Goal: Task Accomplishment & Management: Use online tool/utility

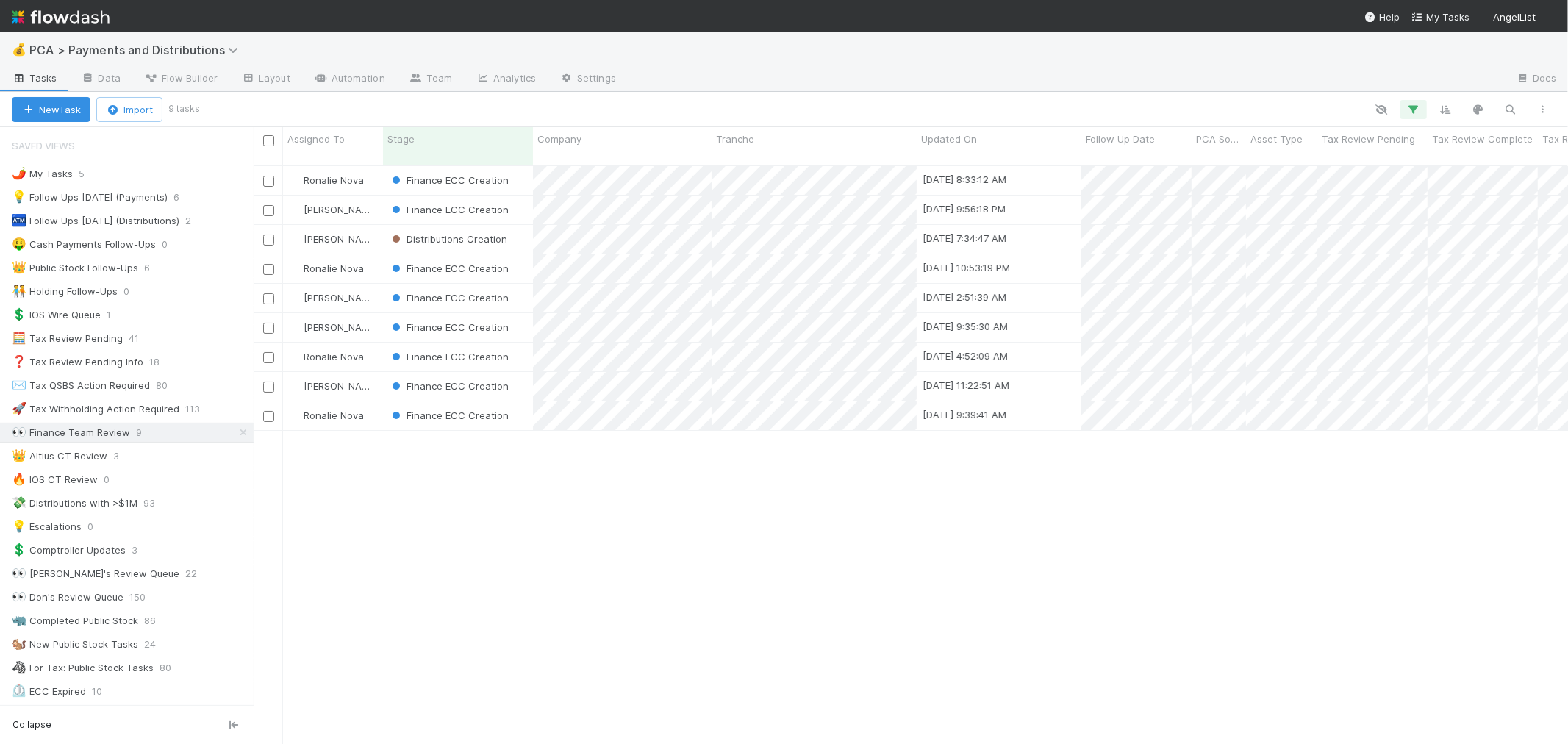
scroll to position [12, 12]
click at [520, 168] on div "Finance ECC Creation" at bounding box center [458, 180] width 150 height 29
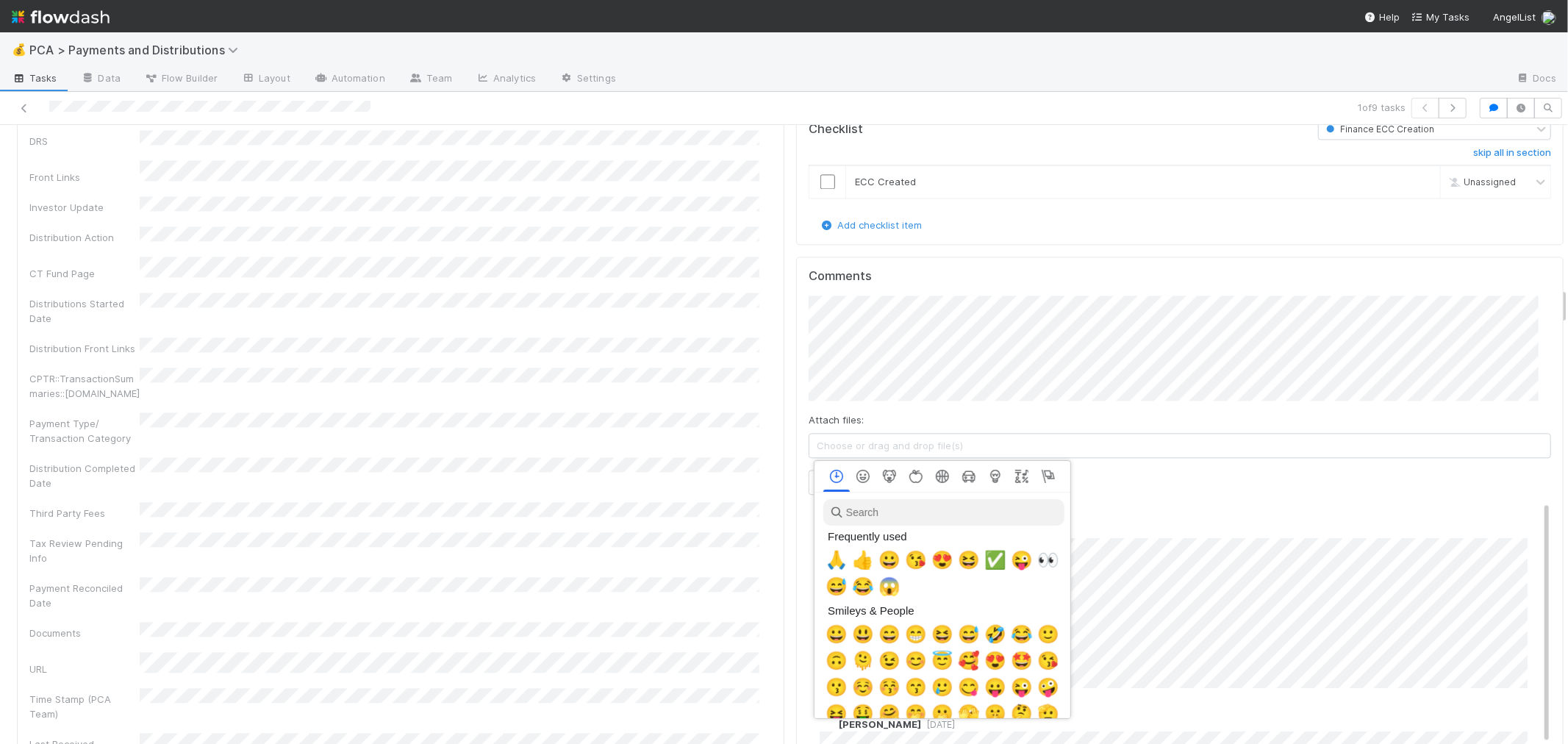
scroll to position [0, 6]
click at [993, 560] on span "✅" at bounding box center [992, 560] width 22 height 20
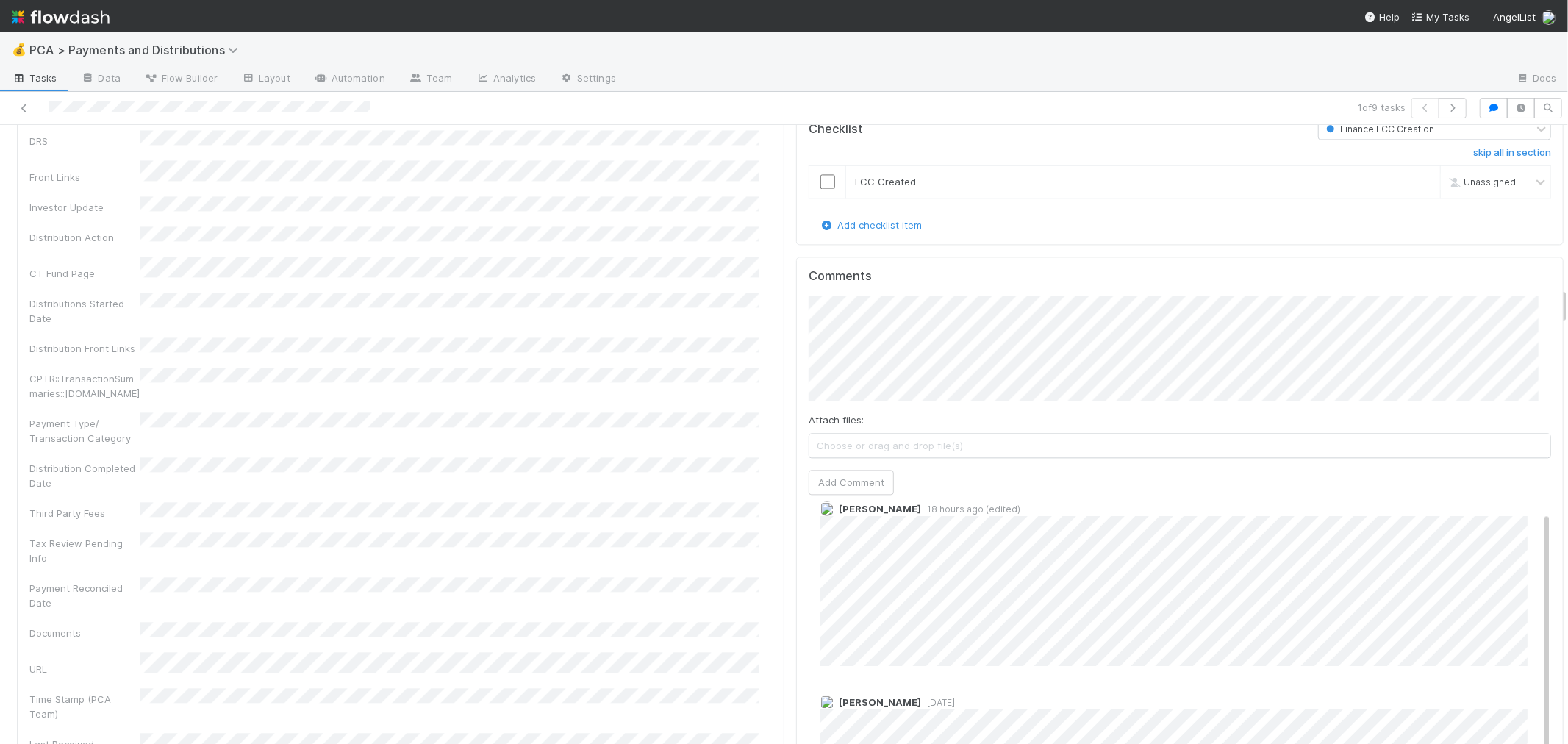
scroll to position [0, 0]
click at [820, 174] on input "checkbox" at bounding box center [827, 180] width 14 height 14
click at [708, 307] on div "Company Has fund interest Fund interest intake form Needs manual IU Finance CT …" at bounding box center [400, 348] width 742 height 1297
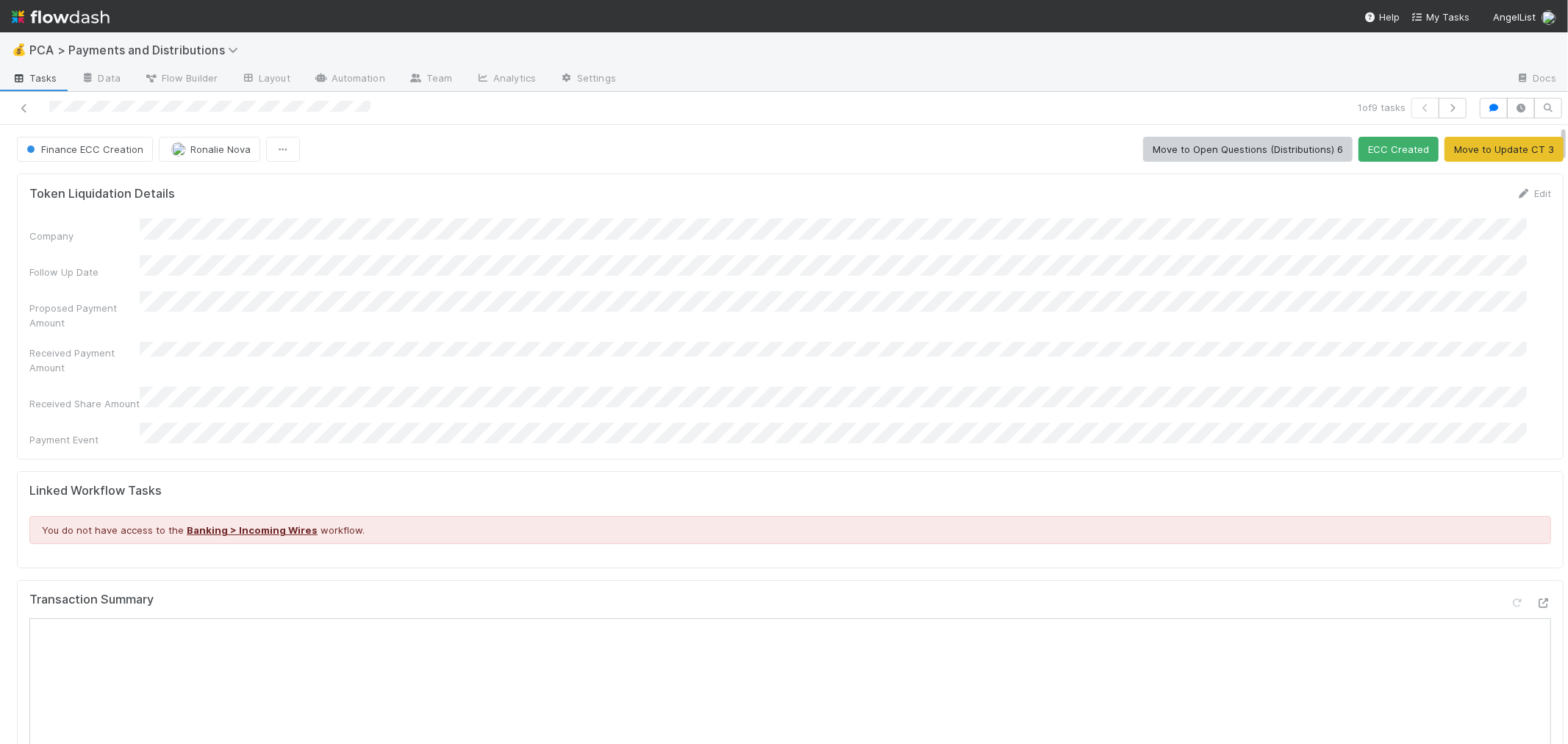
scroll to position [2071, 0]
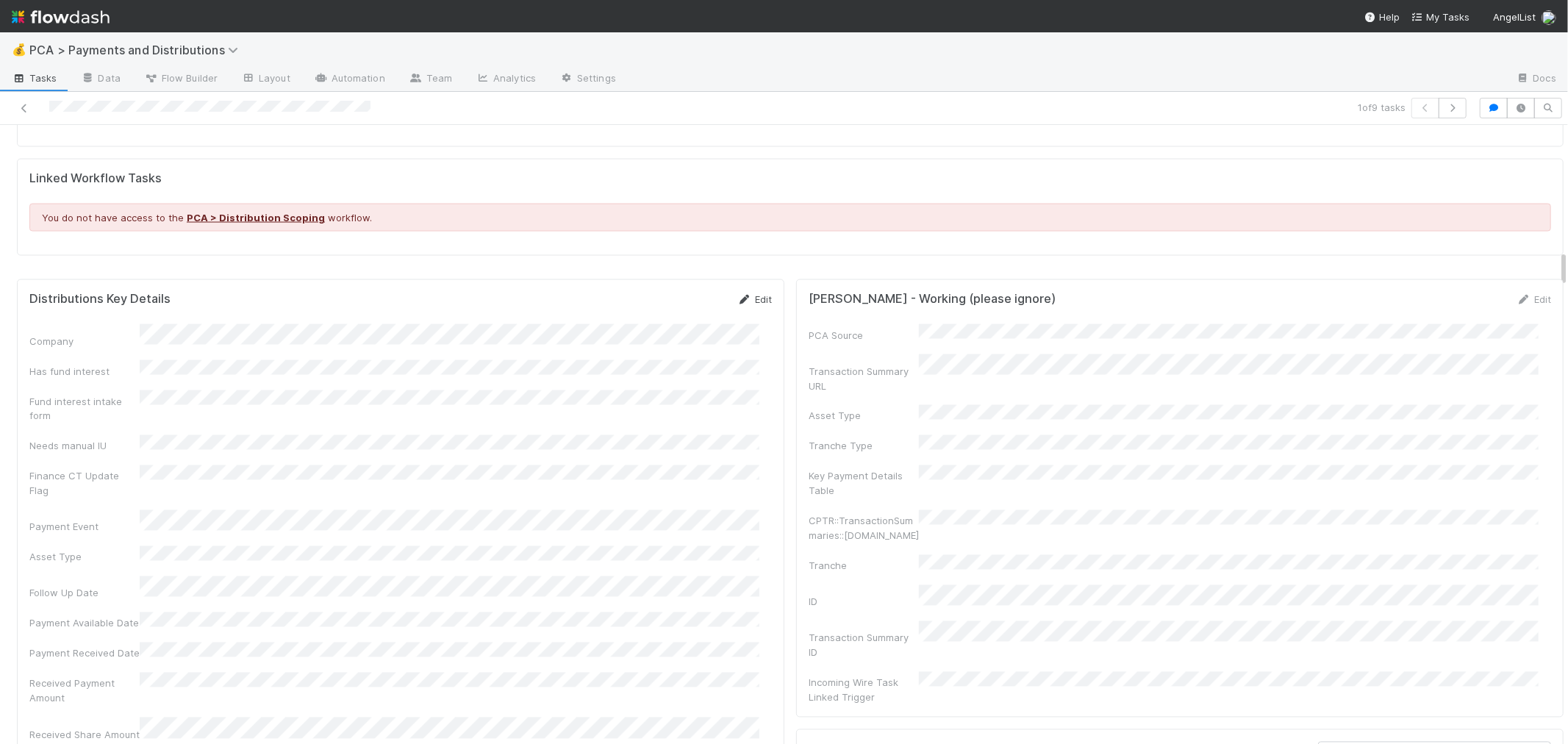
click at [751, 293] on link "Edit" at bounding box center [755, 299] width 35 height 12
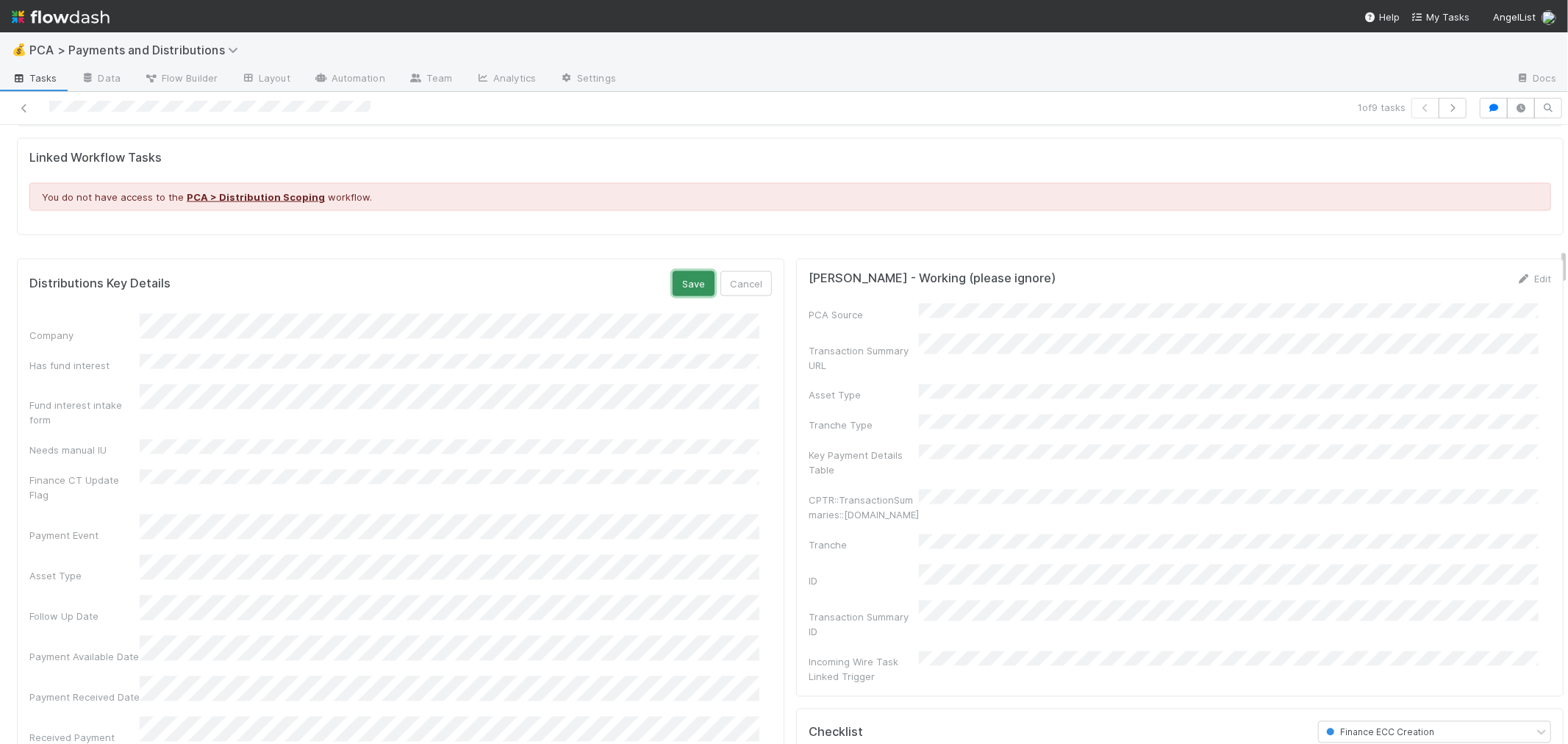
click at [677, 271] on button "Save" at bounding box center [693, 283] width 42 height 25
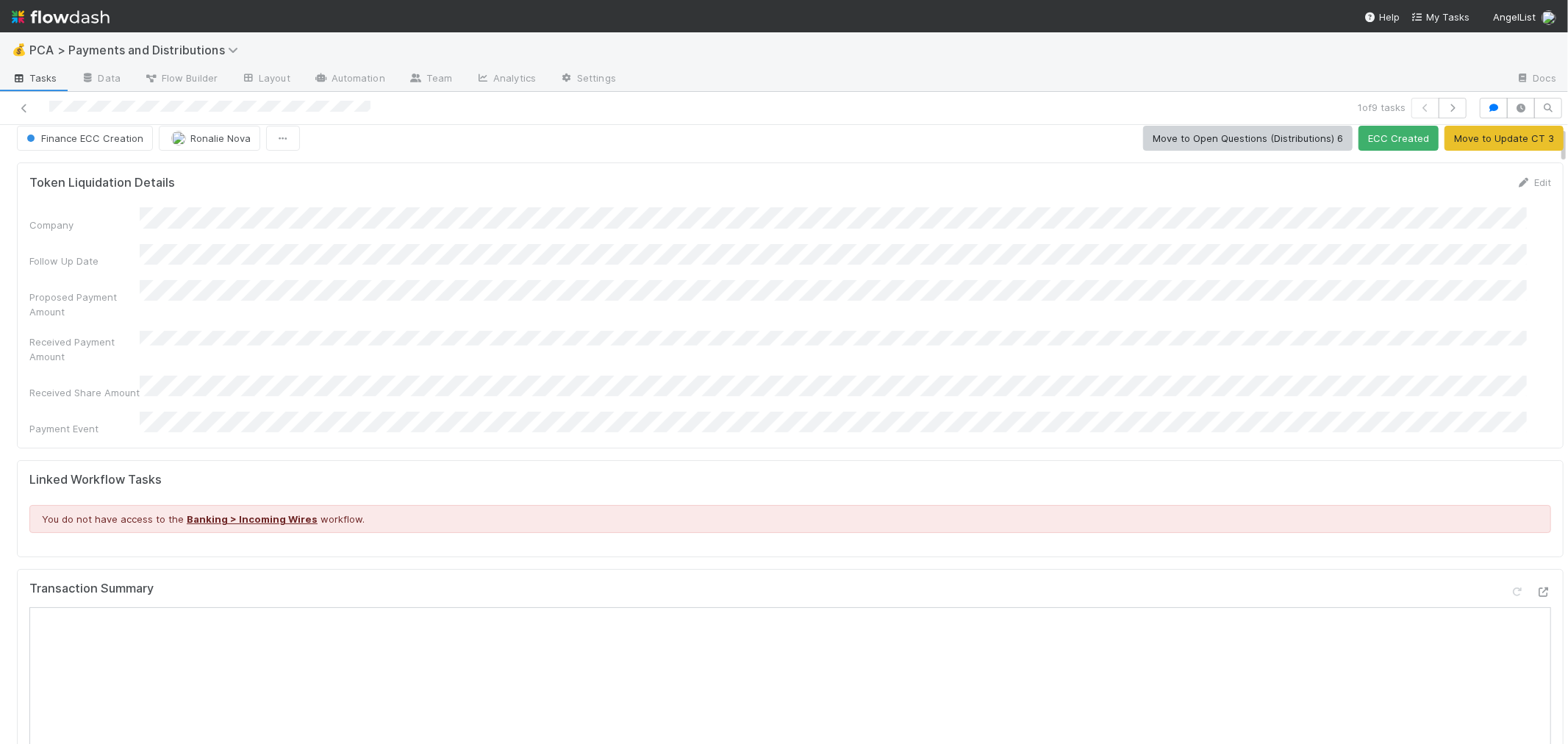
scroll to position [0, 0]
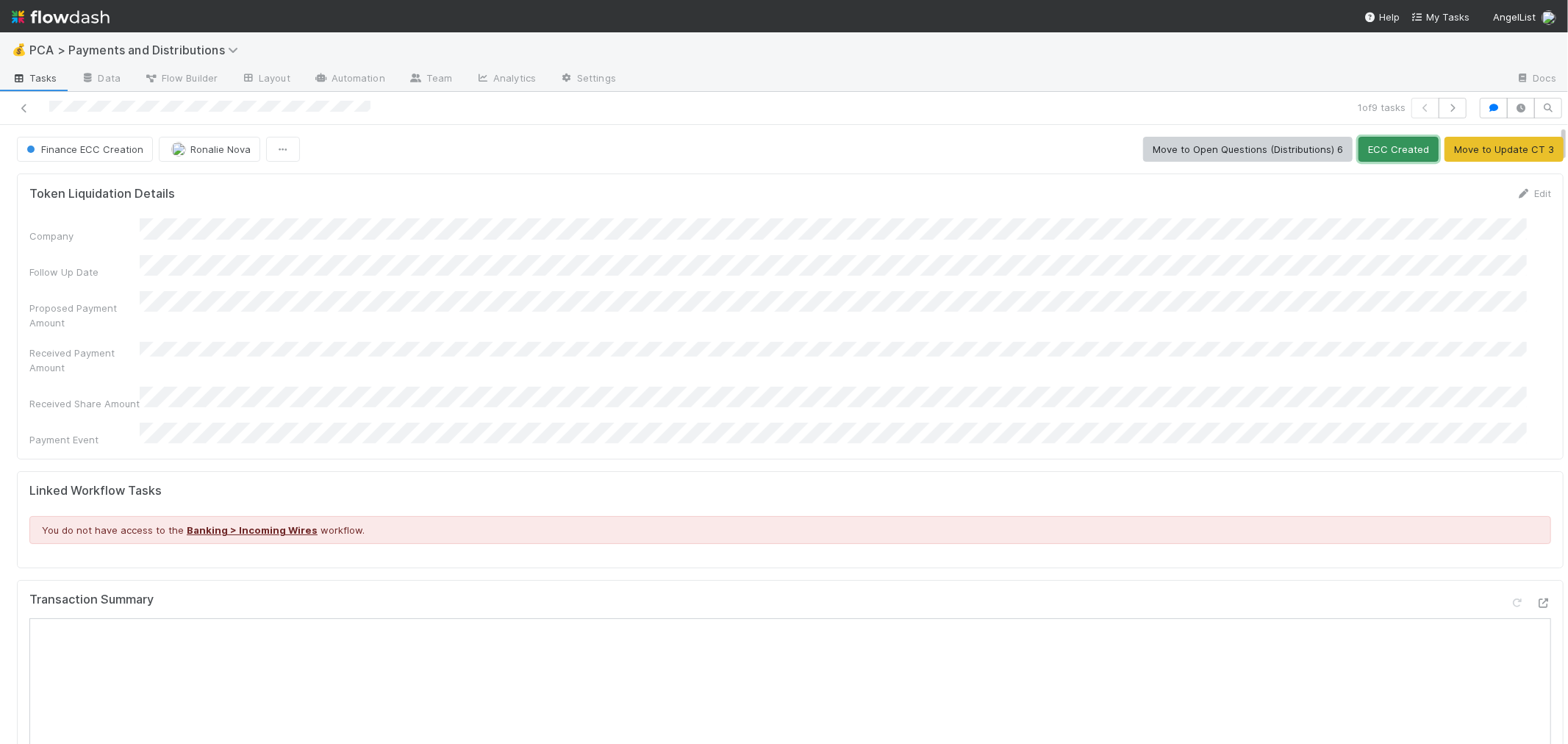
click at [1373, 157] on button "ECC Created" at bounding box center [1398, 149] width 80 height 25
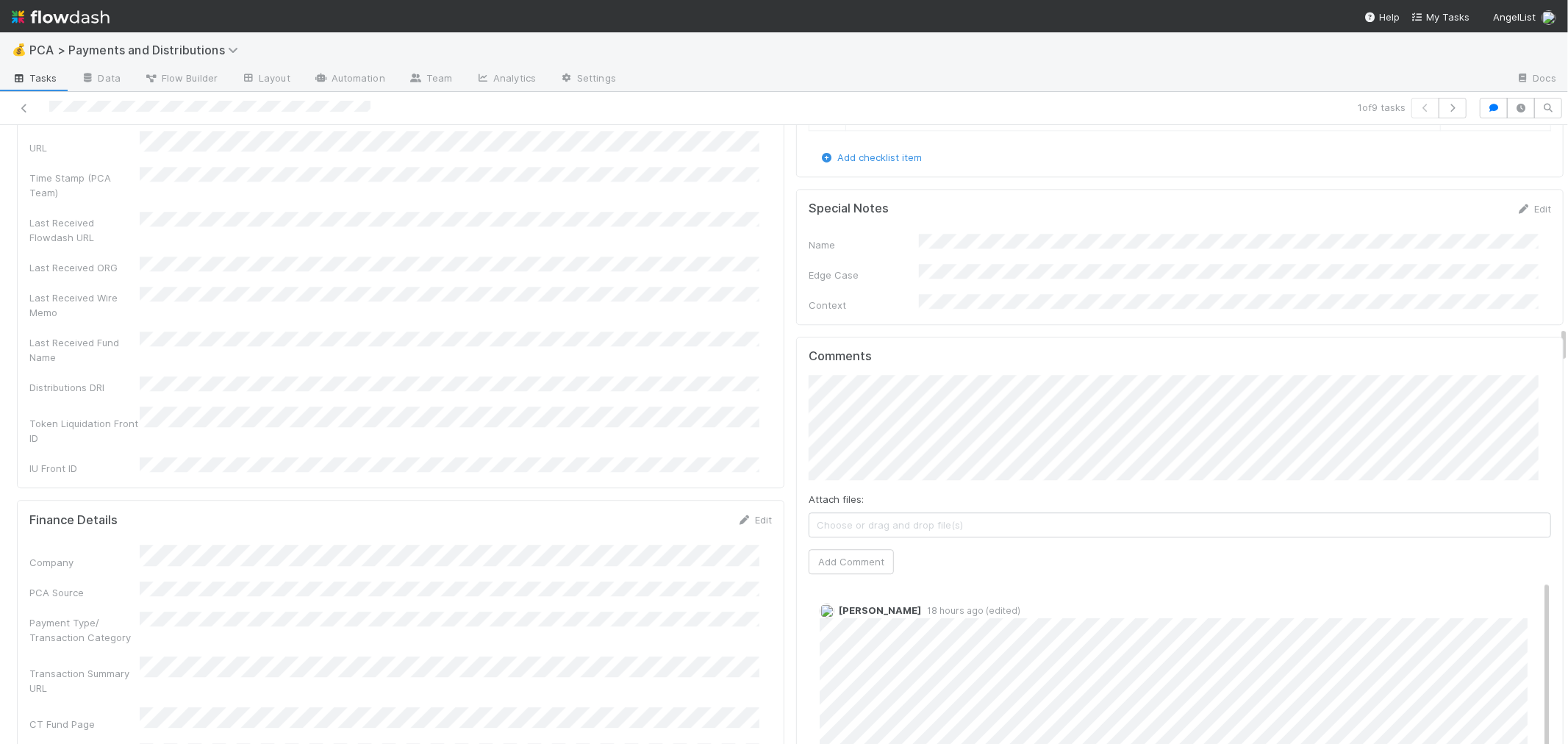
scroll to position [3348, 0]
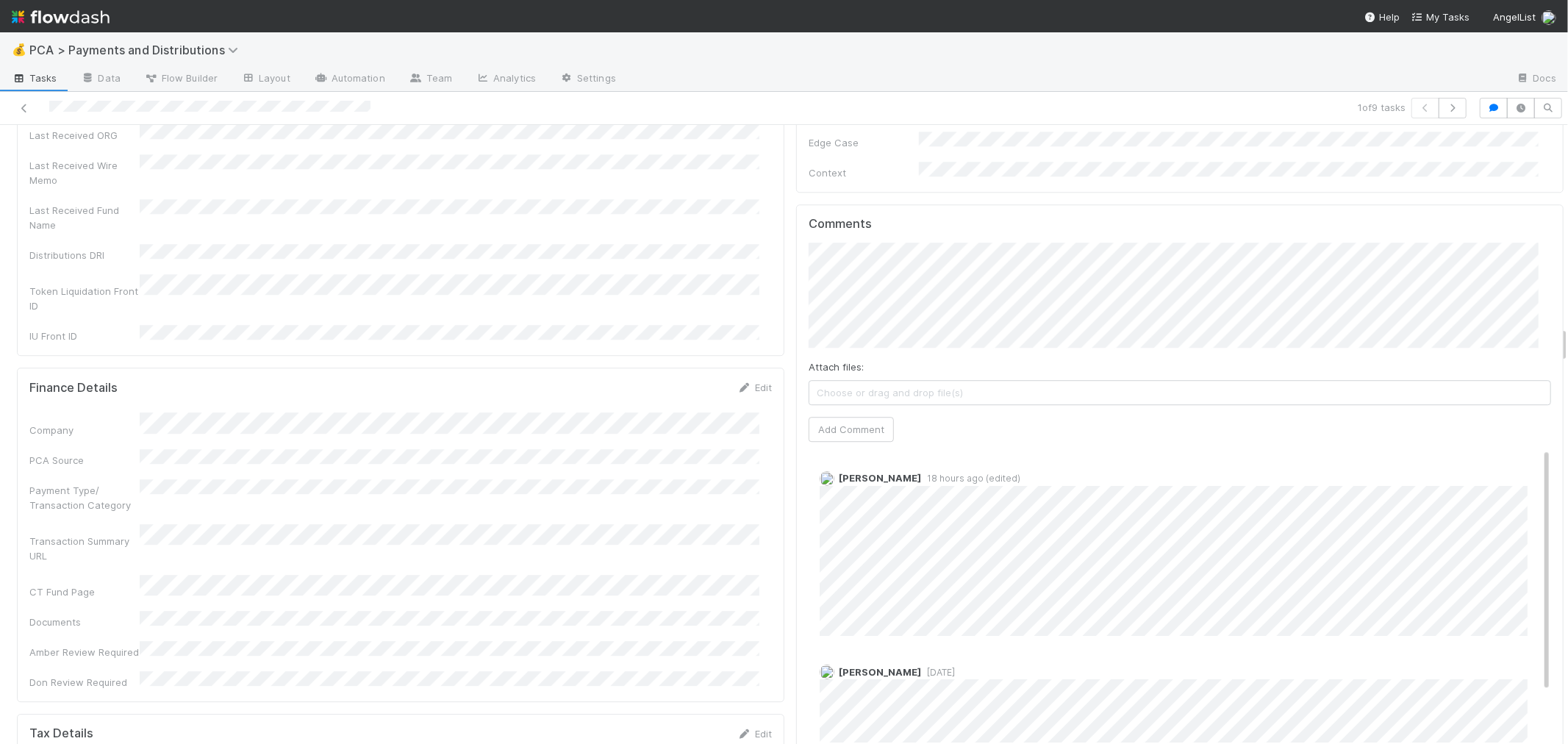
click at [921, 666] on span "[DATE]" at bounding box center [937, 671] width 34 height 11
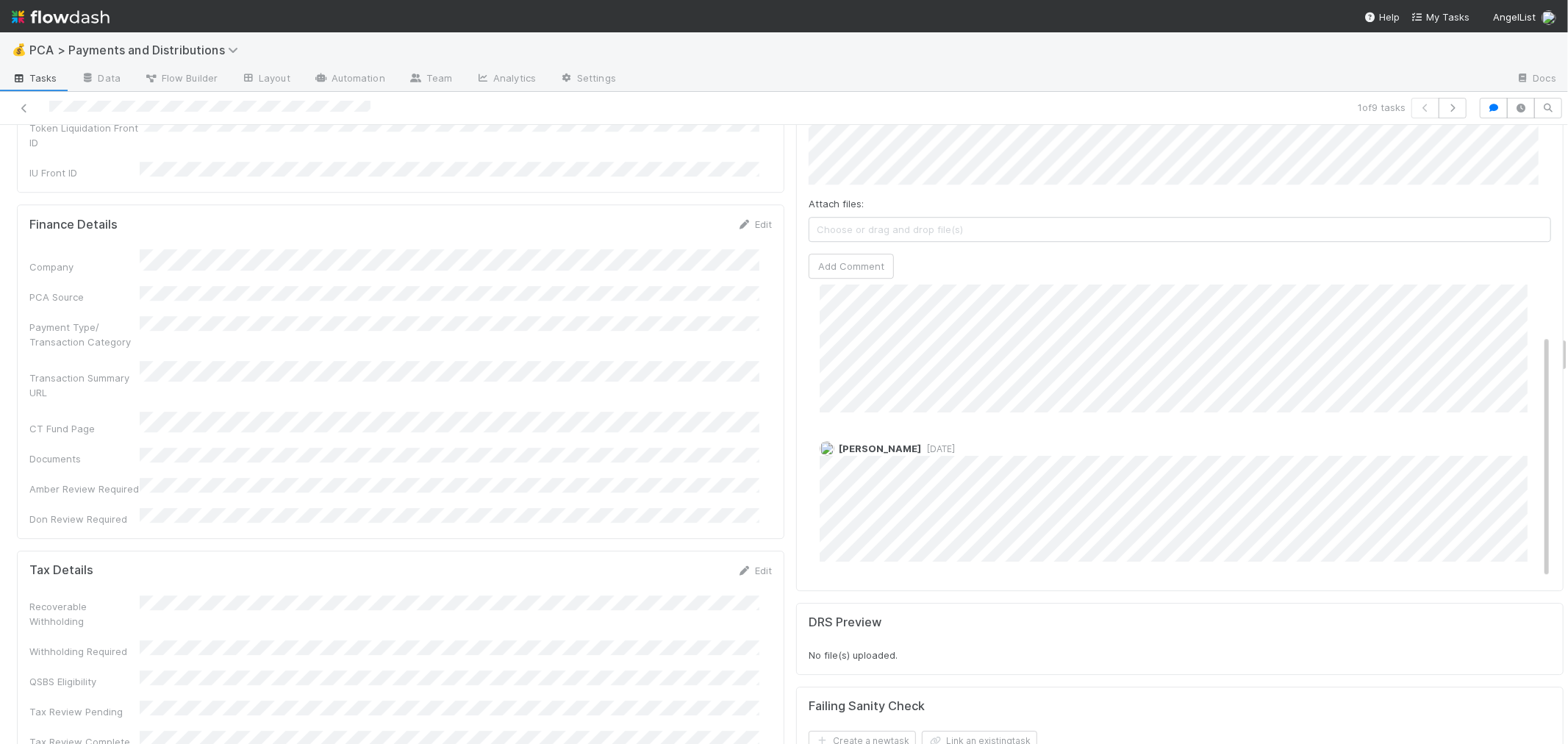
scroll to position [0, 0]
click at [921, 491] on div "Allison Donlevy 4 days ago" at bounding box center [1185, 556] width 754 height 132
click at [921, 503] on span "[DATE]" at bounding box center [937, 508] width 34 height 11
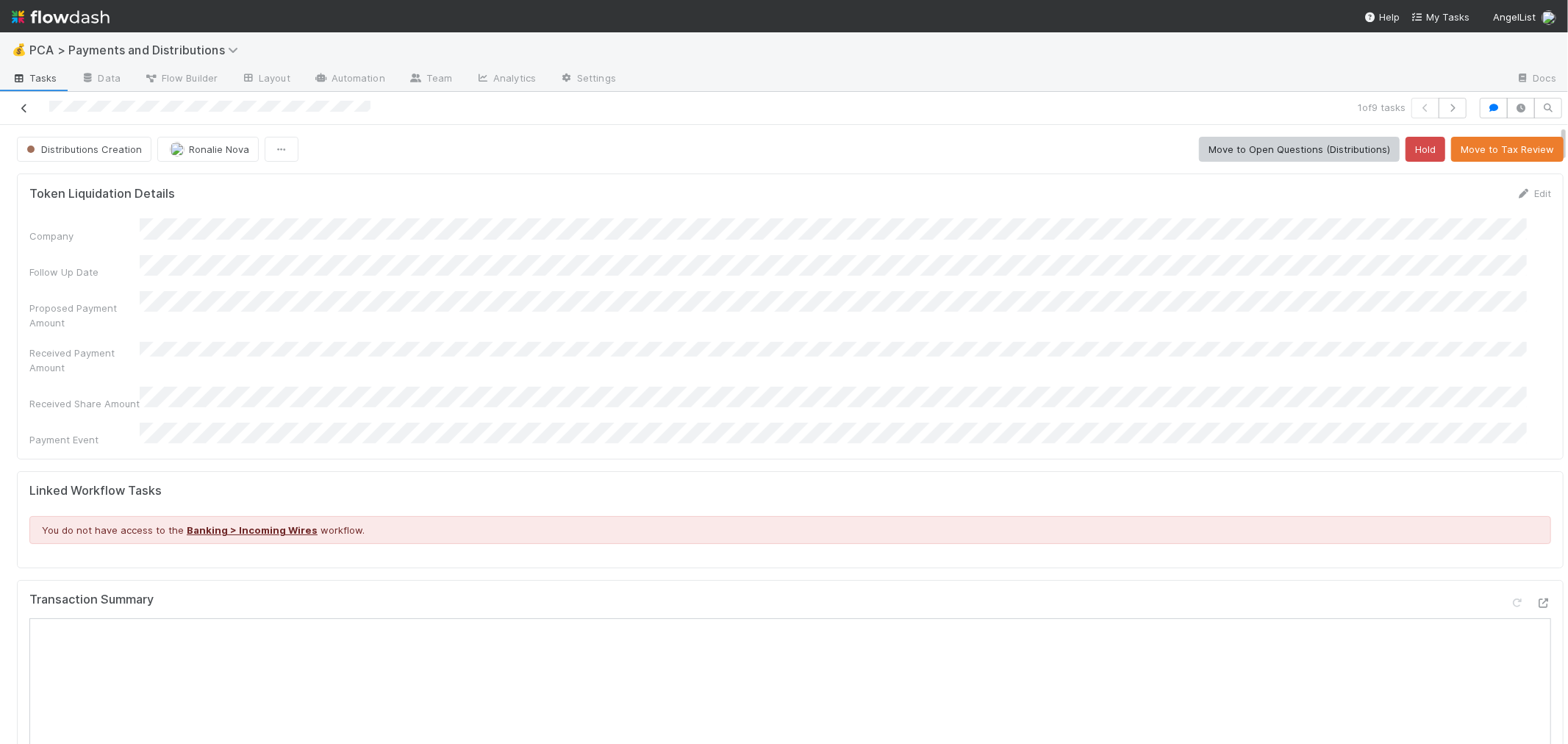
click at [27, 106] on icon at bounding box center [24, 108] width 14 height 10
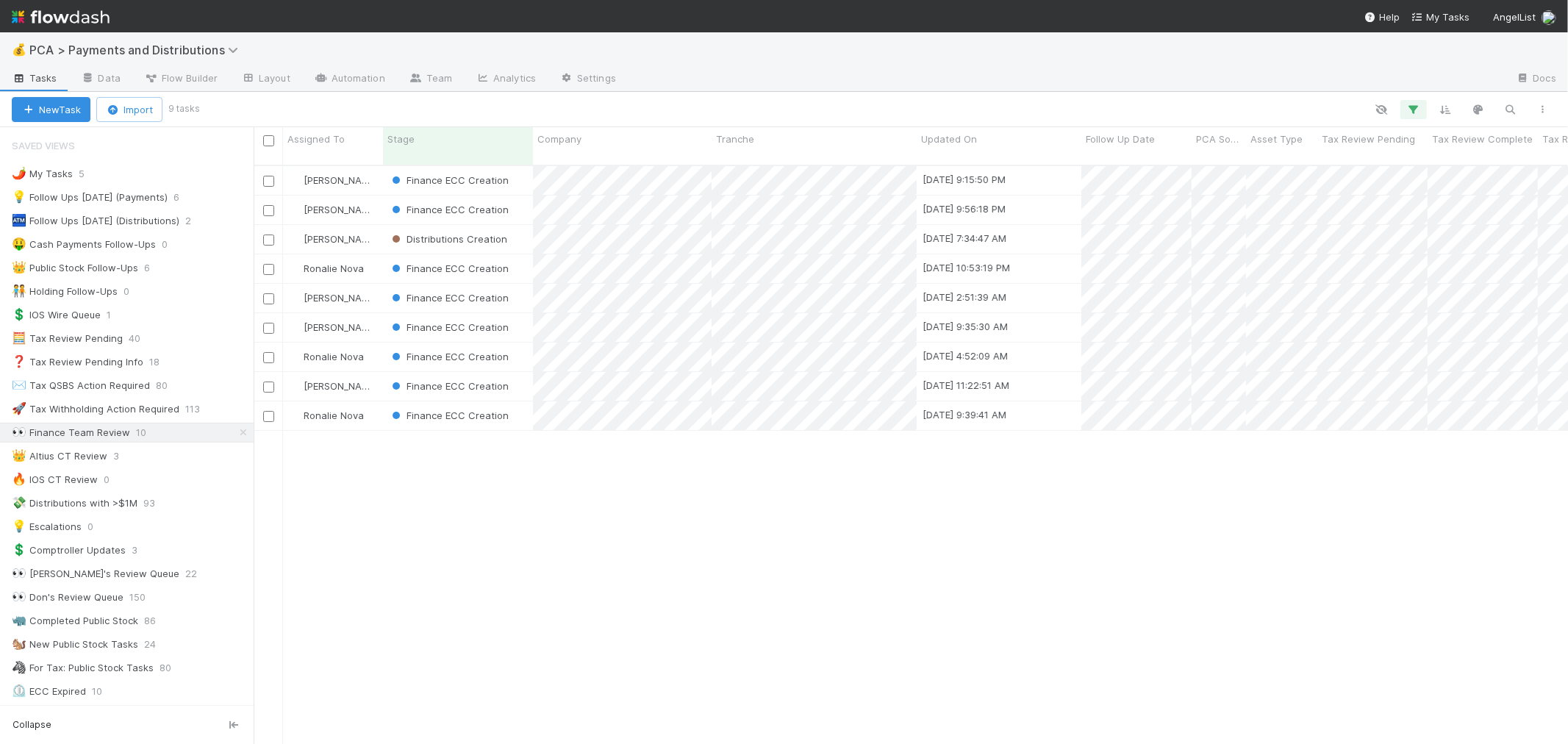
scroll to position [12, 12]
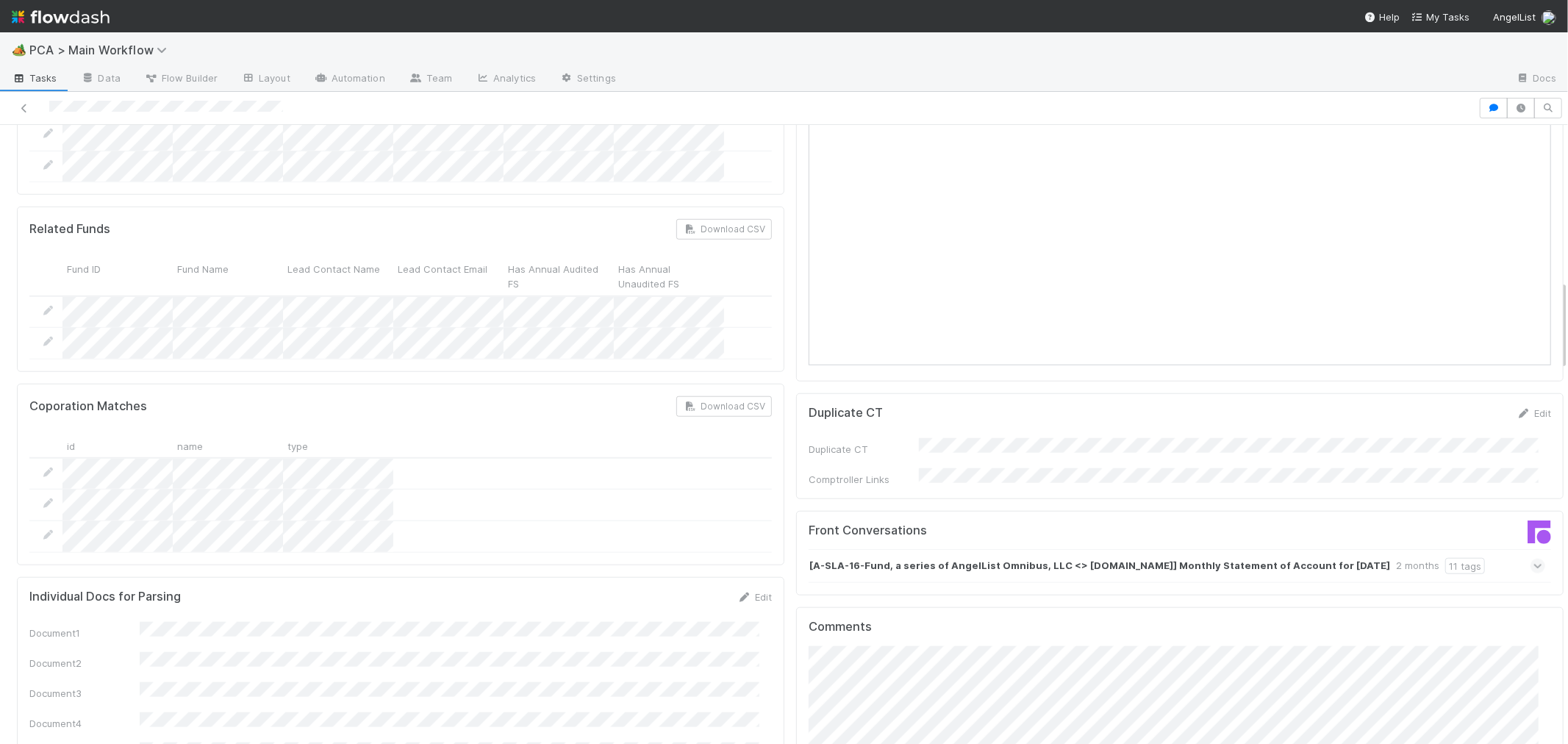
scroll to position [1061, 0]
click at [1345, 563] on strong "[A-SLA-16-Fund, a series of AngelList Omnibus, LLC <> Blockchain.com] Monthly S…" at bounding box center [1099, 570] width 581 height 16
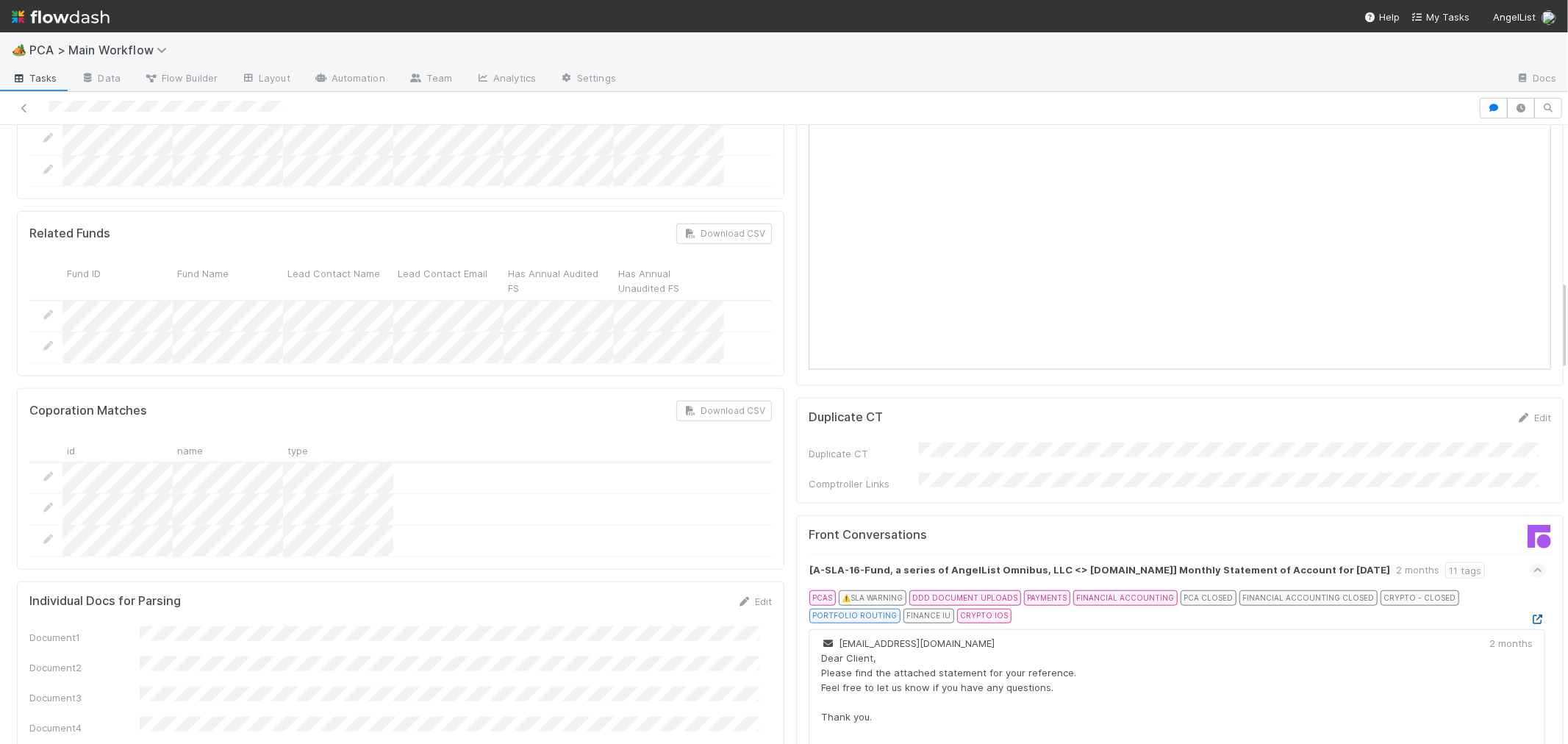
click at [1531, 614] on icon at bounding box center [1537, 619] width 14 height 10
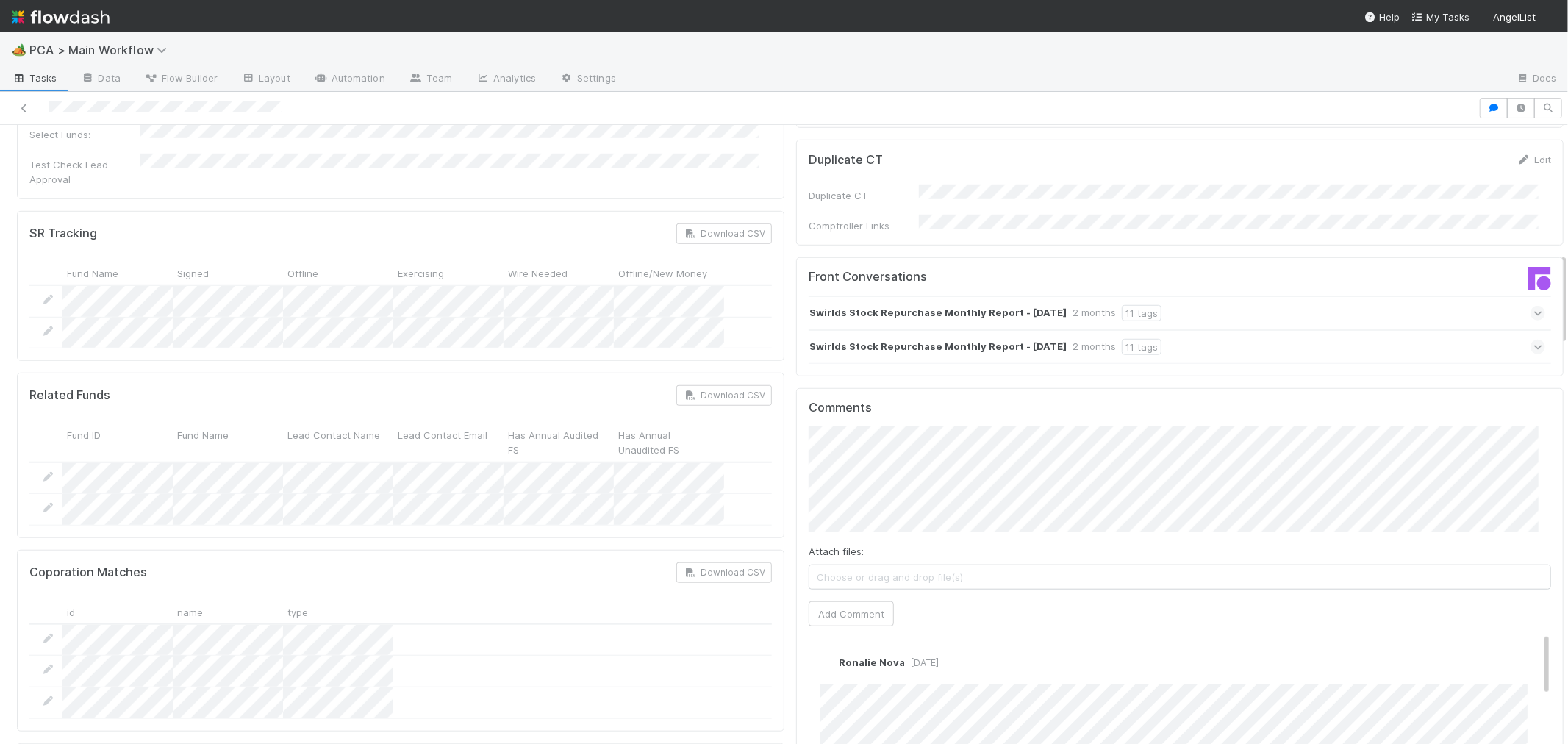
scroll to position [735, 0]
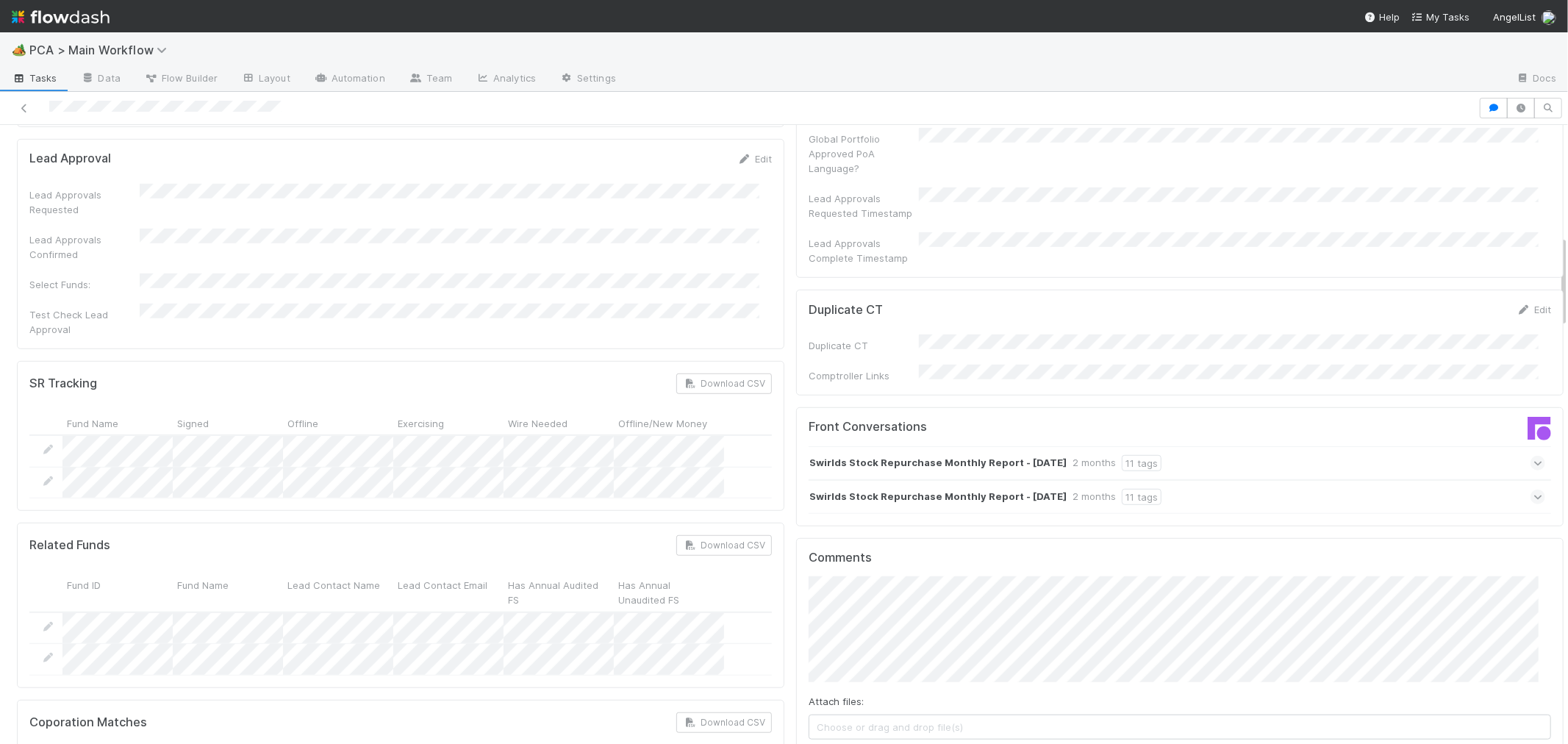
click at [1201, 480] on div "Swirlds Stock Repurchase Monthly Report - June 2025 2 months 11 tags" at bounding box center [1176, 496] width 736 height 34
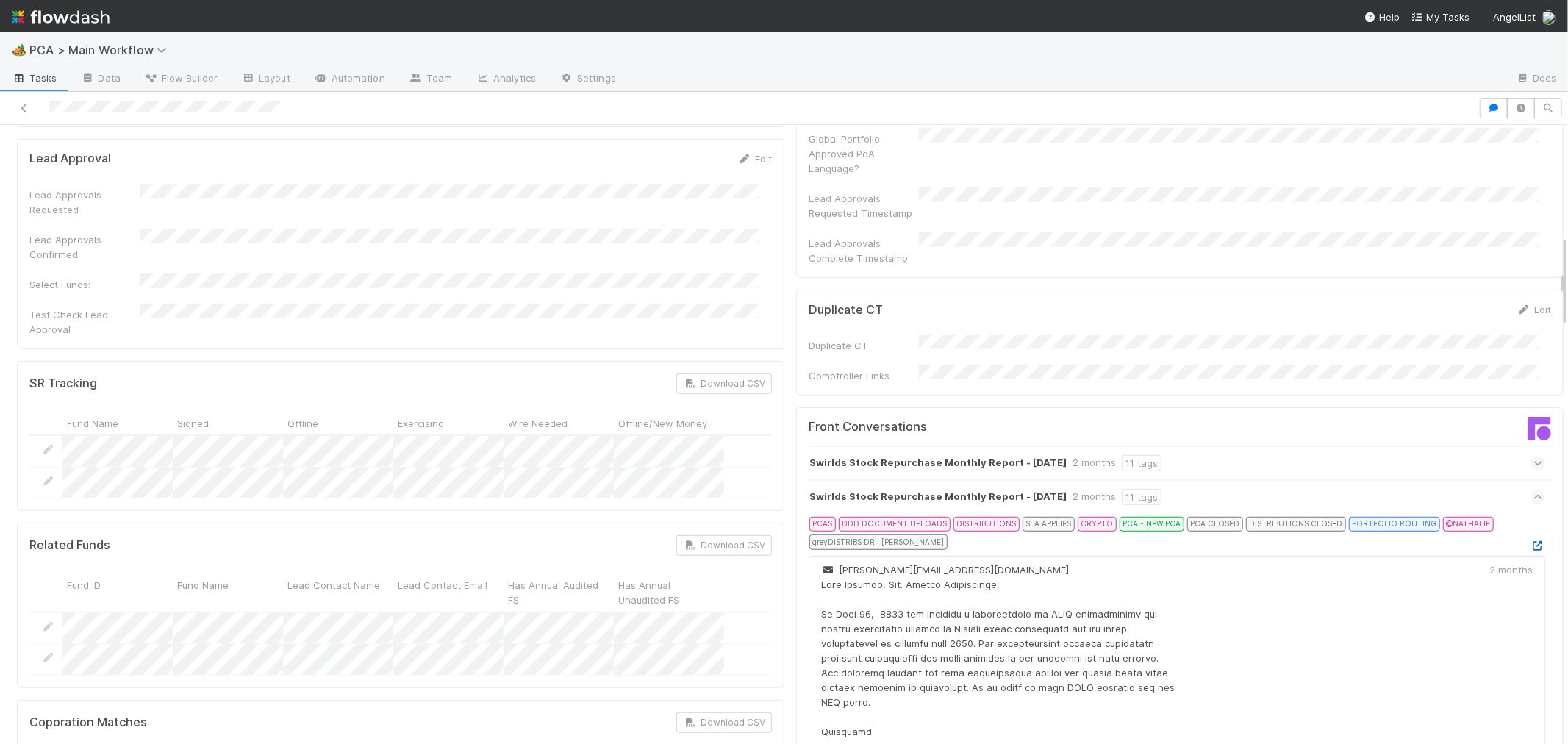
click at [1531, 540] on icon at bounding box center [1537, 545] width 14 height 10
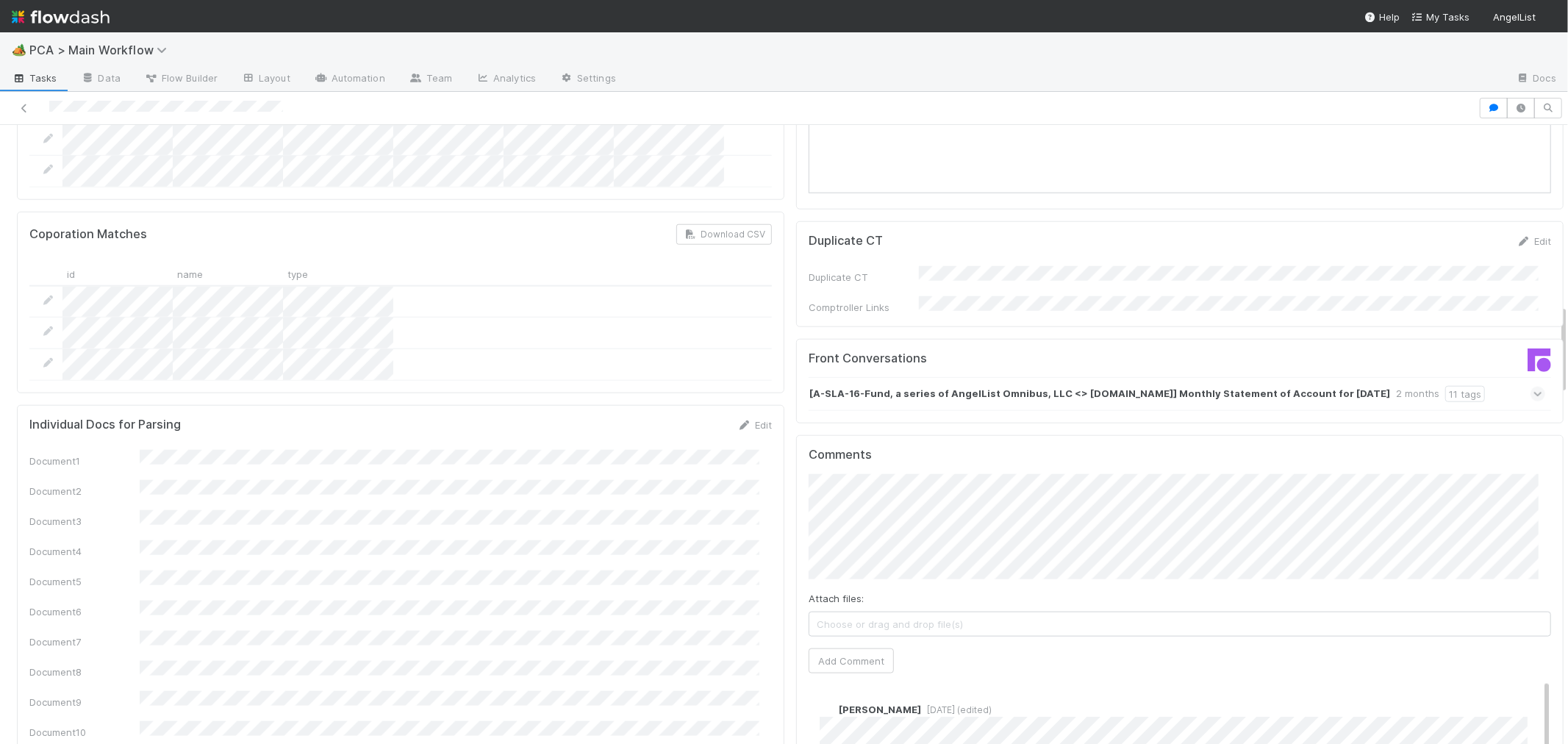
scroll to position [1224, 0]
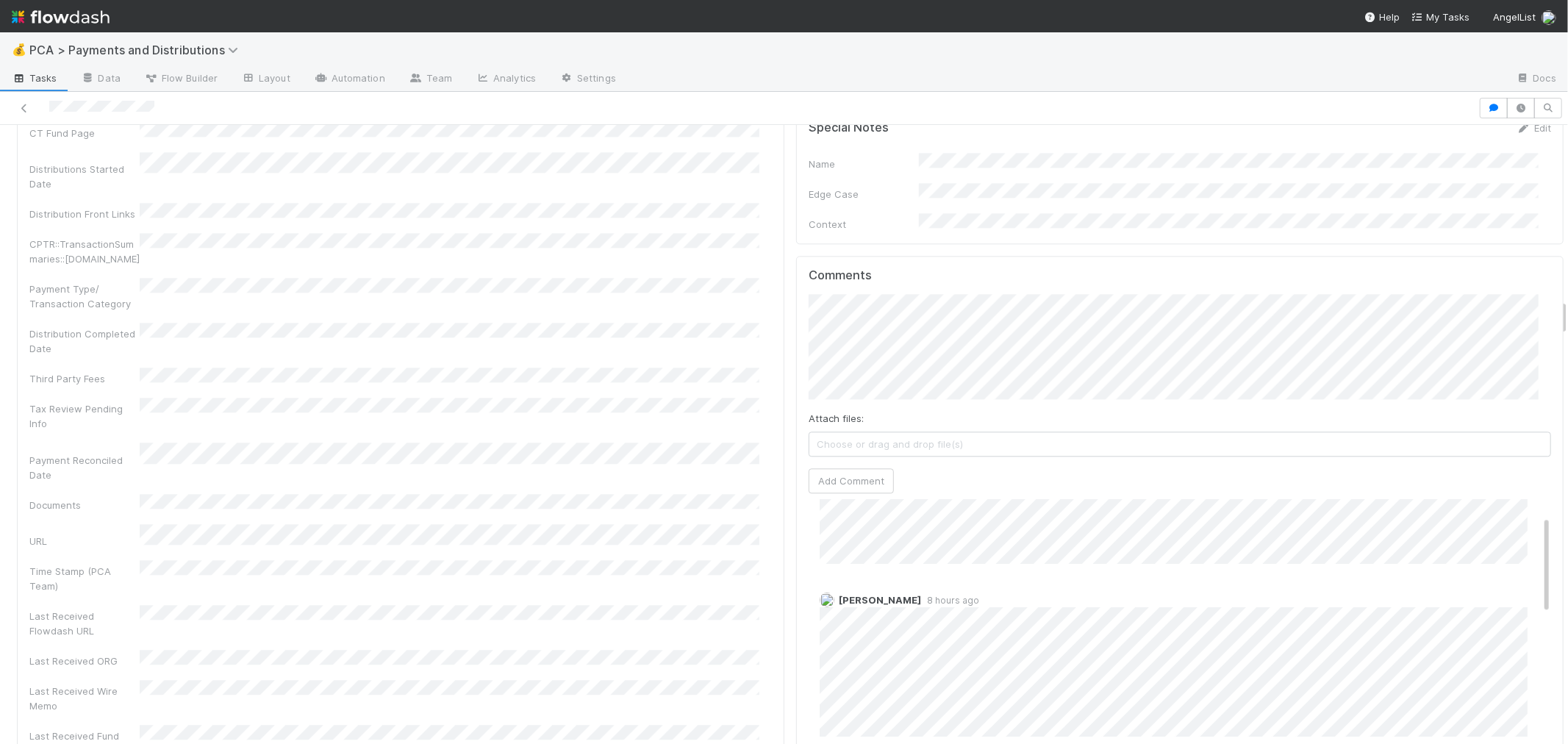
scroll to position [163, 0]
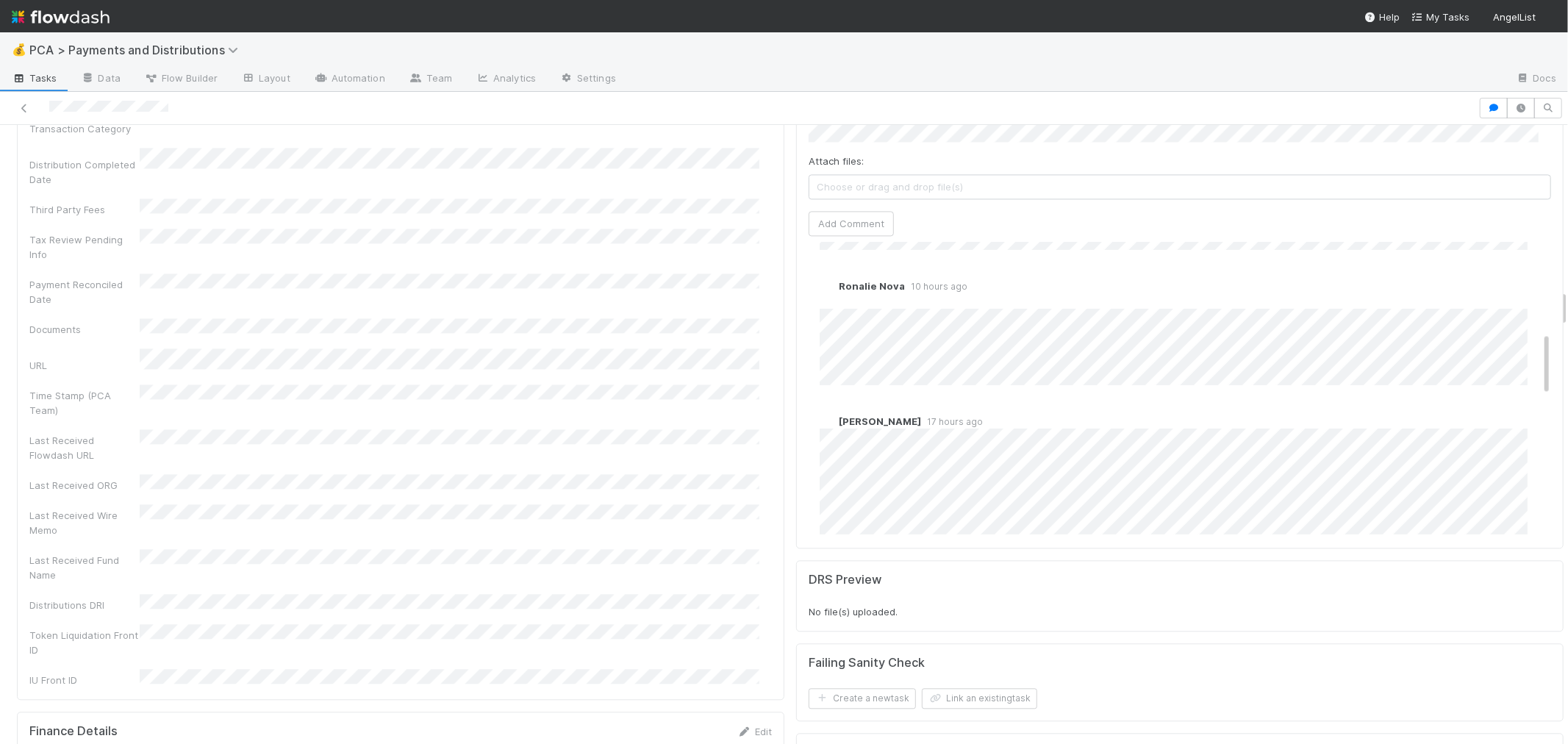
scroll to position [408, 0]
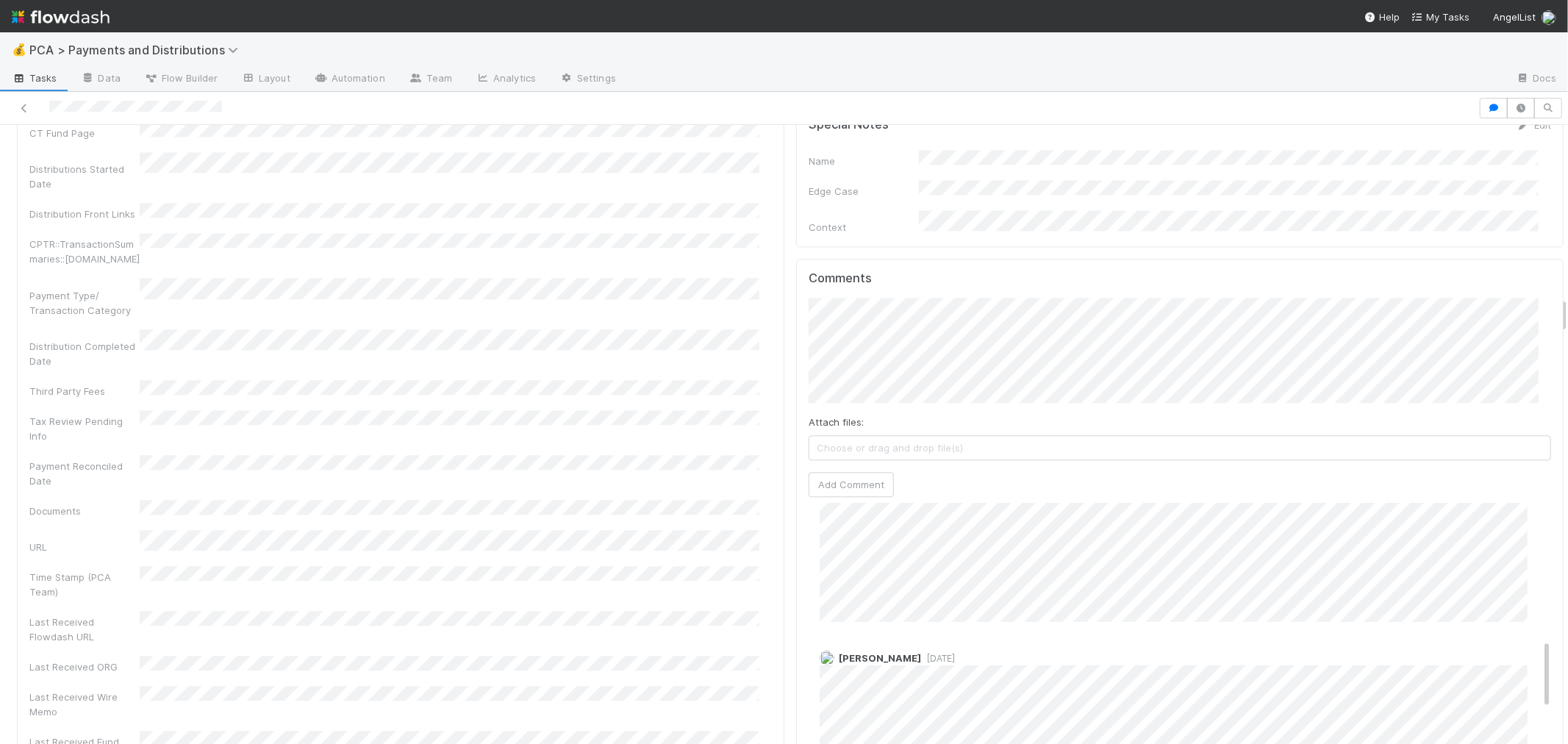
scroll to position [571, 0]
click at [921, 631] on span "1 week ago" at bounding box center [937, 636] width 34 height 11
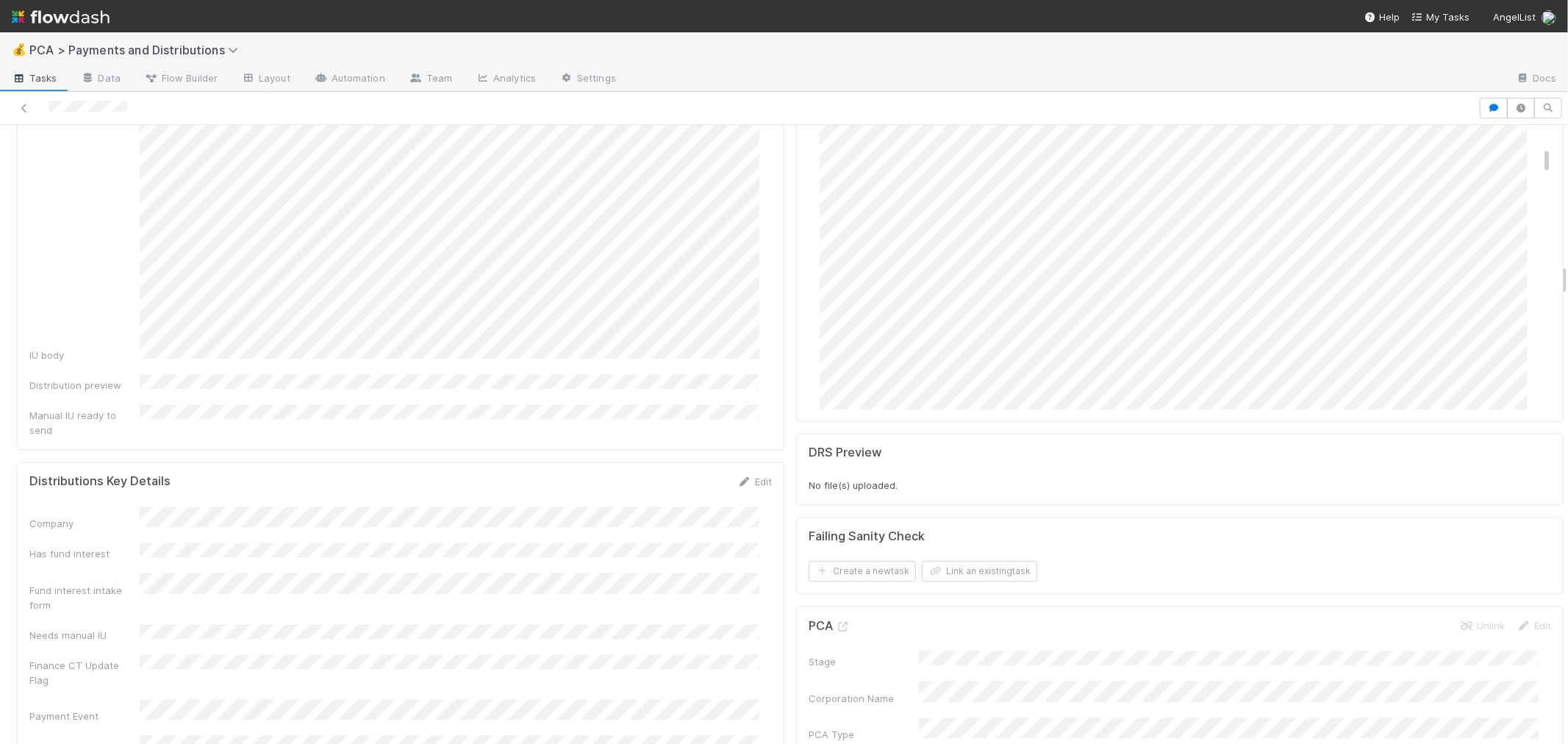
scroll to position [3103, 0]
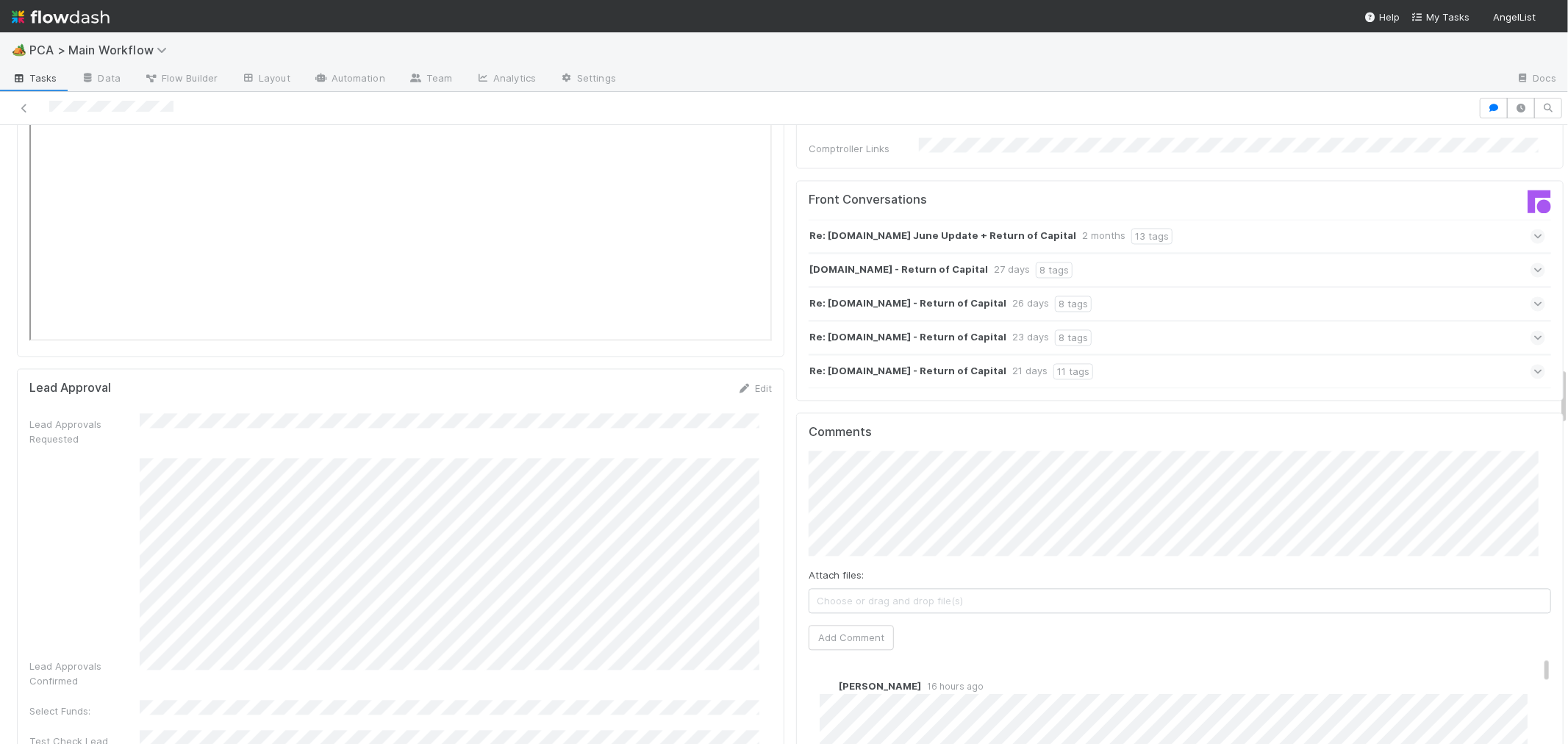
scroll to position [2613, 0]
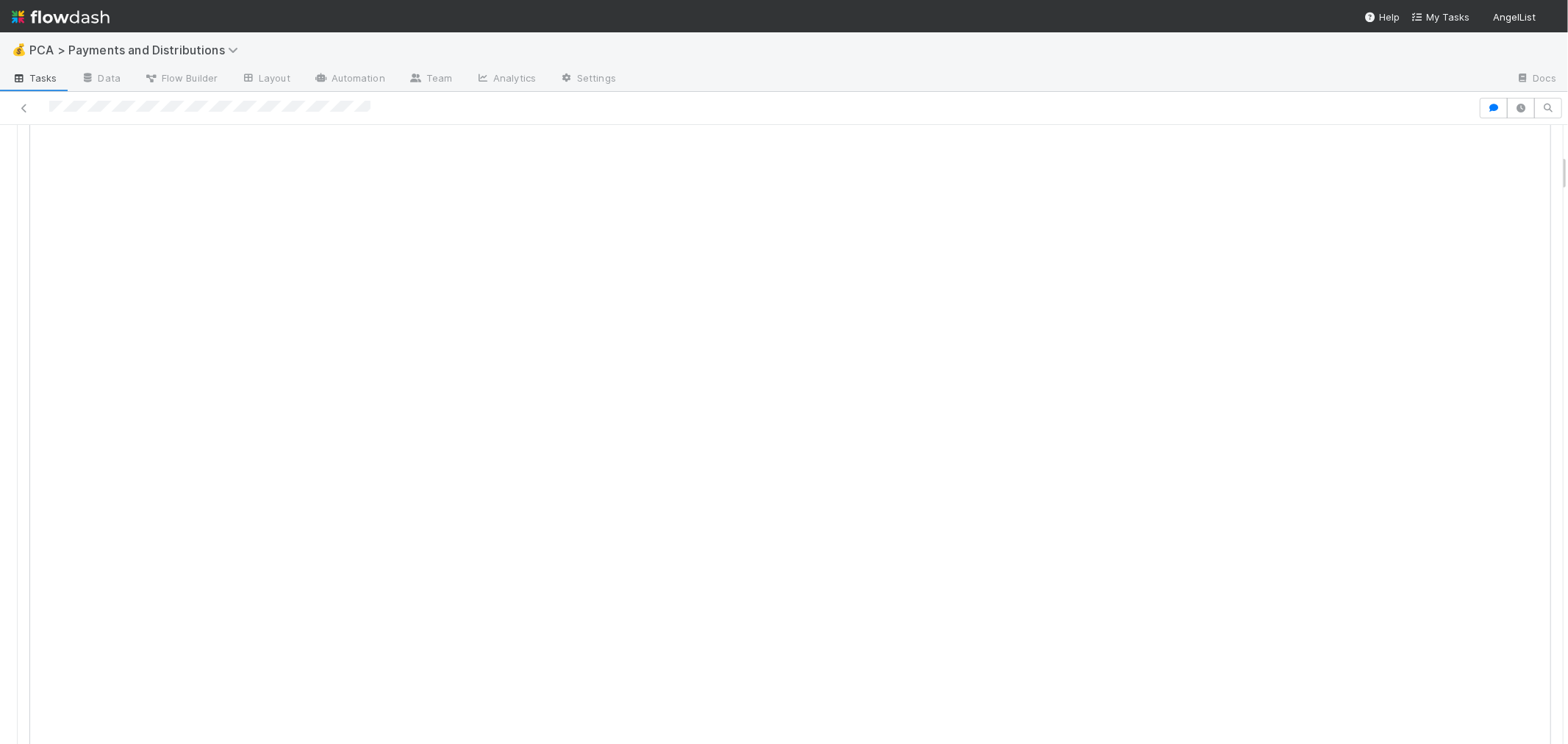
scroll to position [490, 0]
click at [24, 107] on icon at bounding box center [24, 108] width 14 height 10
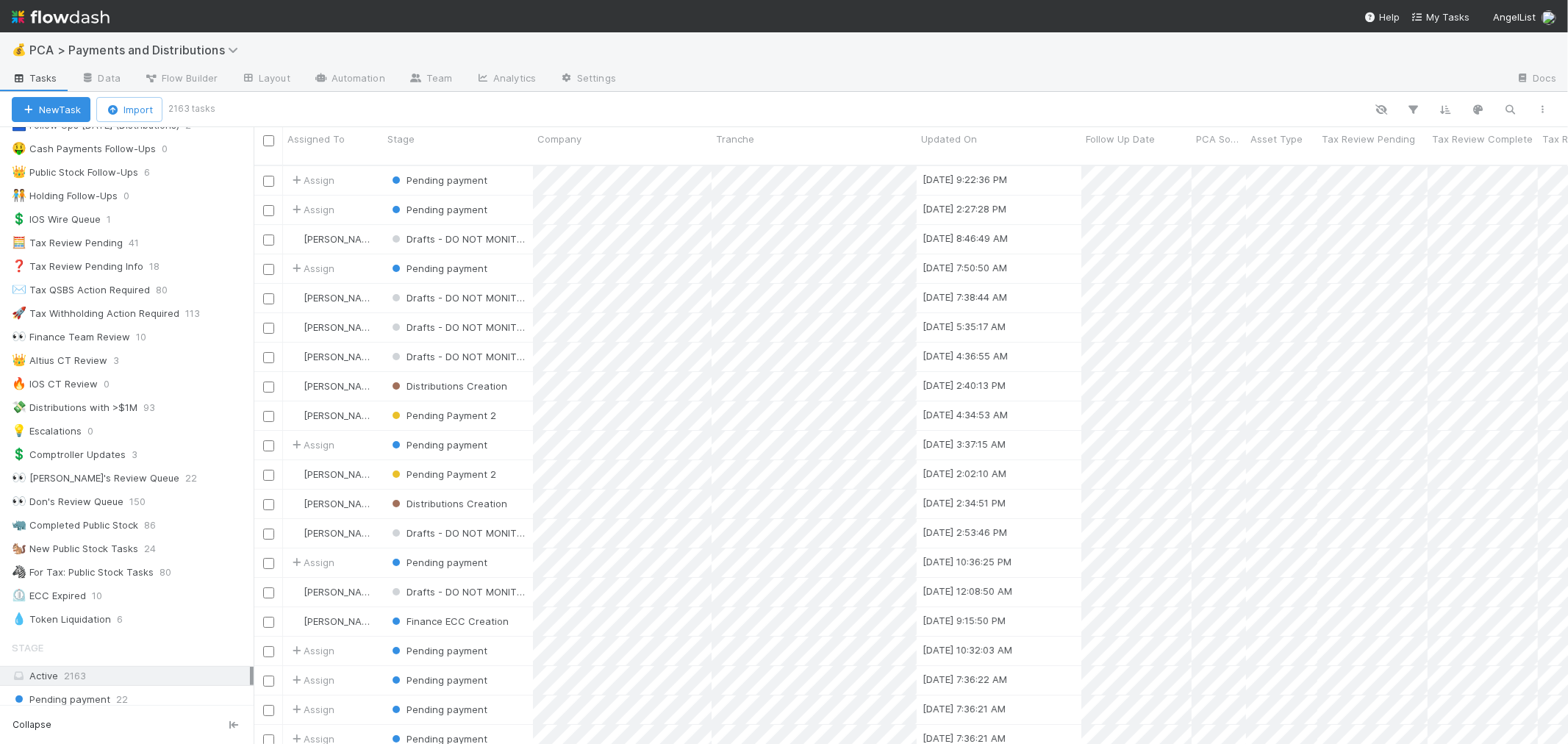
scroll to position [245, 0]
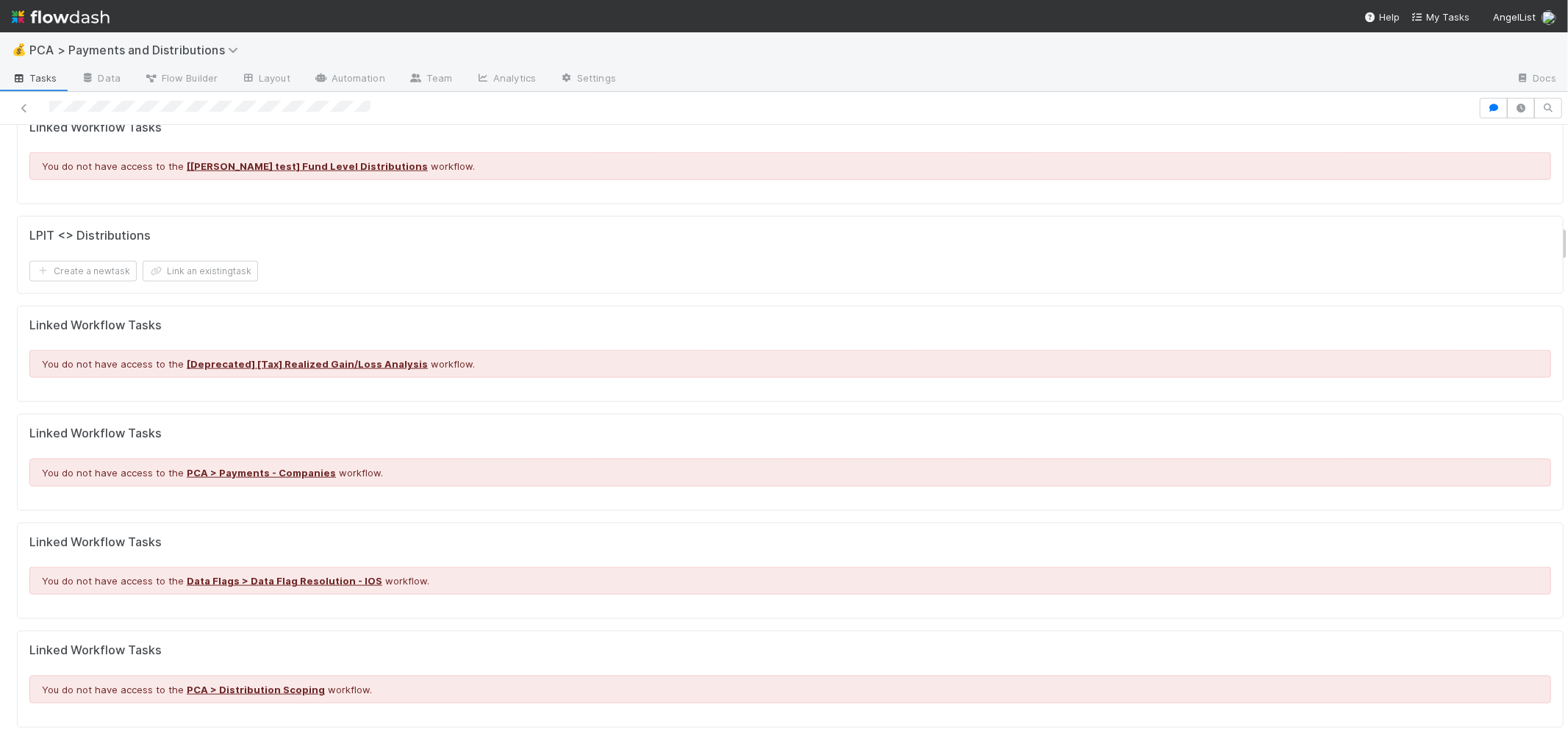
scroll to position [1715, 0]
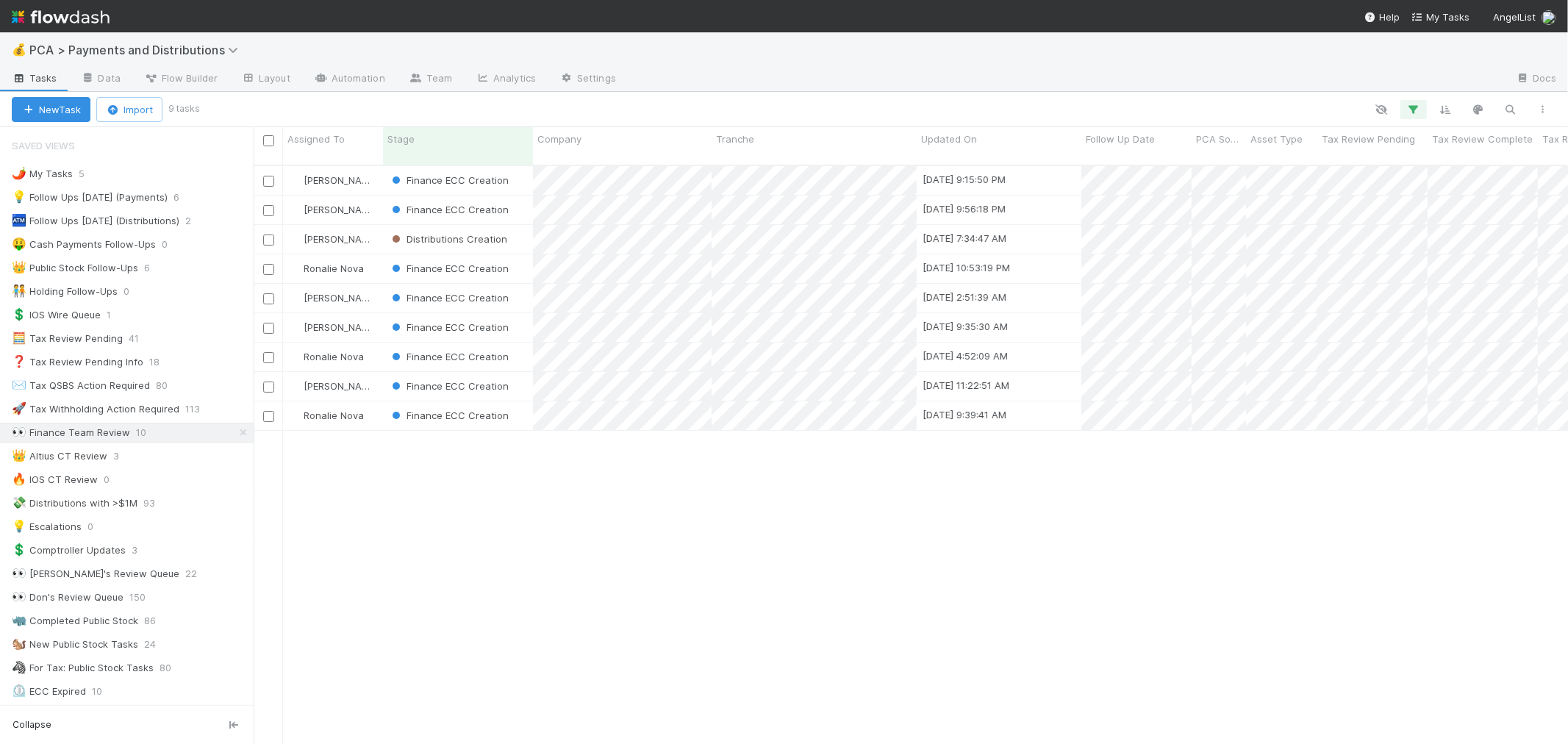
scroll to position [578, 1302]
click at [326, 136] on span "Assigned To" at bounding box center [316, 138] width 58 height 14
click at [337, 168] on div "Sort A → Z" at bounding box center [372, 166] width 168 height 22
click at [519, 405] on div "Finance ECC Creation" at bounding box center [458, 416] width 150 height 29
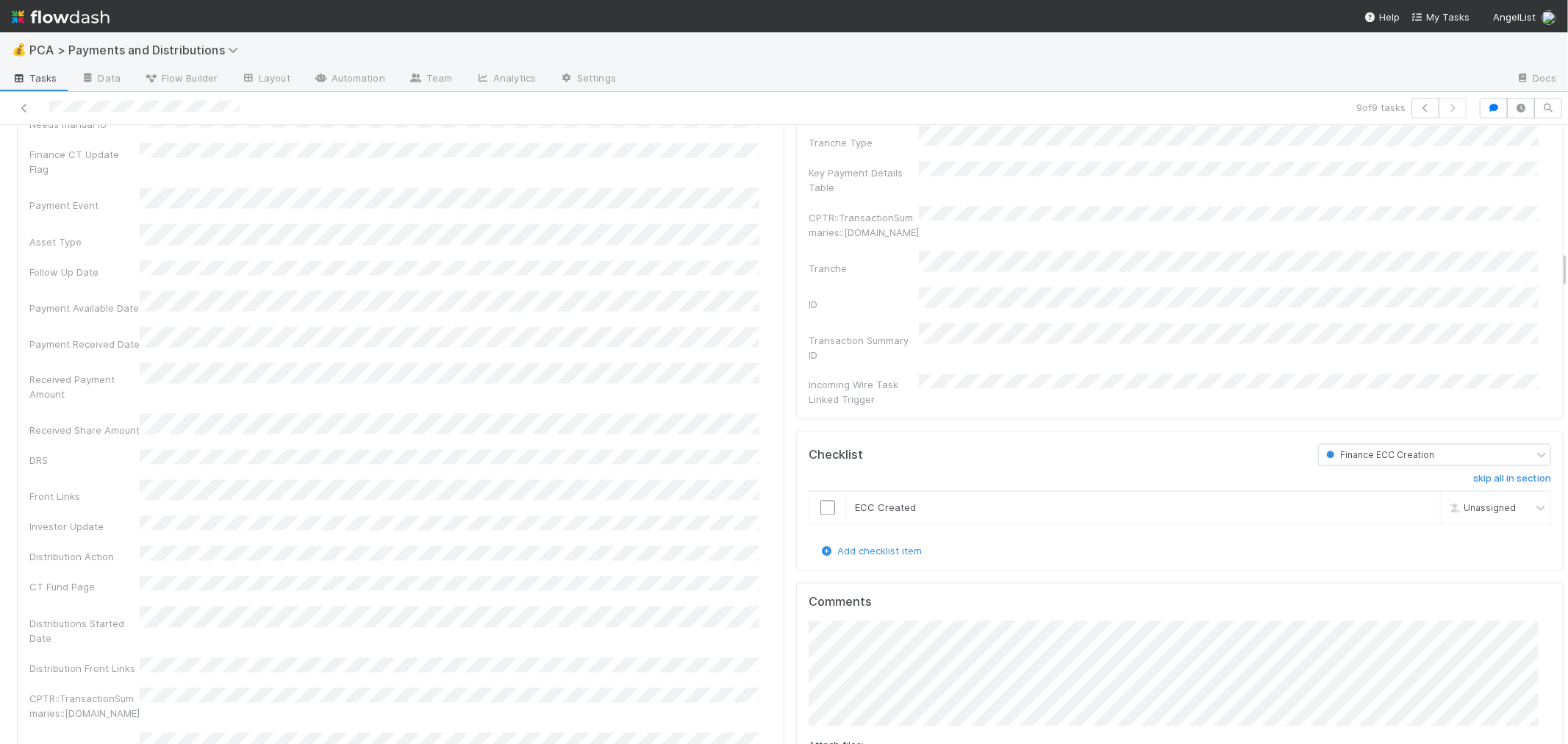
scroll to position [2450, 0]
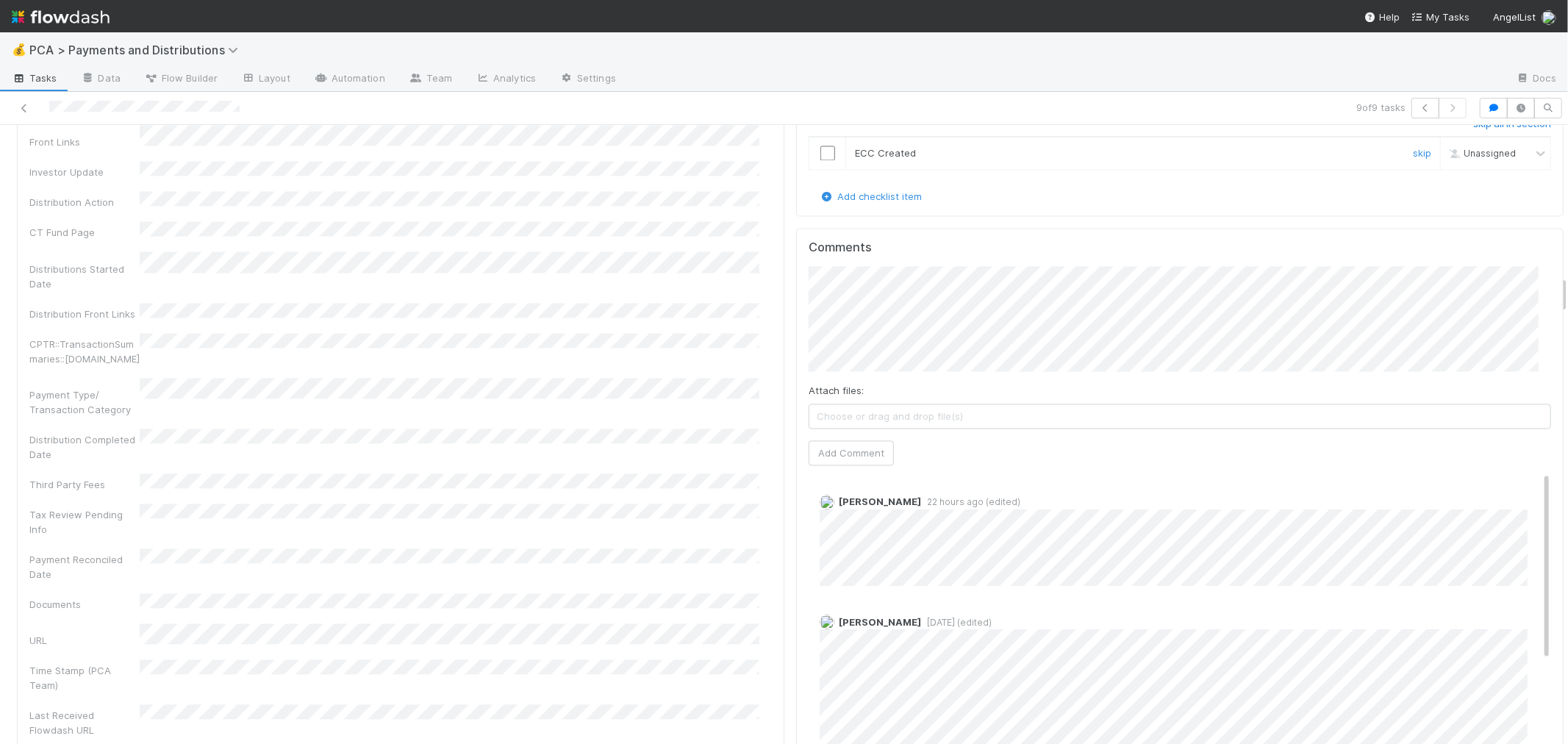
click at [820, 146] on input "checkbox" at bounding box center [827, 153] width 14 height 14
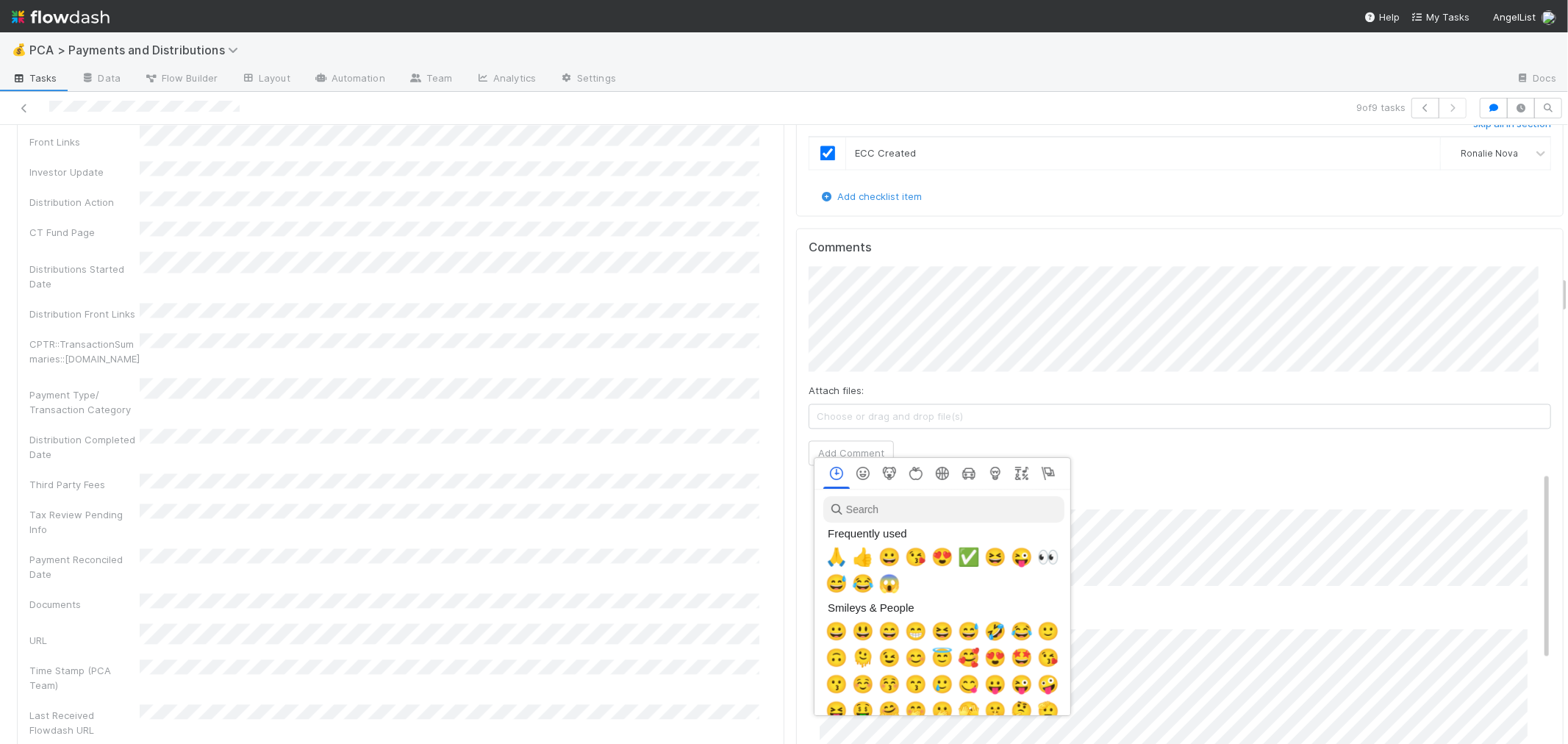
scroll to position [0, 6]
click at [958, 557] on span "✅" at bounding box center [965, 557] width 22 height 20
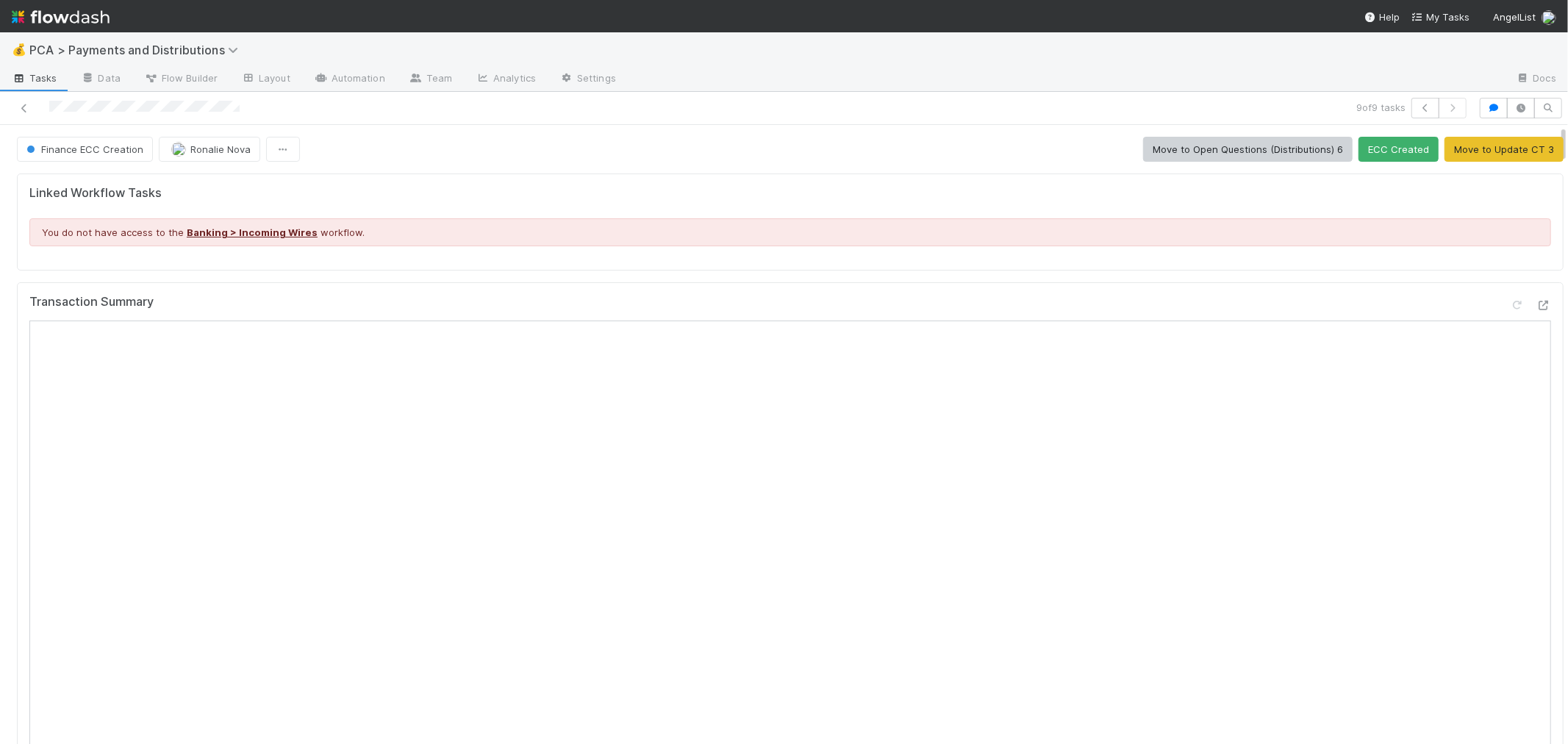
scroll to position [1798, 0]
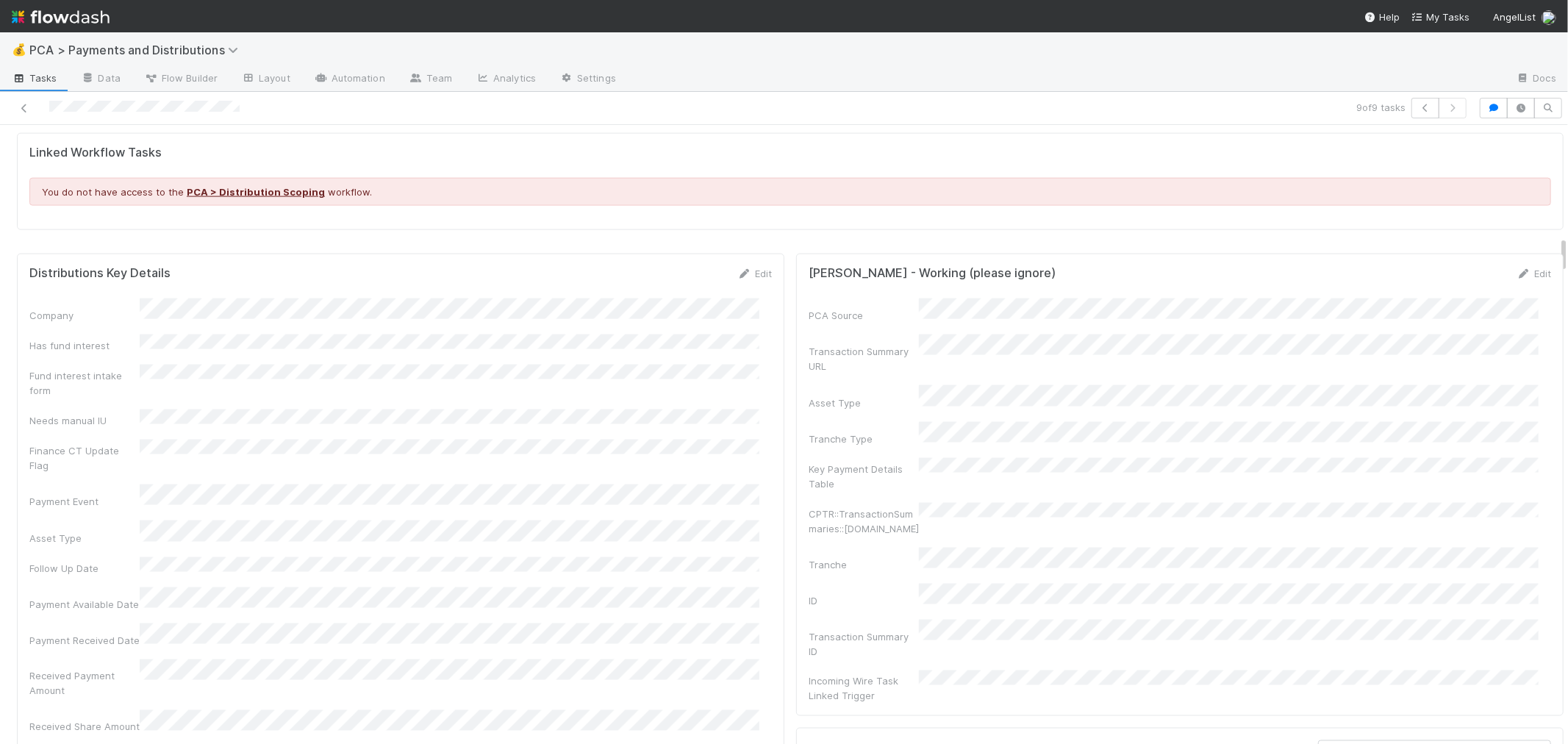
click at [754, 276] on link "Edit" at bounding box center [755, 274] width 35 height 12
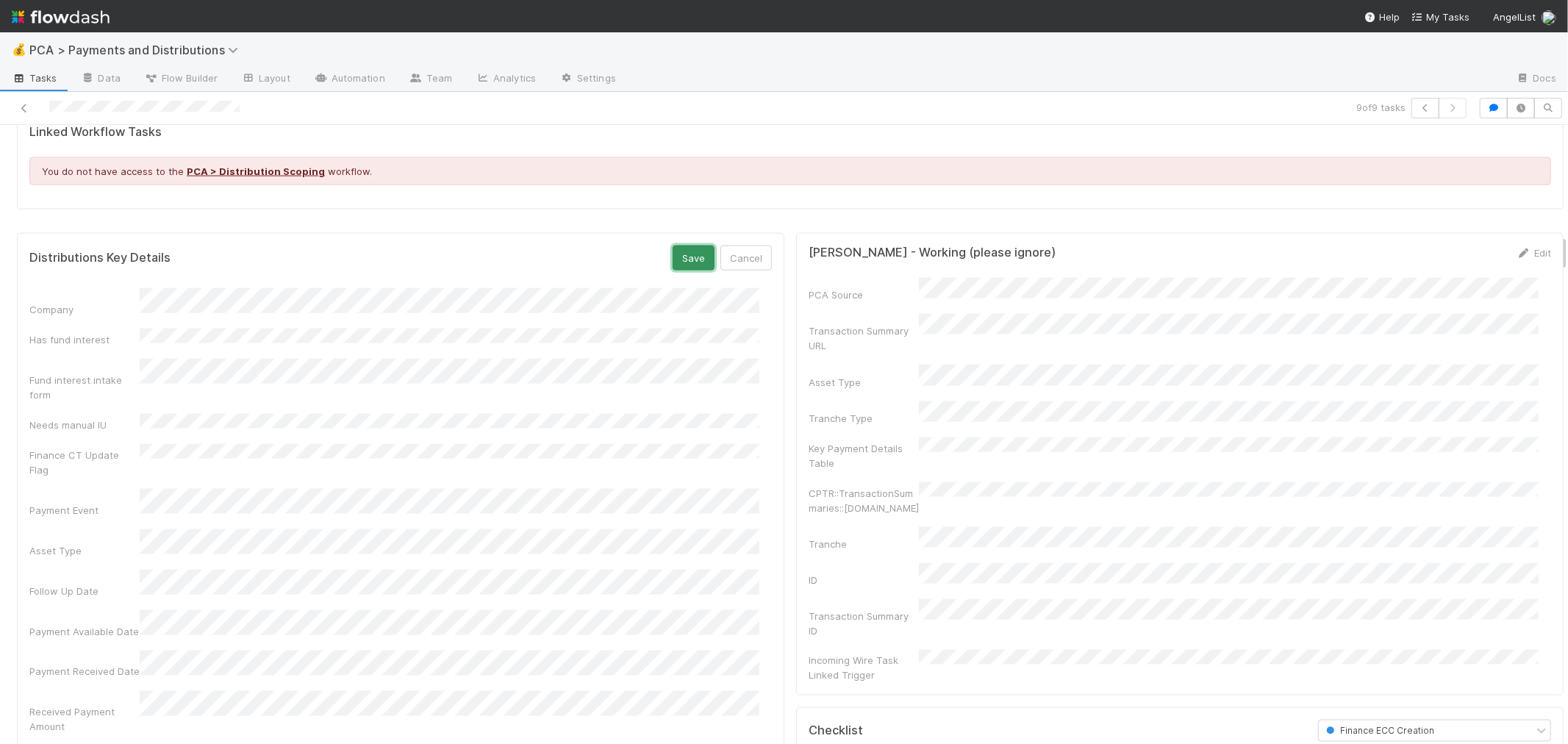
click at [672, 268] on button "Save" at bounding box center [693, 258] width 42 height 25
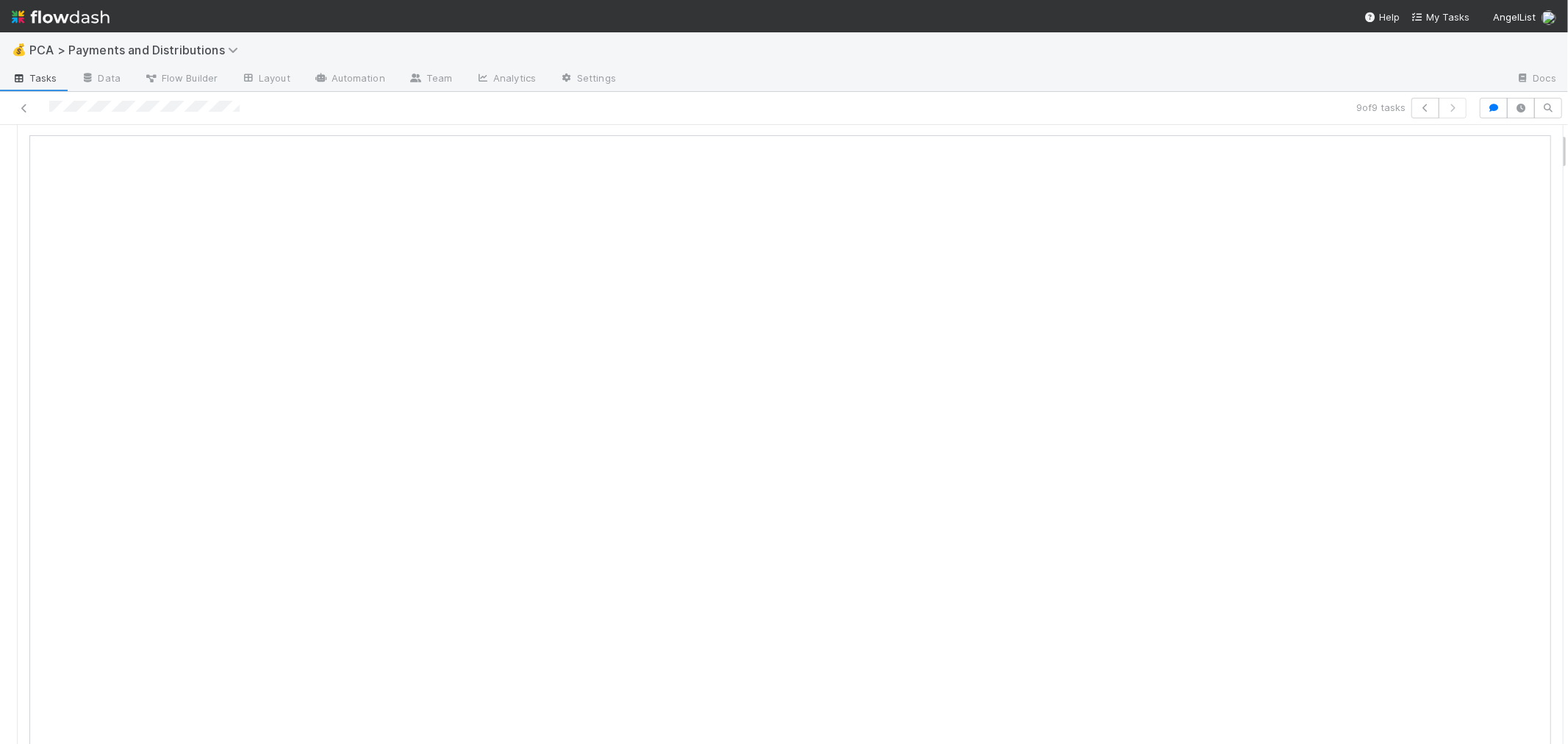
scroll to position [0, 0]
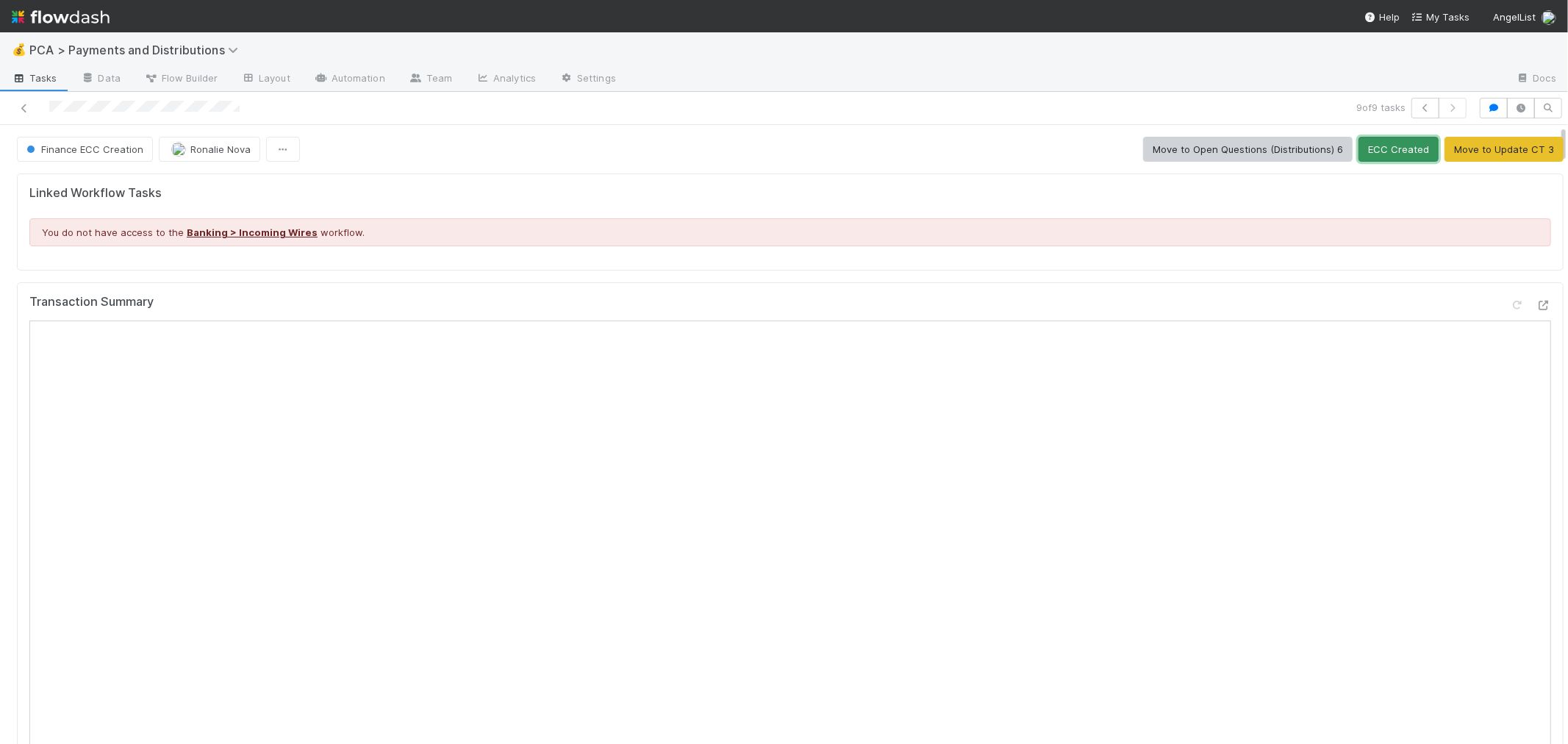
click at [1359, 158] on button "ECC Created" at bounding box center [1398, 149] width 80 height 25
click at [20, 107] on icon at bounding box center [24, 108] width 14 height 10
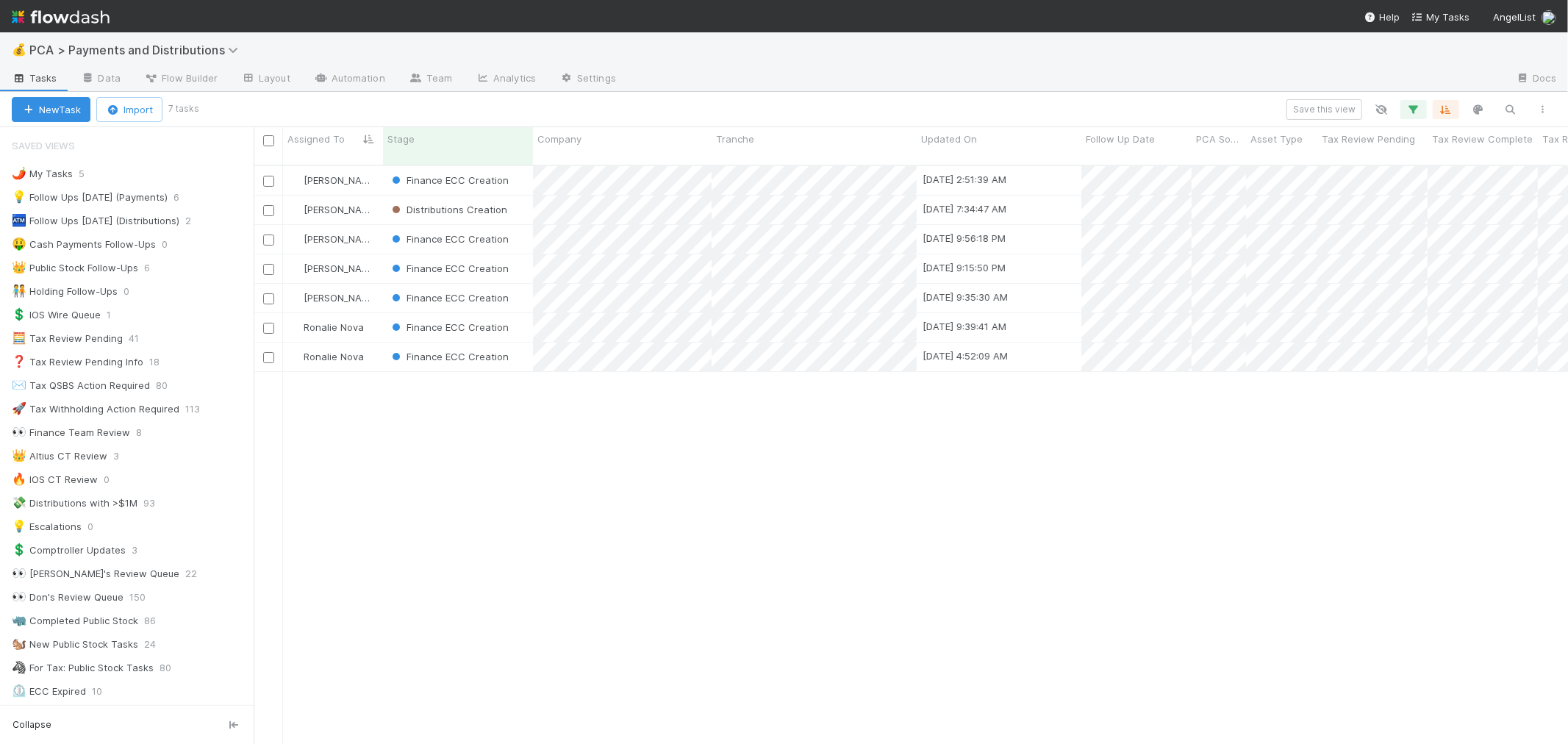
scroll to position [578, 1302]
click at [526, 170] on div "Finance ECC Creation" at bounding box center [458, 180] width 150 height 29
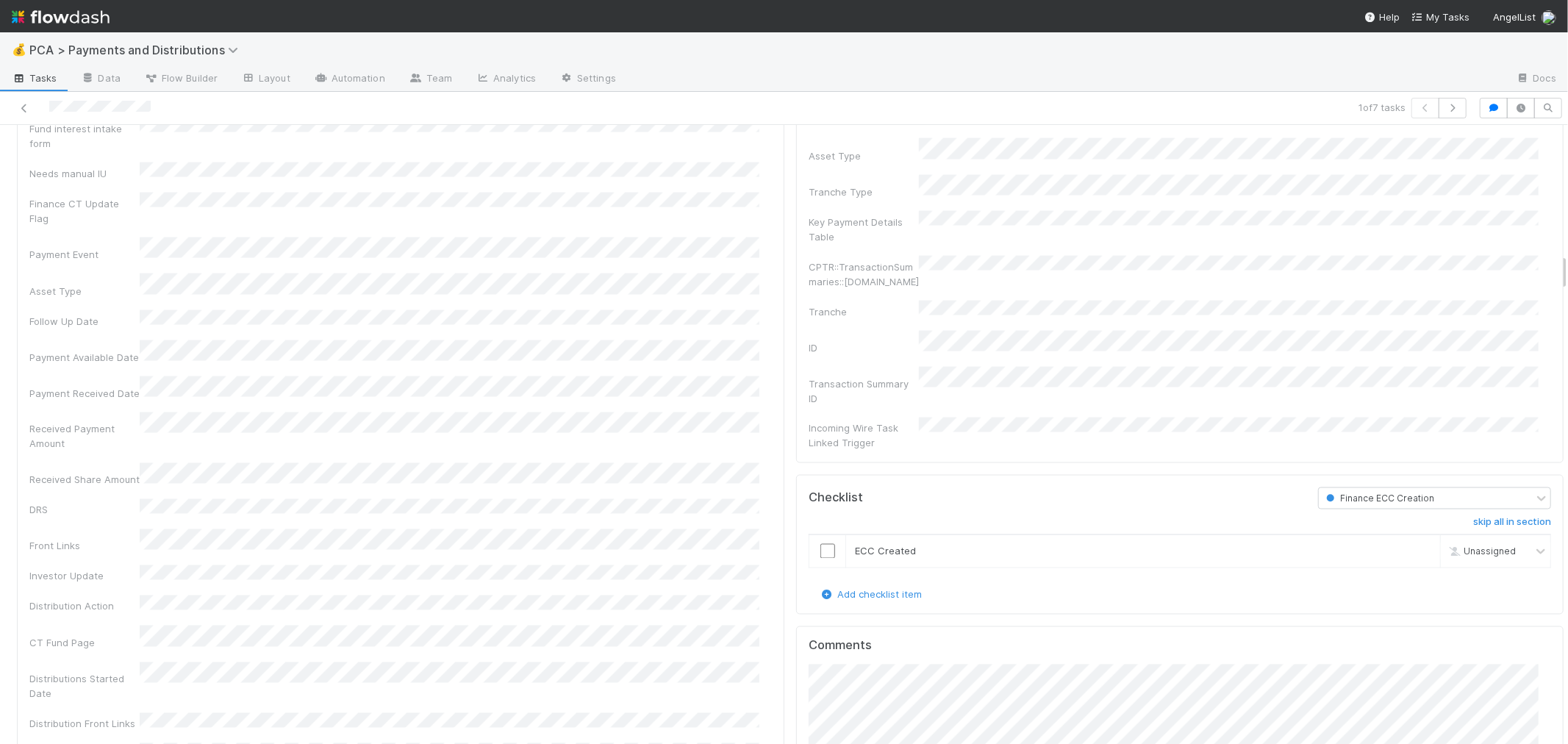
scroll to position [2041, 0]
click at [23, 108] on icon at bounding box center [24, 108] width 14 height 10
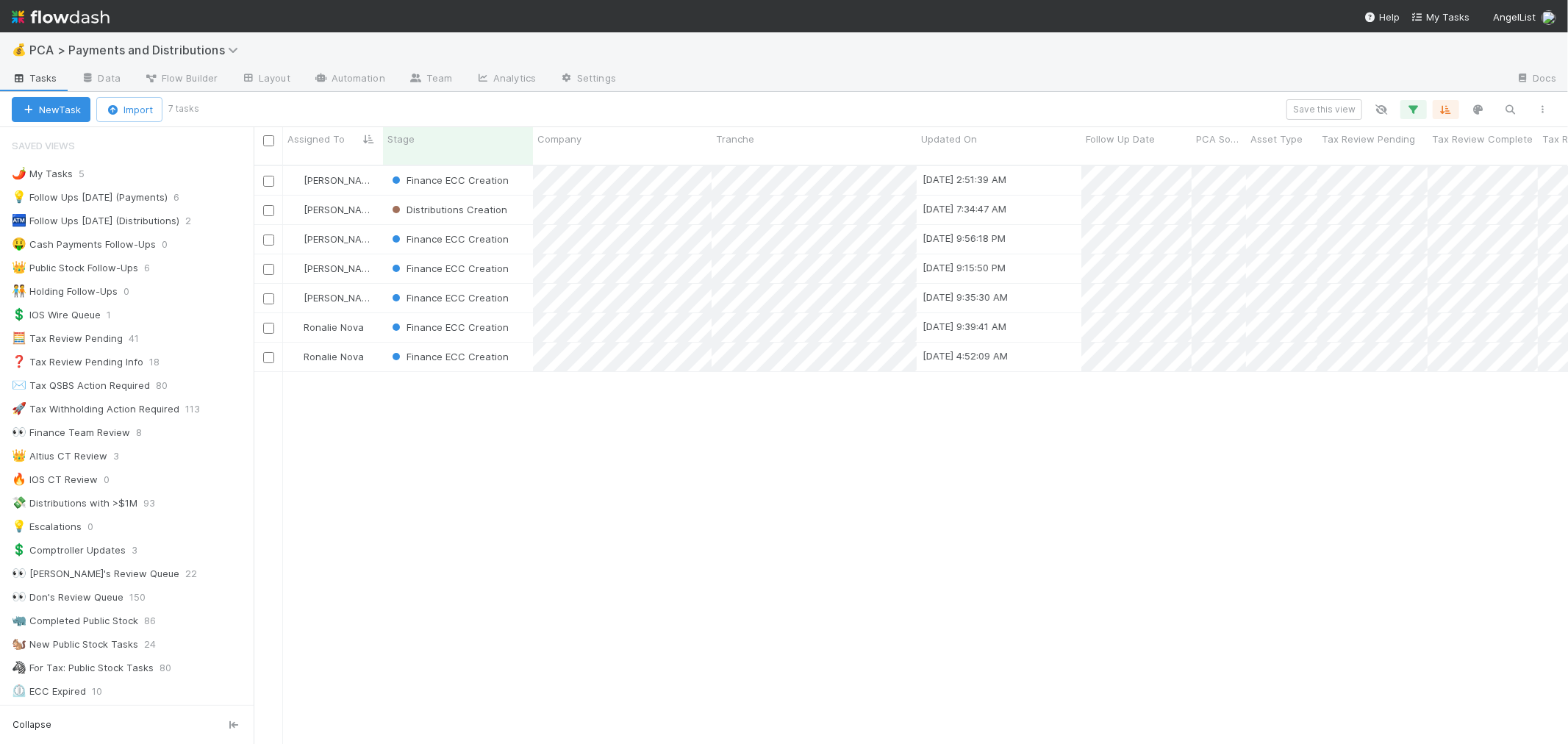
scroll to position [12, 12]
click at [526, 196] on div "Distributions Creation" at bounding box center [458, 210] width 150 height 29
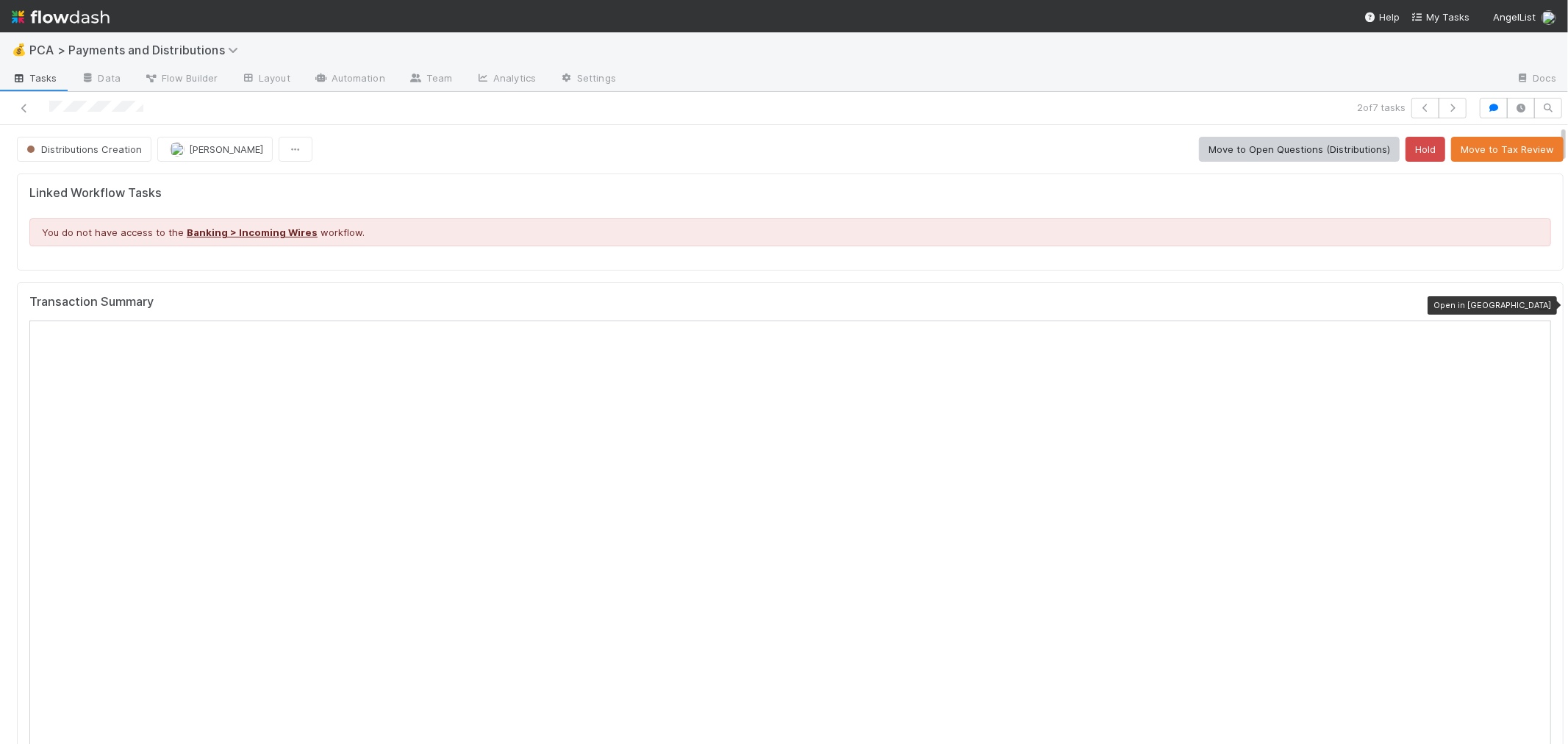
click at [1536, 305] on icon at bounding box center [1543, 305] width 14 height 10
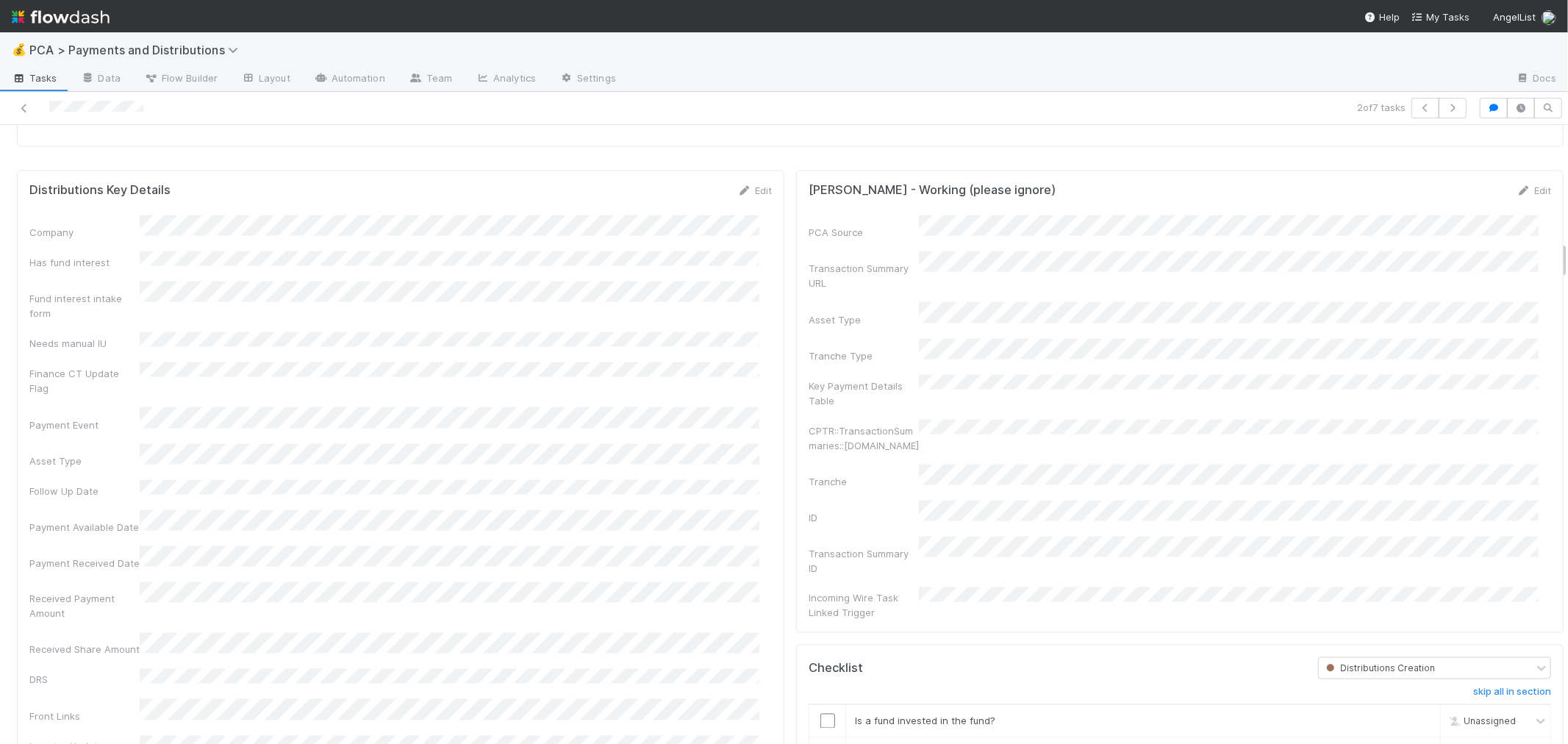
scroll to position [1878, 0]
click at [1358, 666] on span "Distributions Creation" at bounding box center [1379, 671] width 111 height 11
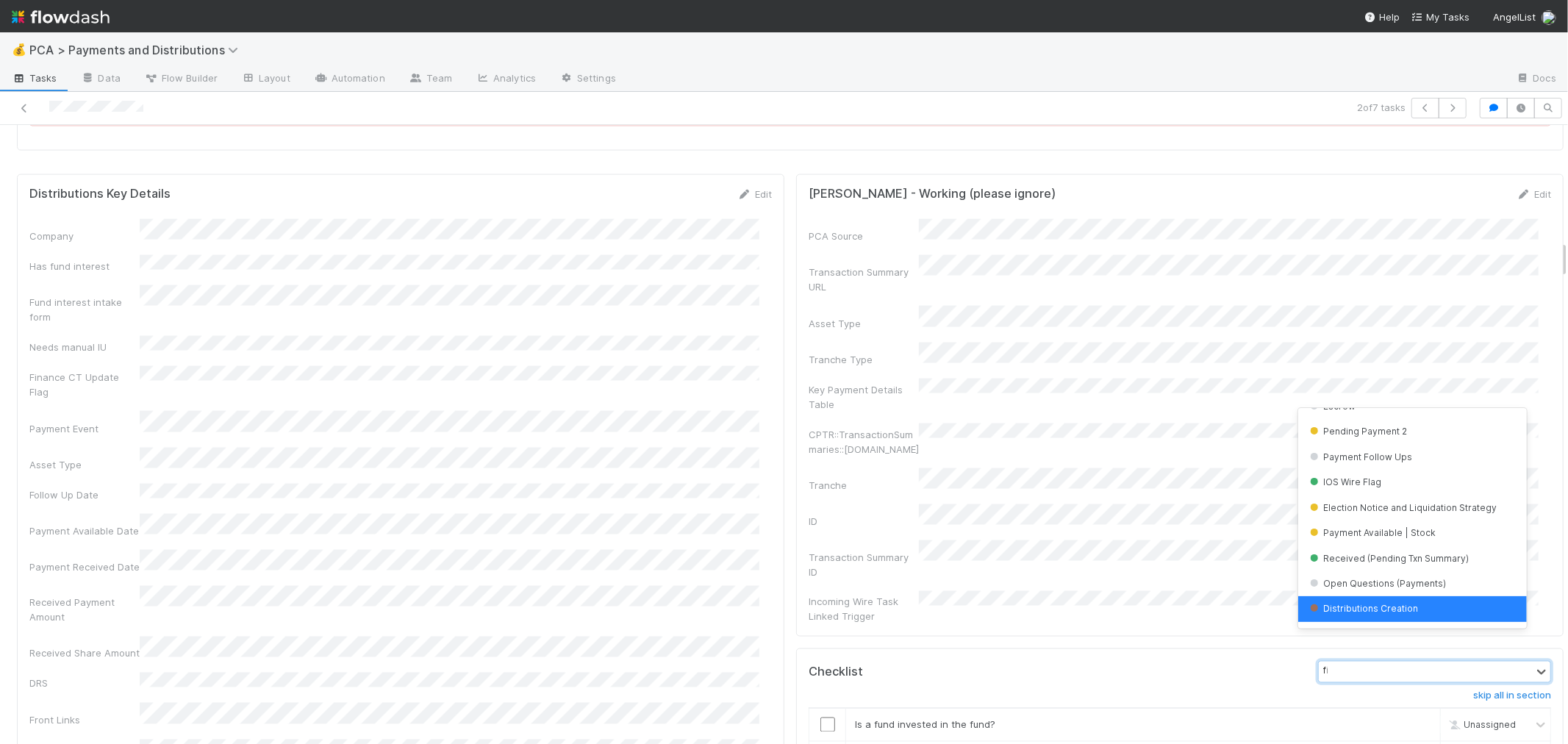
scroll to position [0, 0]
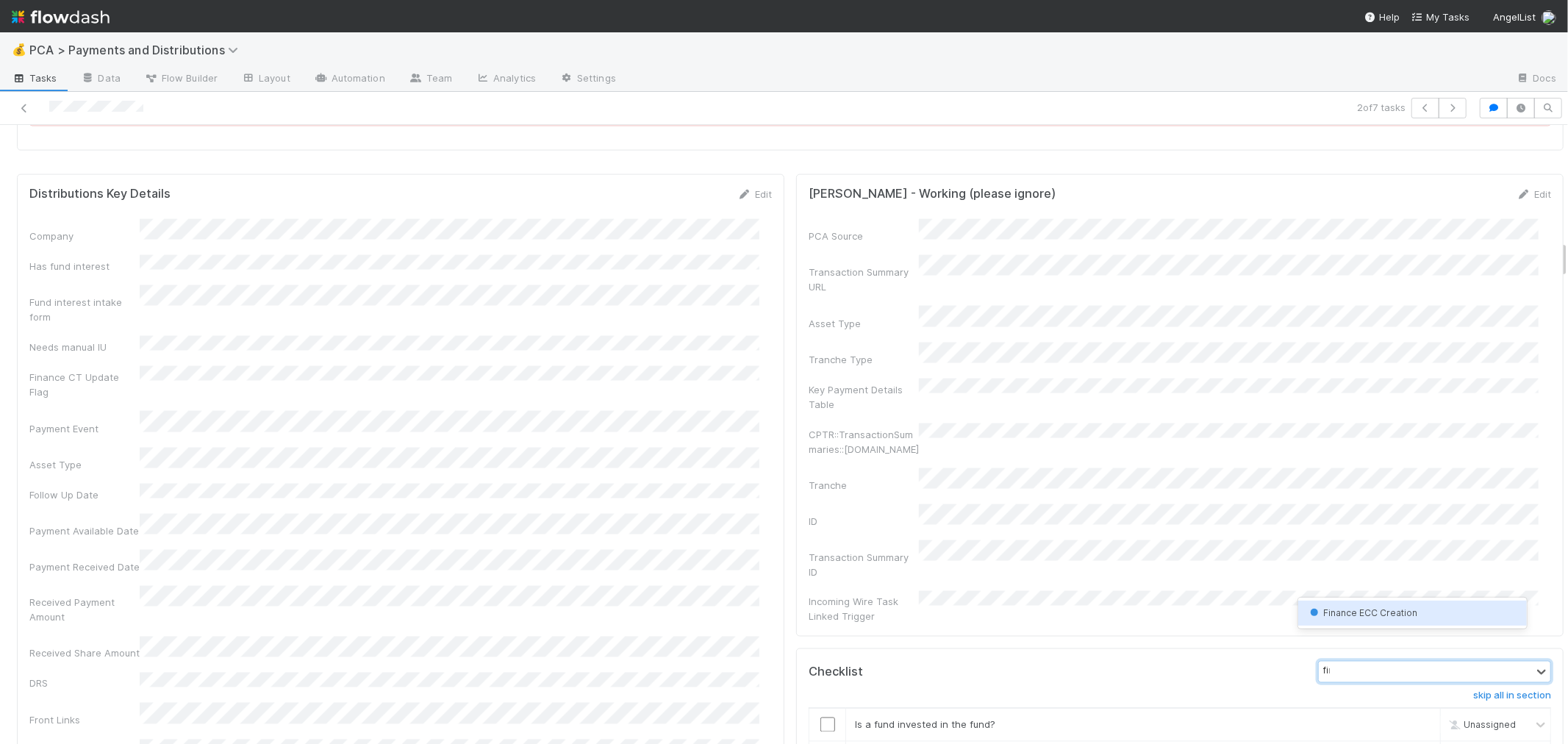
type input "fina"
click at [1339, 609] on span "Finance ECC Creation" at bounding box center [1363, 612] width 111 height 11
click at [820, 717] on input "checkbox" at bounding box center [827, 724] width 14 height 14
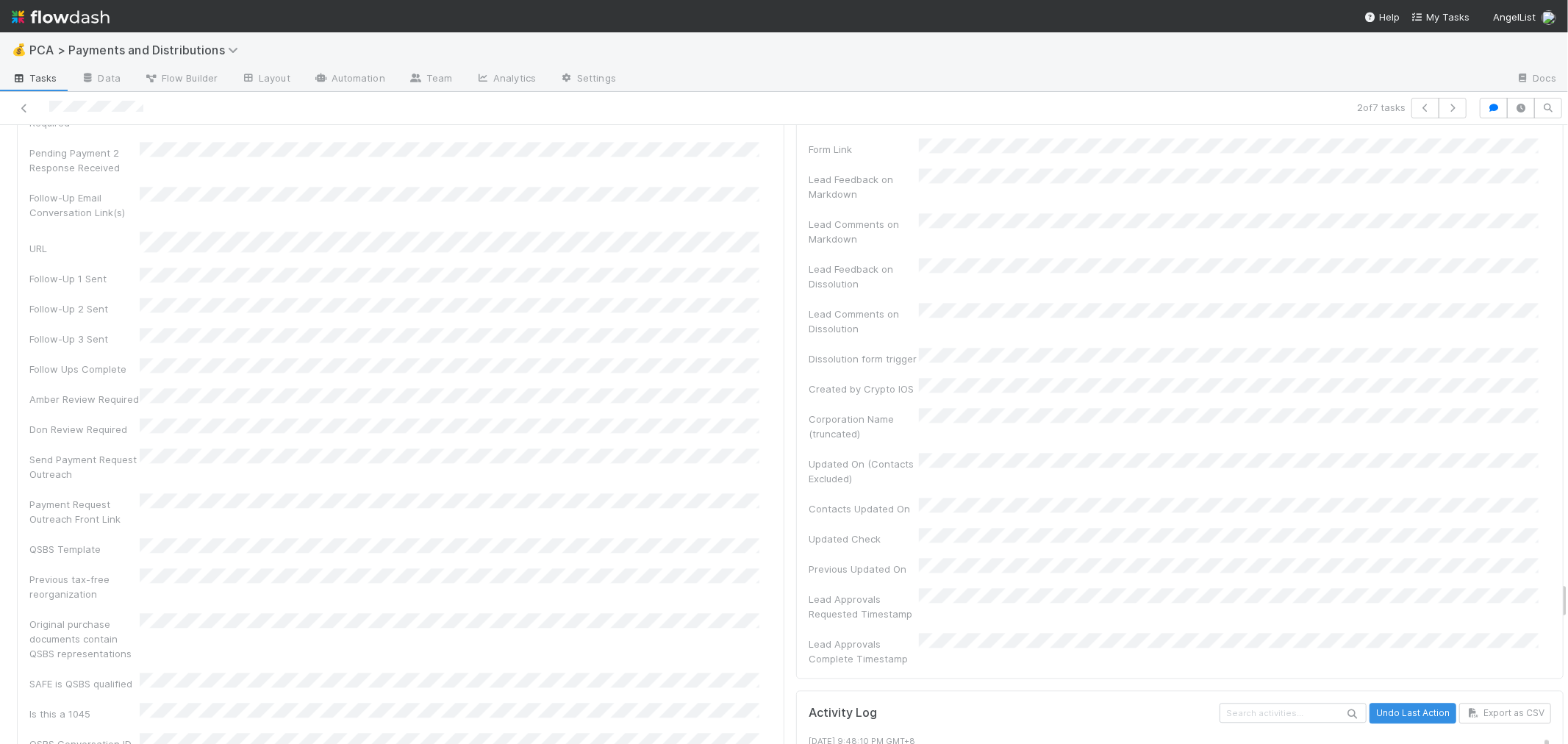
scroll to position [1801, 0]
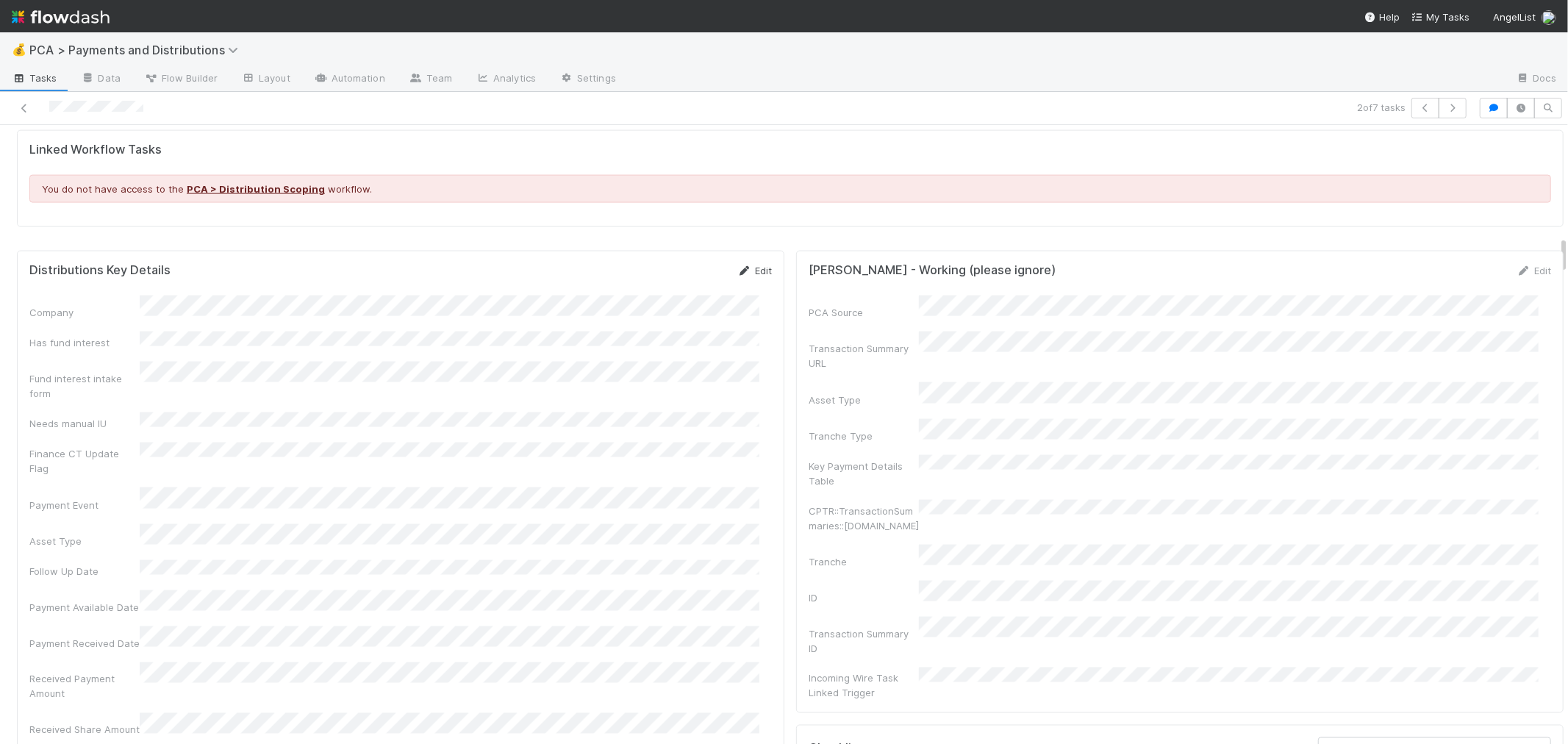
click at [743, 273] on link "Edit" at bounding box center [755, 271] width 35 height 12
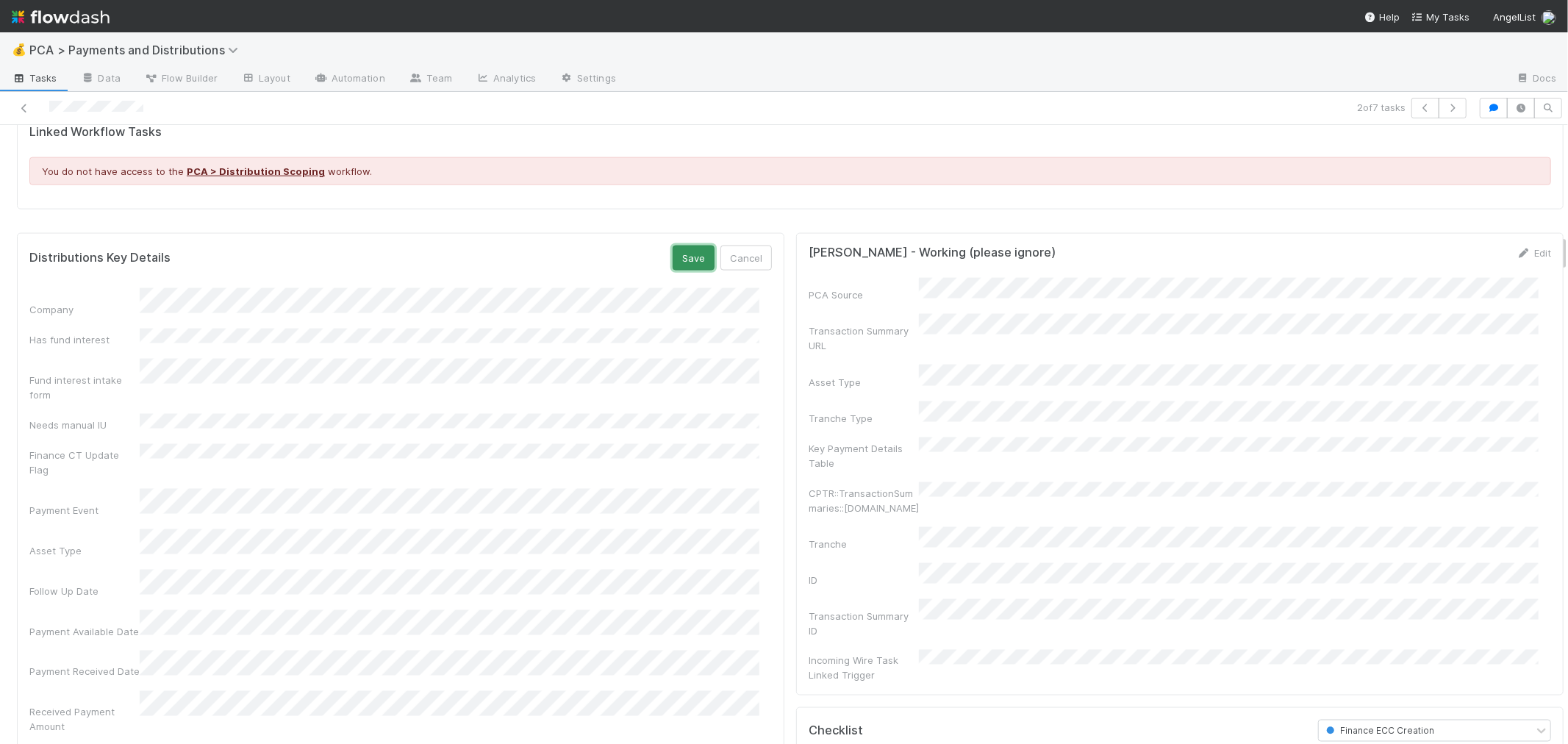
click at [675, 266] on button "Save" at bounding box center [693, 258] width 42 height 25
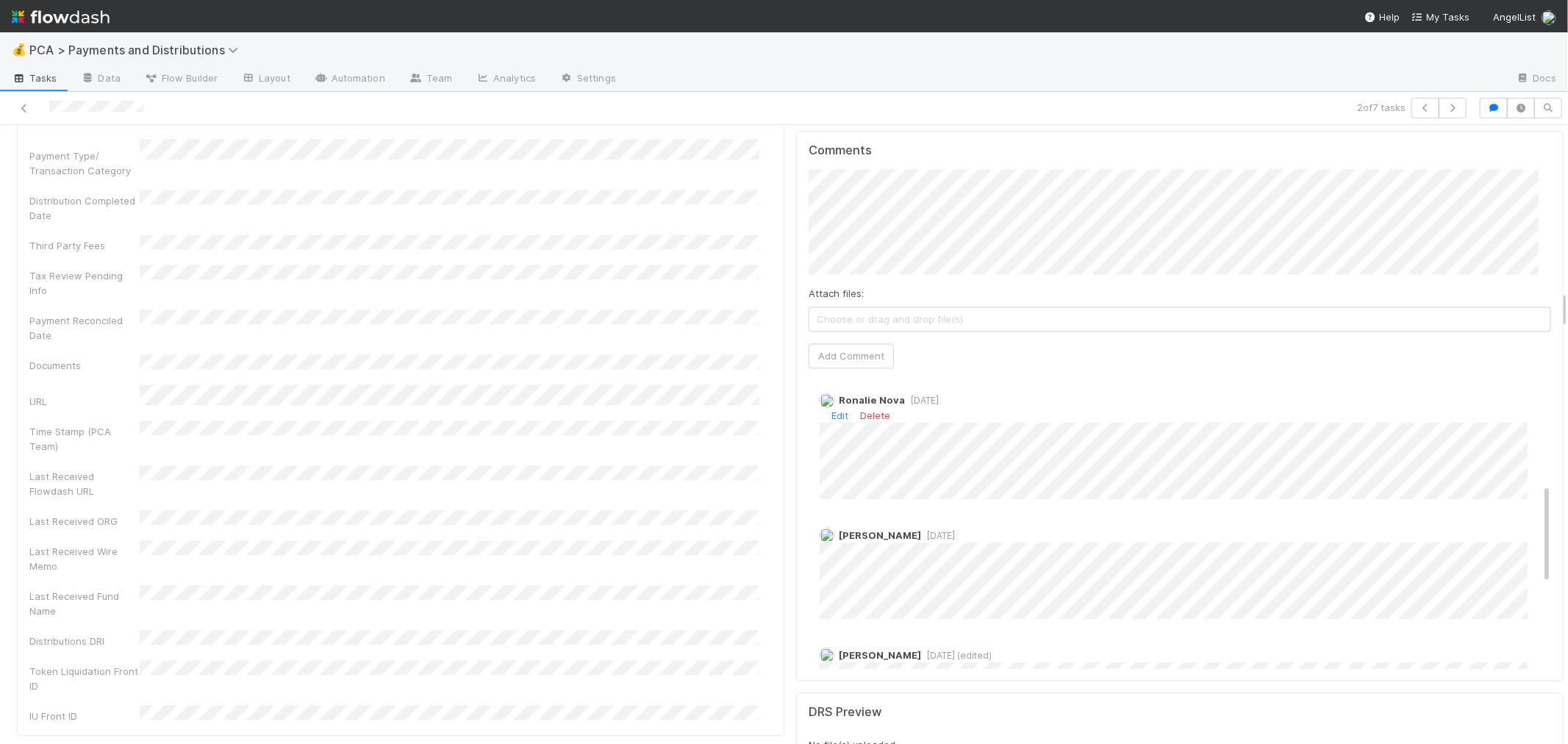
scroll to position [326, 0]
click at [921, 507] on span "4 days ago" at bounding box center [937, 512] width 34 height 11
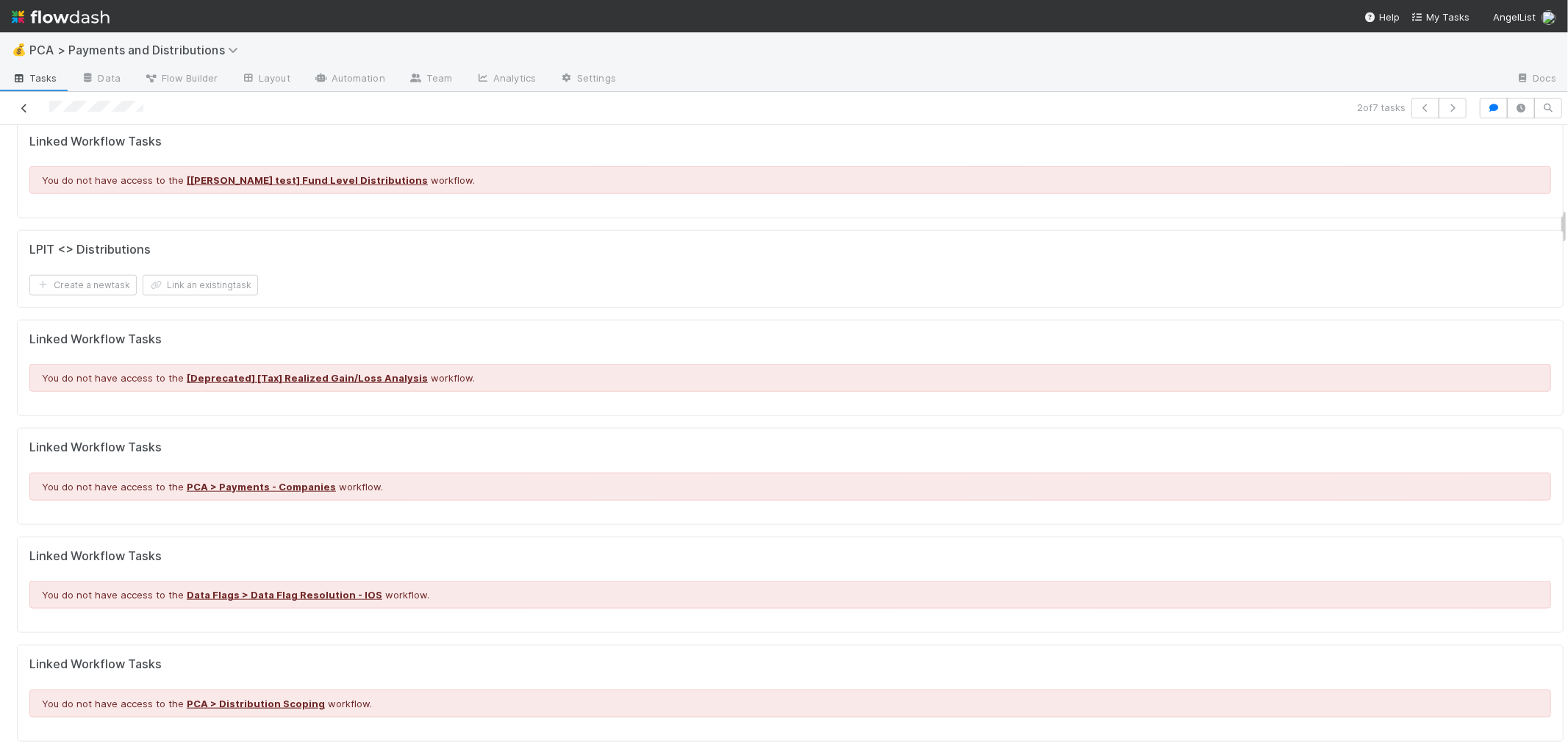
scroll to position [1224, 0]
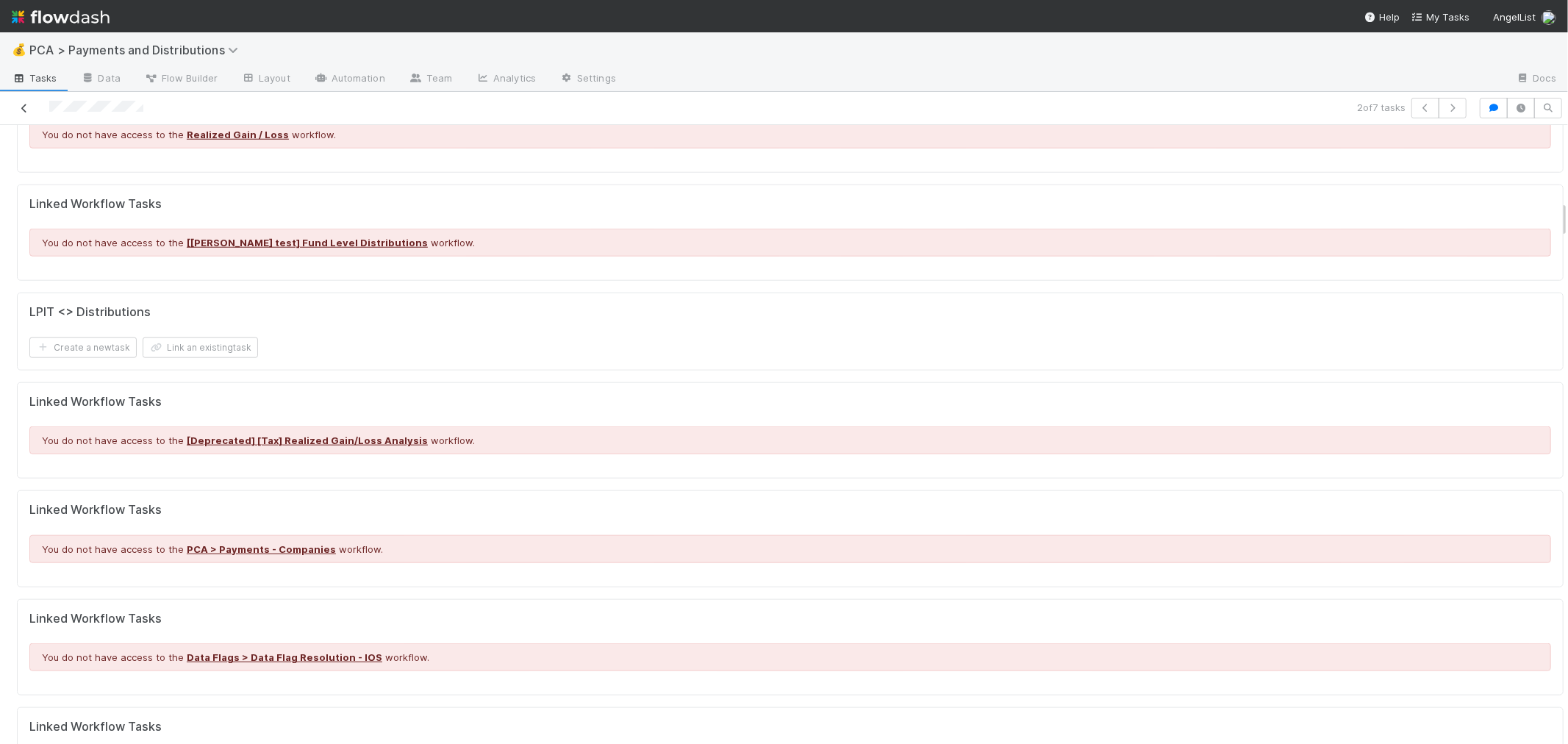
click at [25, 105] on icon at bounding box center [24, 108] width 14 height 10
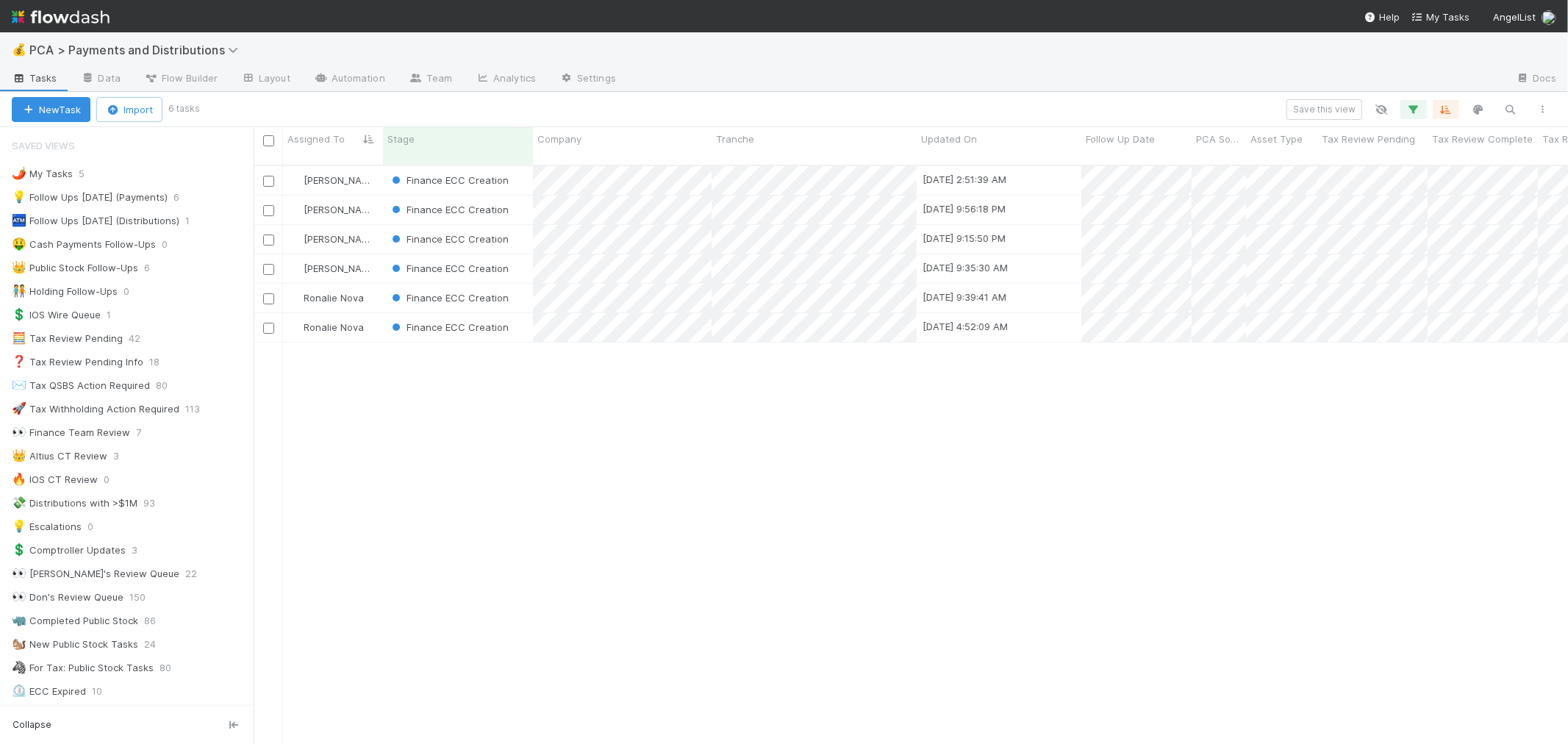
scroll to position [12, 12]
click at [522, 201] on div "Finance ECC Creation" at bounding box center [458, 210] width 150 height 29
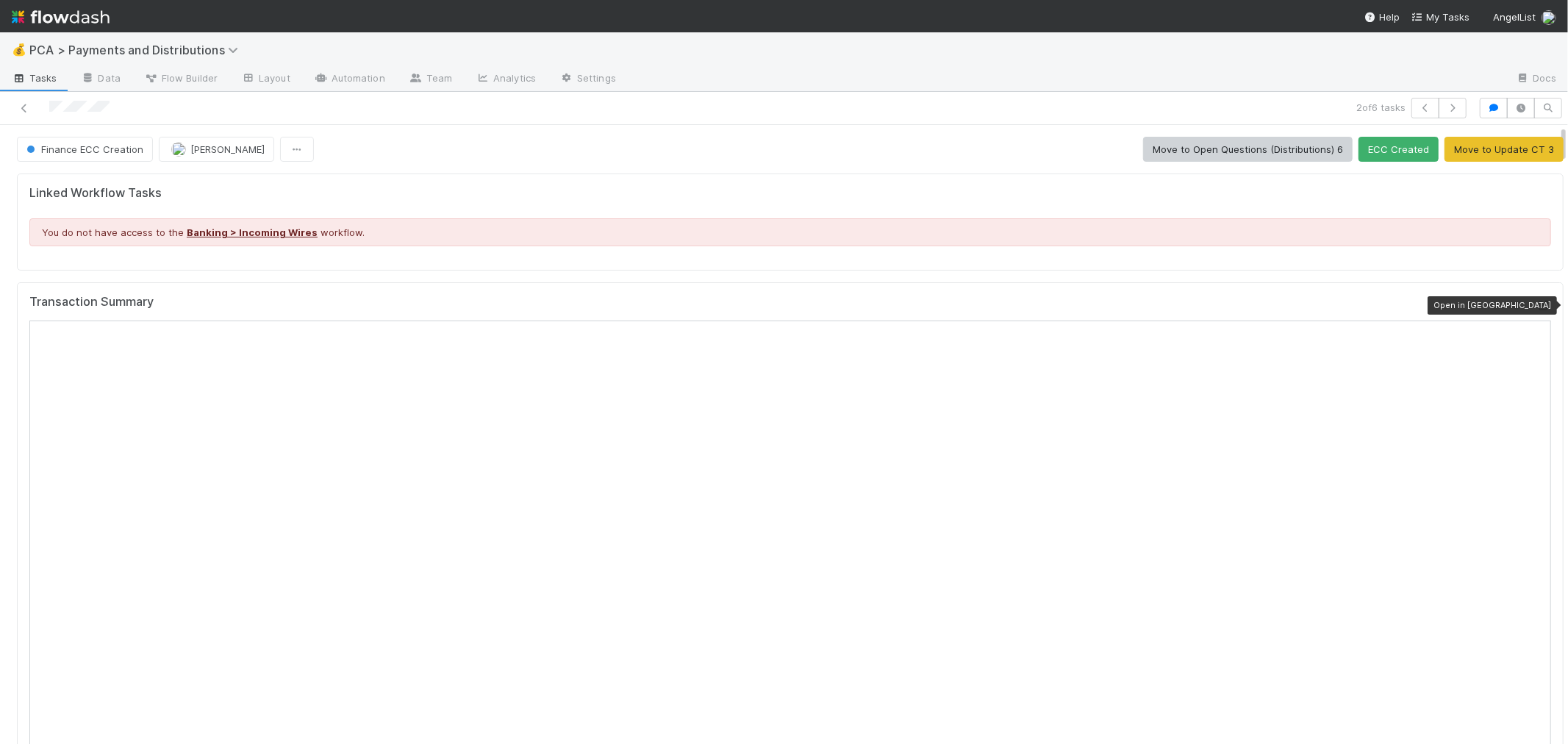
click at [1536, 303] on icon at bounding box center [1543, 305] width 14 height 10
click at [215, 143] on span "[PERSON_NAME]" at bounding box center [227, 149] width 74 height 12
click at [24, 104] on icon at bounding box center [24, 108] width 14 height 10
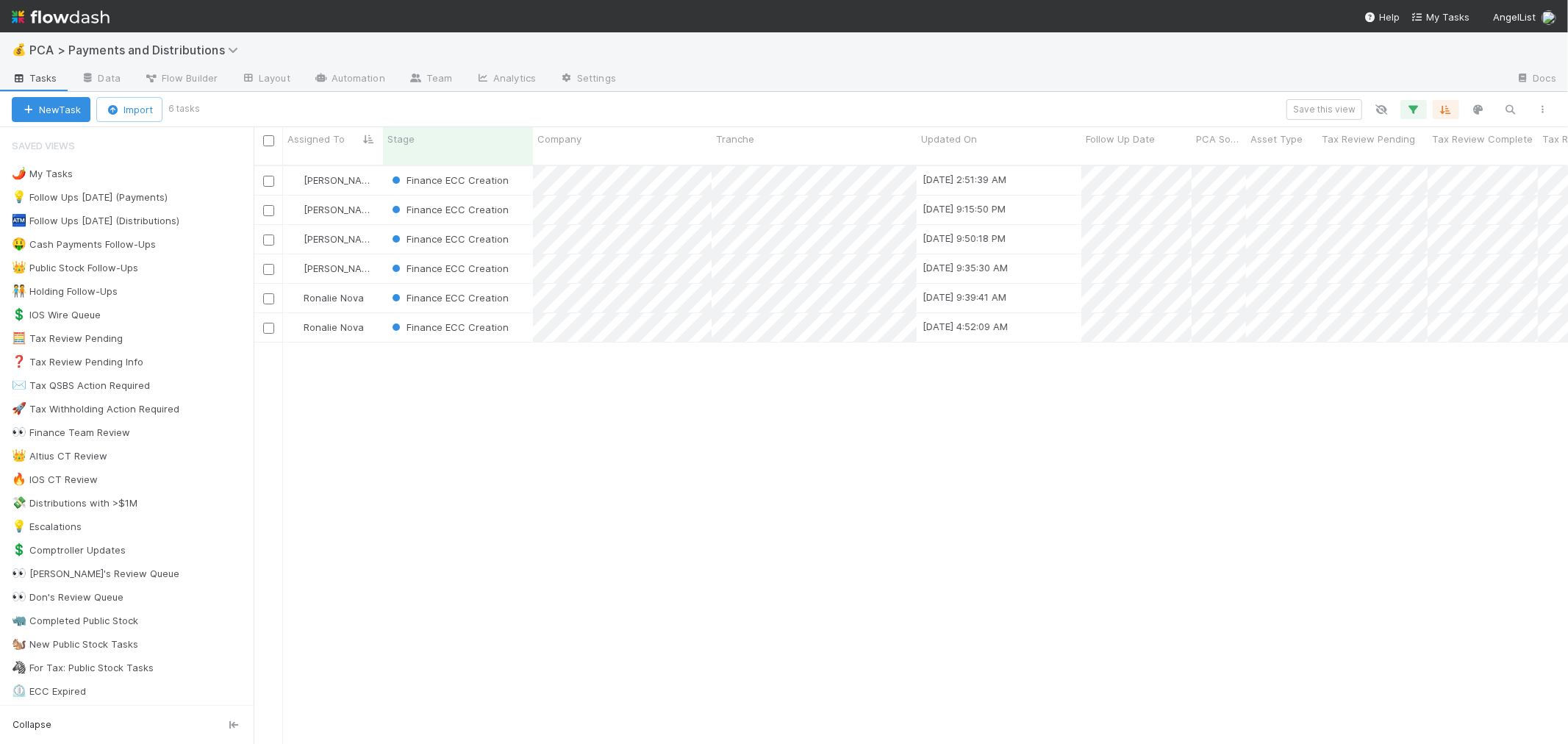
scroll to position [578, 1302]
click at [523, 313] on div "Finance ECC Creation" at bounding box center [458, 327] width 150 height 29
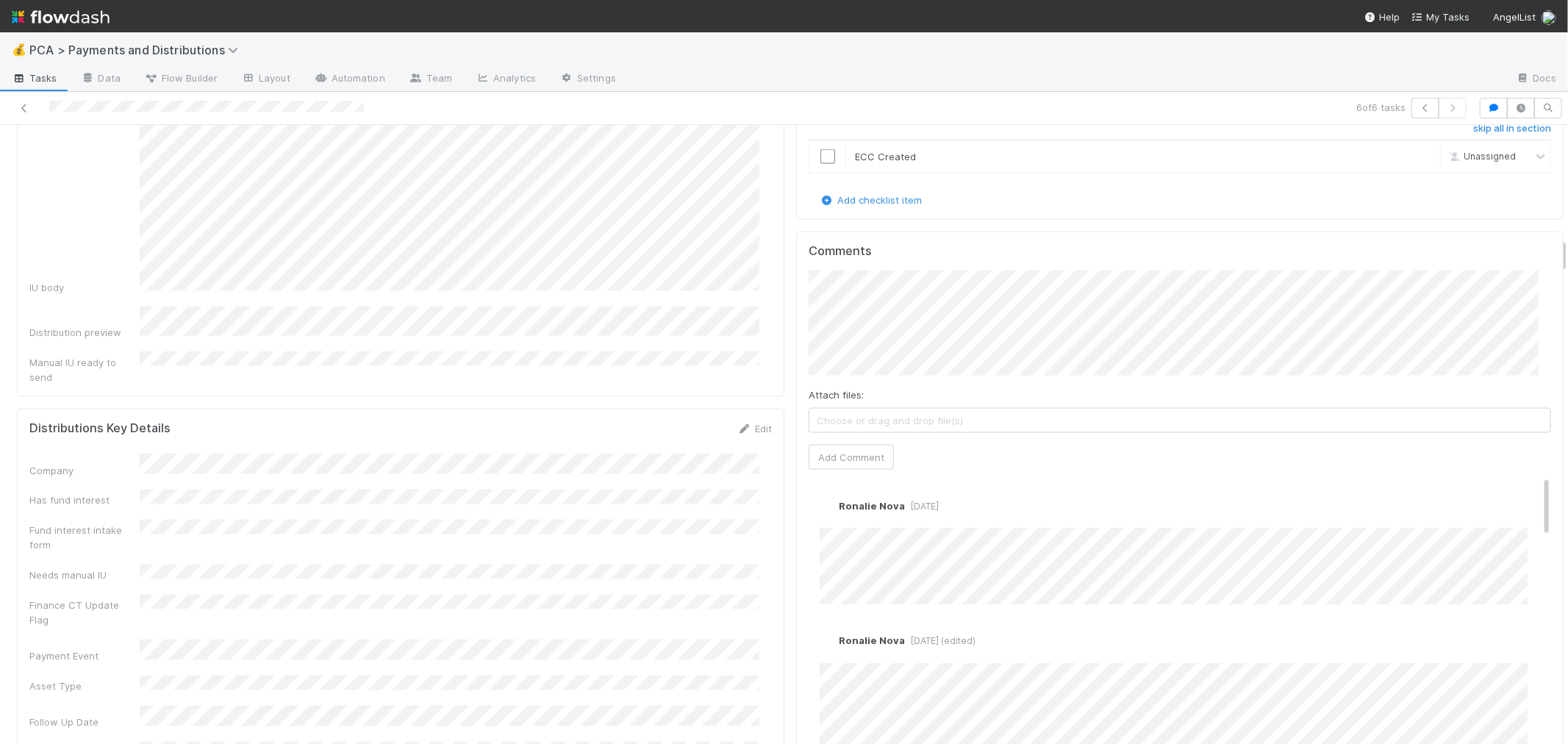
scroll to position [1959, 0]
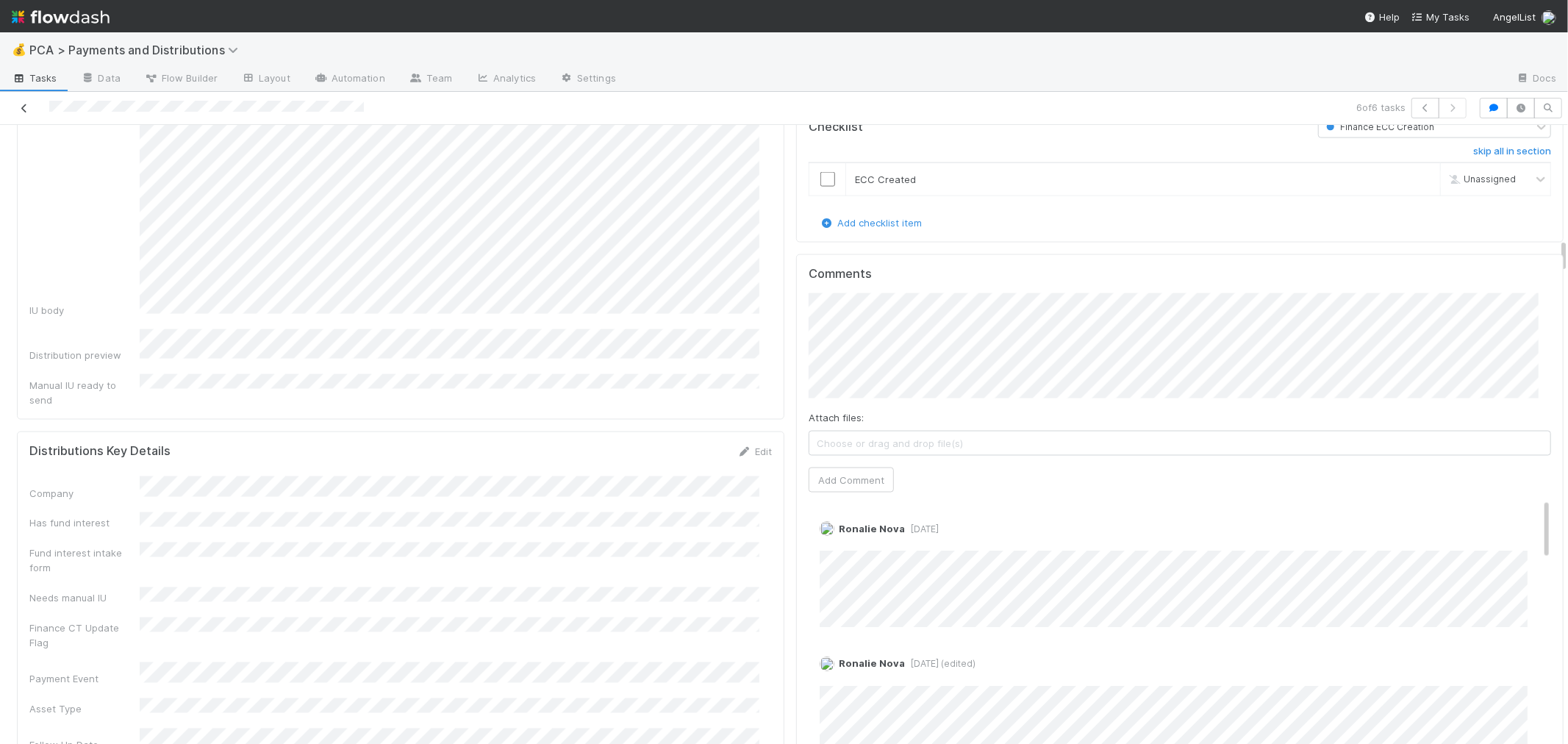
click at [20, 111] on icon at bounding box center [24, 108] width 14 height 10
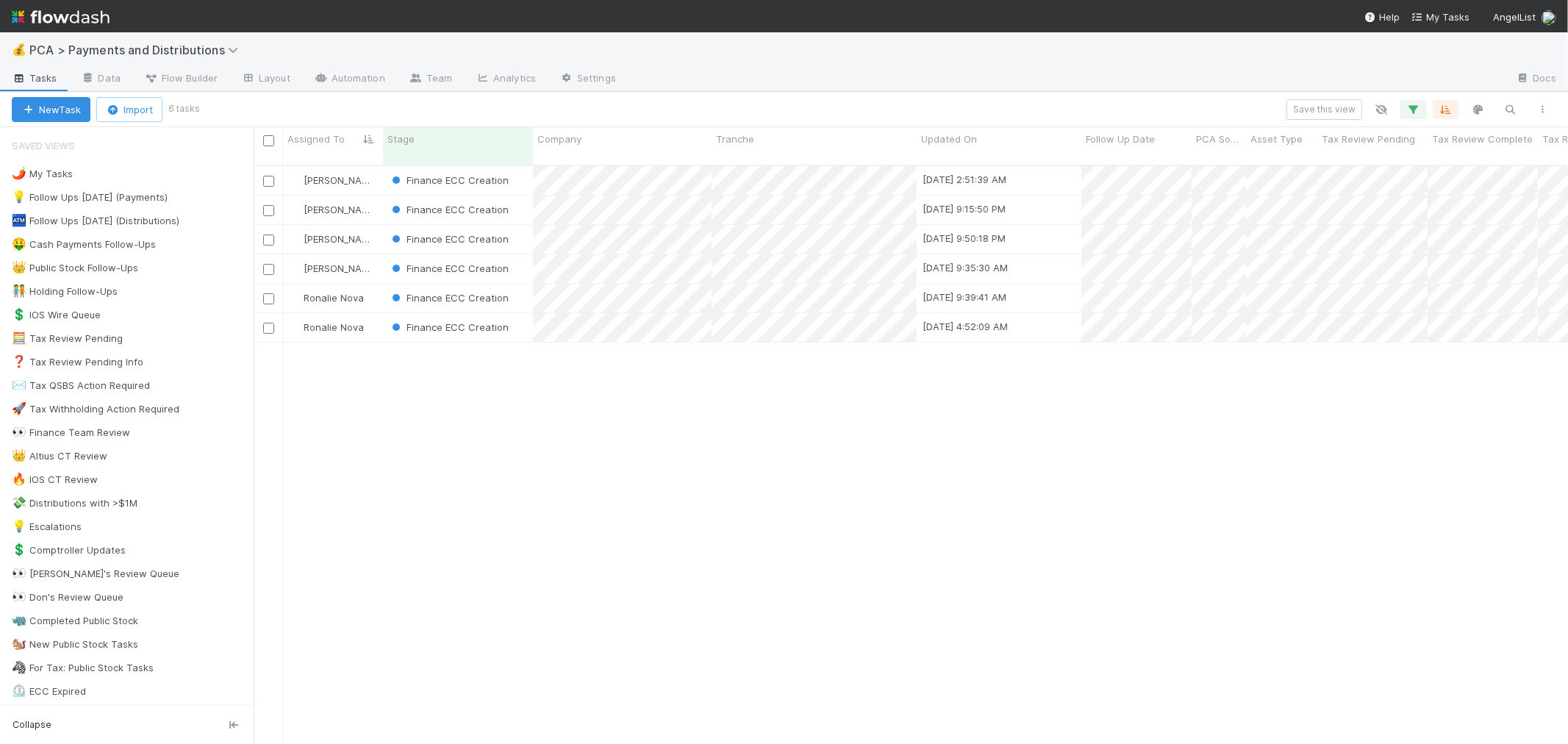
scroll to position [578, 1302]
click at [522, 314] on div "Finance ECC Creation" at bounding box center [458, 327] width 150 height 29
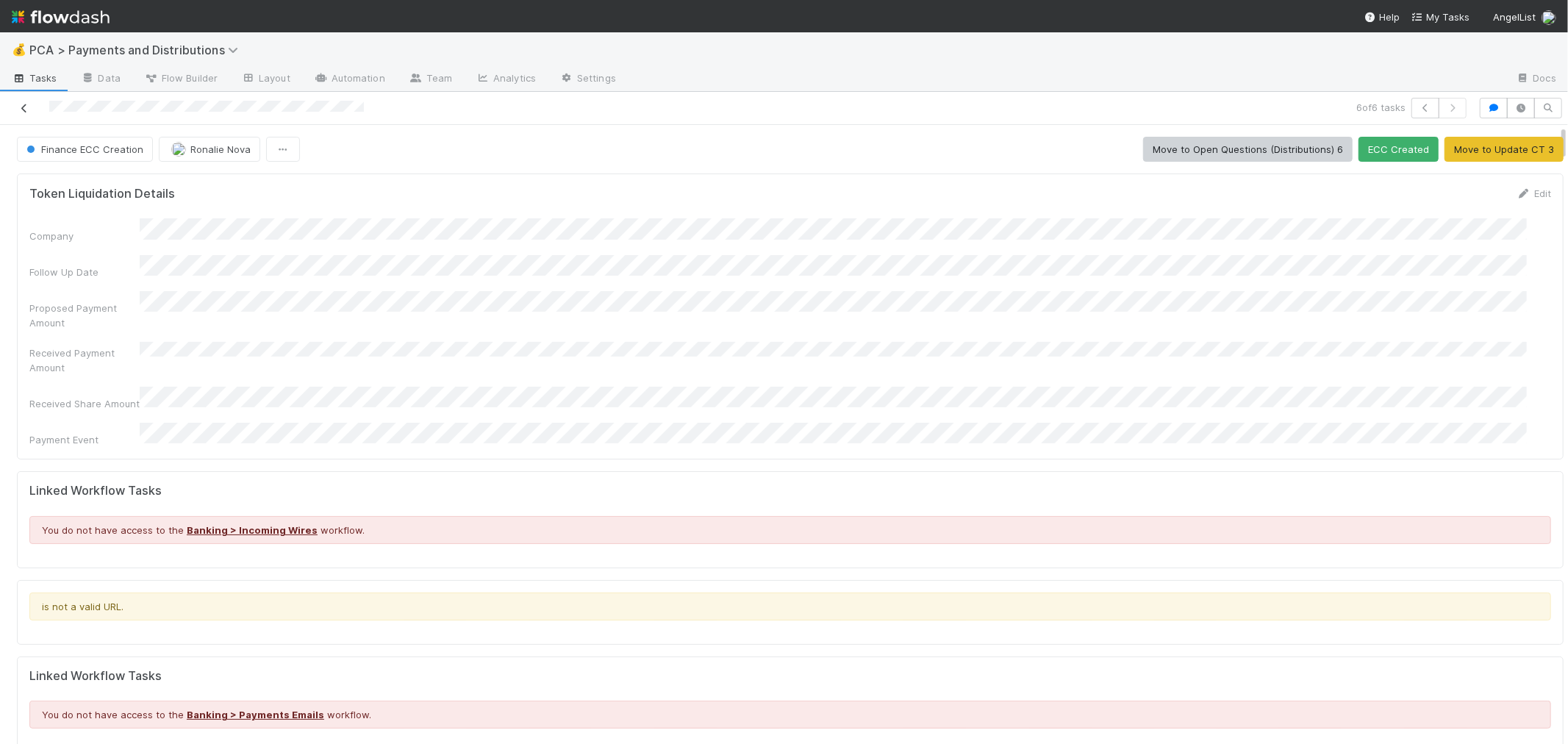
click at [20, 104] on icon at bounding box center [24, 108] width 14 height 10
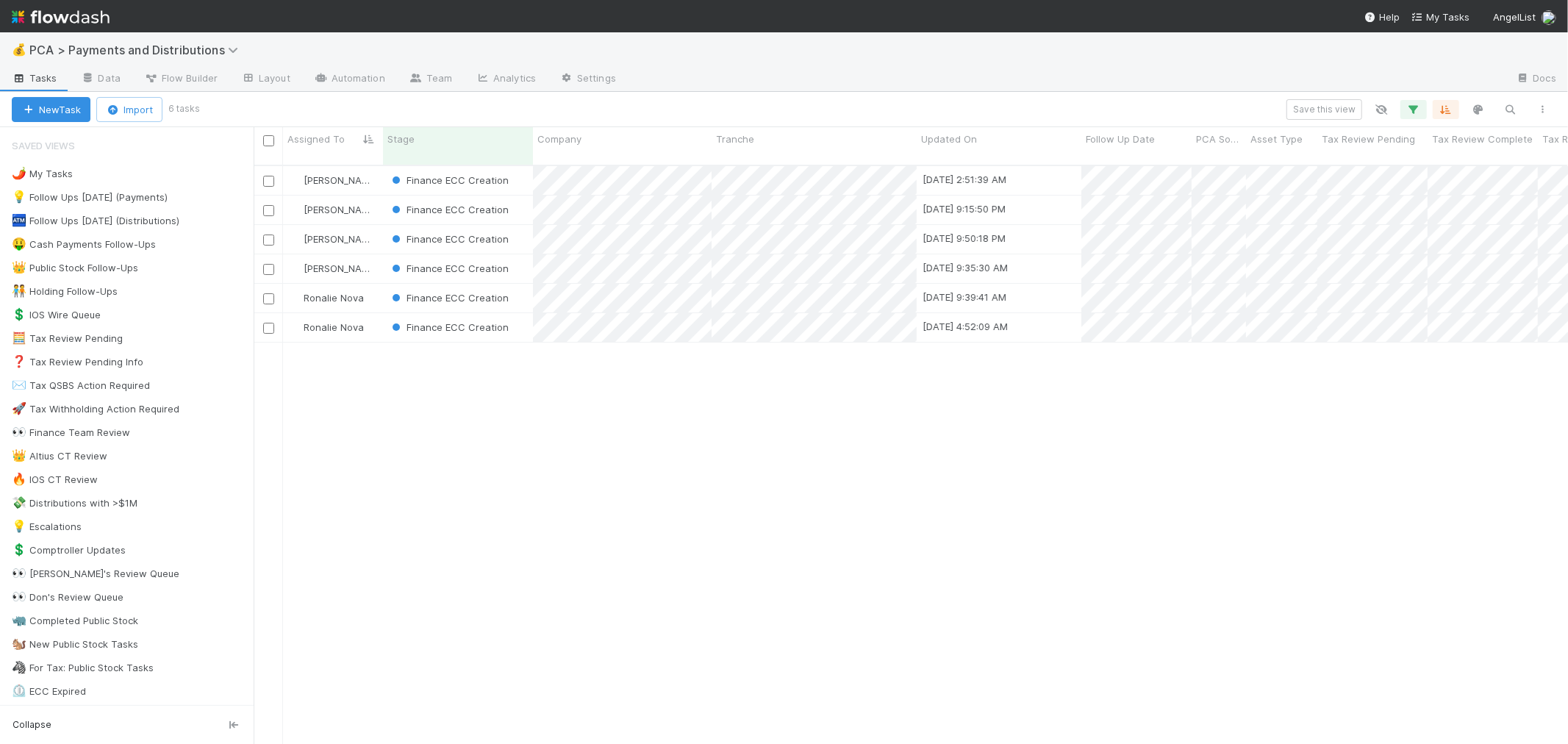
scroll to position [578, 1302]
click at [519, 284] on div "Finance ECC Creation" at bounding box center [458, 299] width 150 height 29
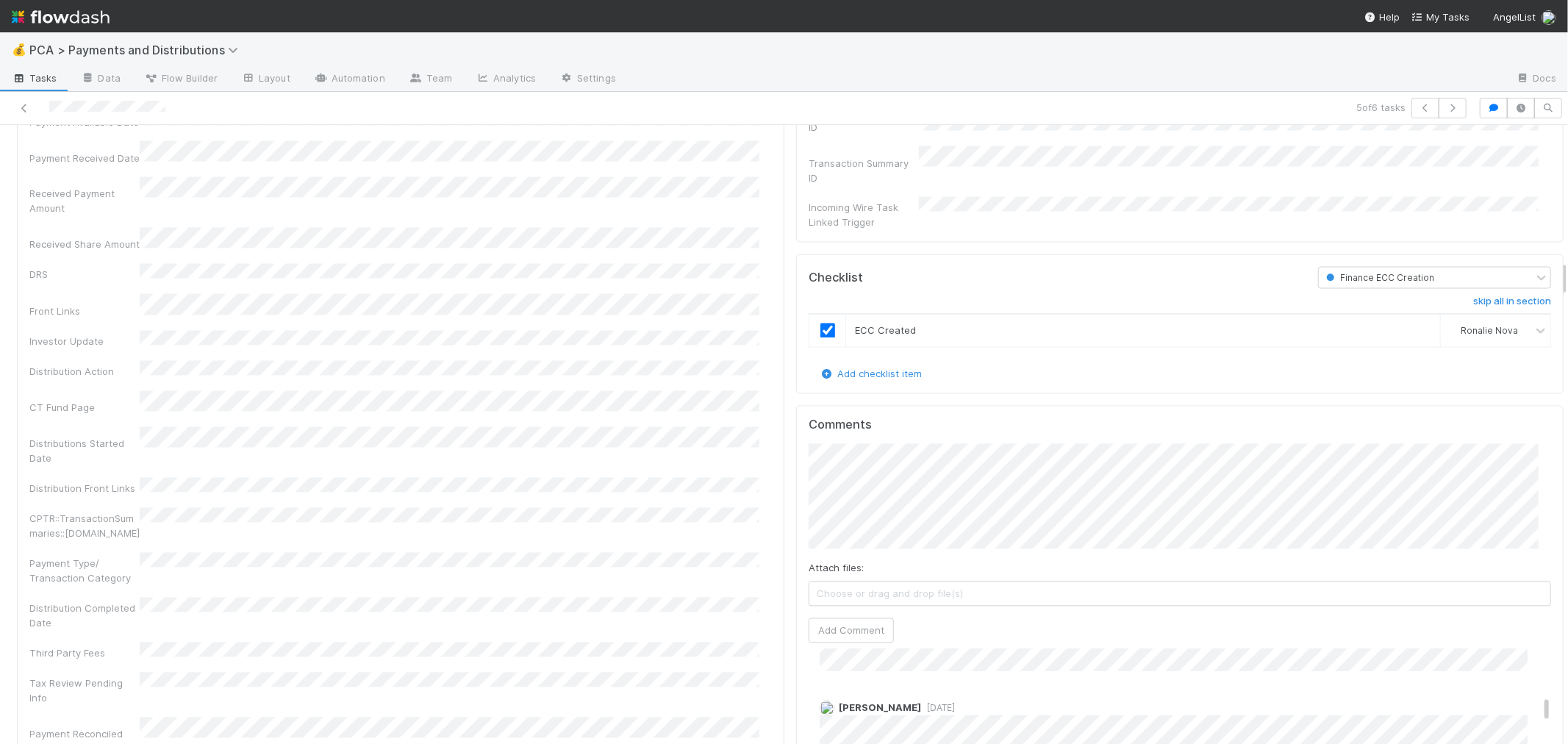
scroll to position [2205, 0]
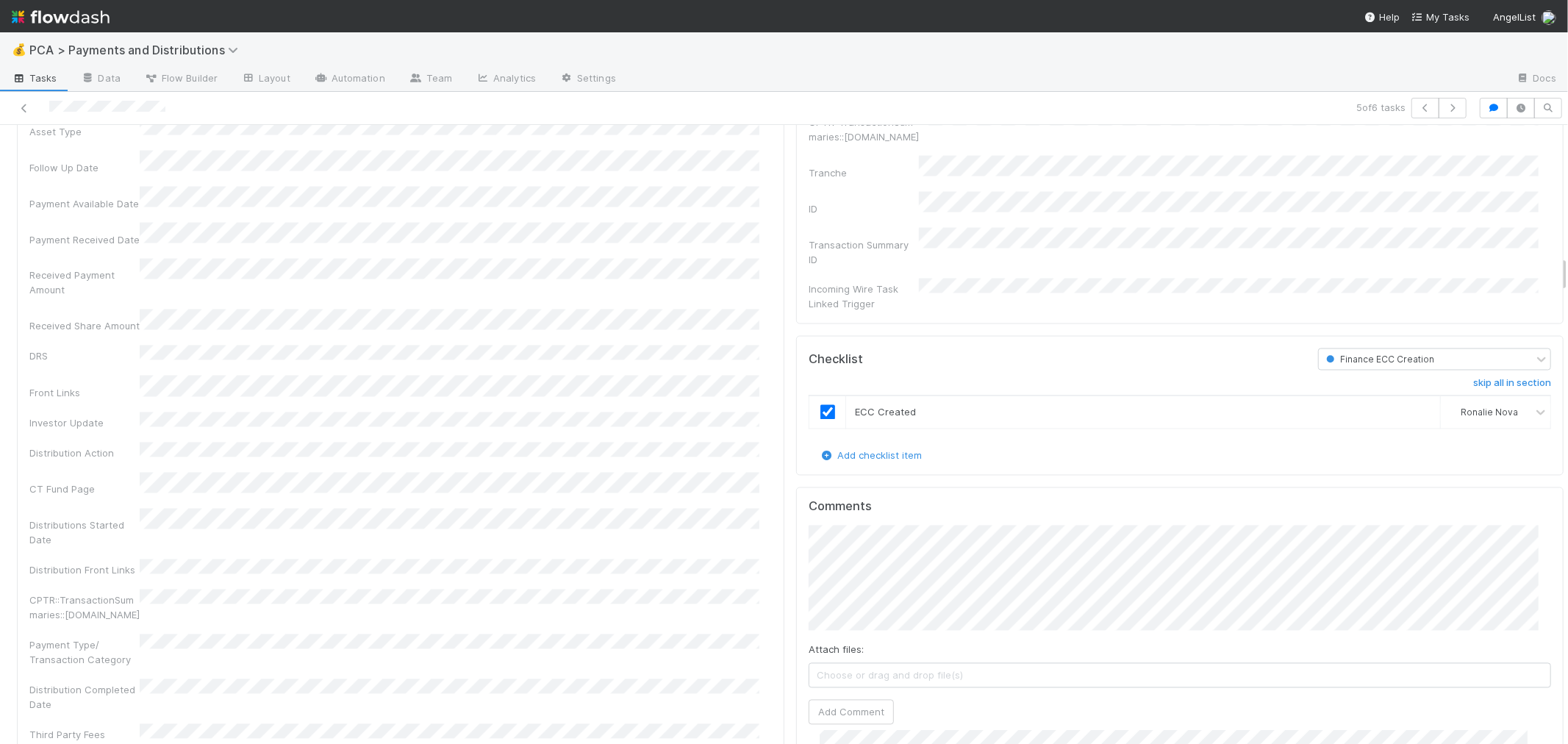
click at [576, 470] on div "Company Has fund interest Fund interest intake form Needs manual IU Finance CT …" at bounding box center [400, 566] width 742 height 1351
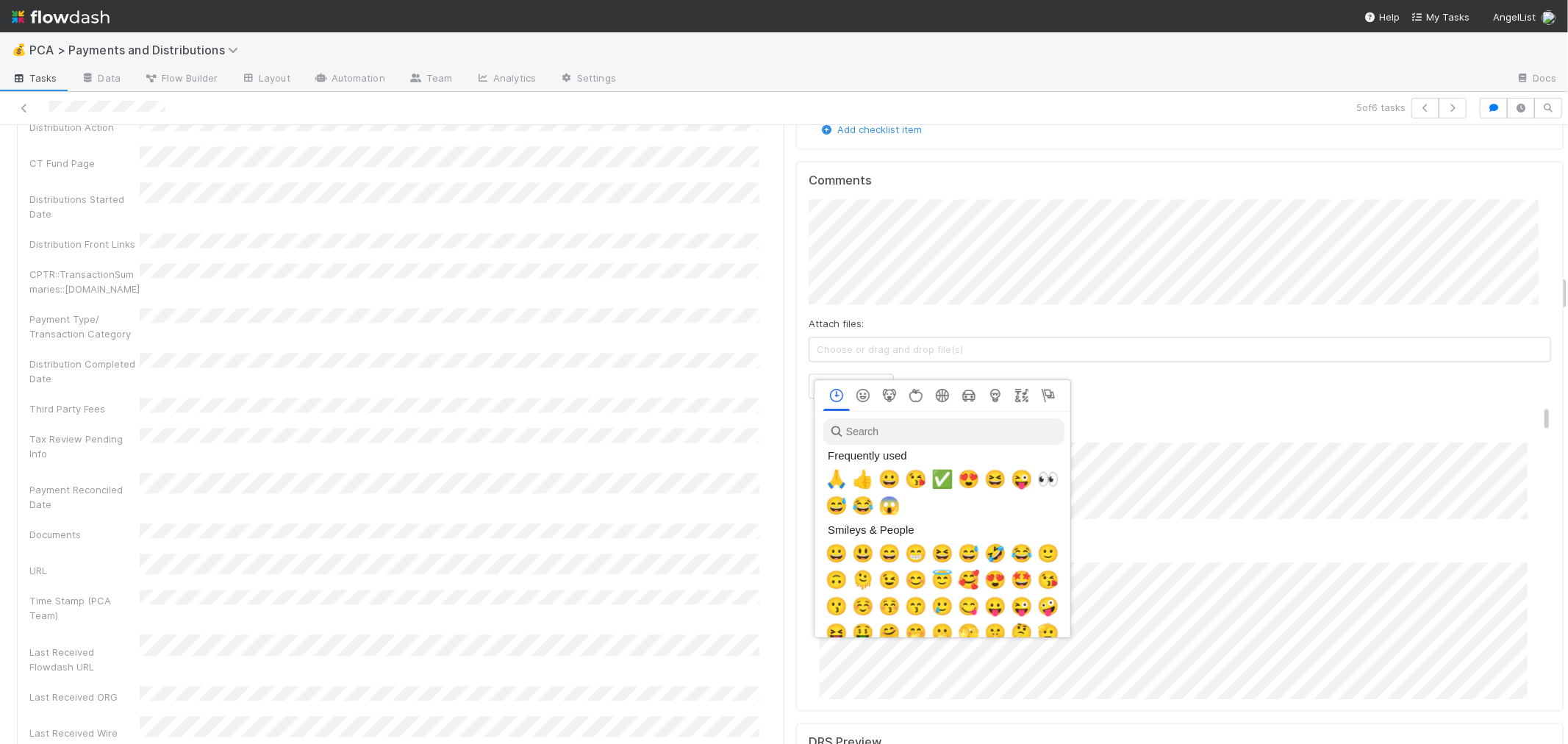
scroll to position [0, 6]
click at [938, 479] on span "✅" at bounding box center [939, 478] width 22 height 20
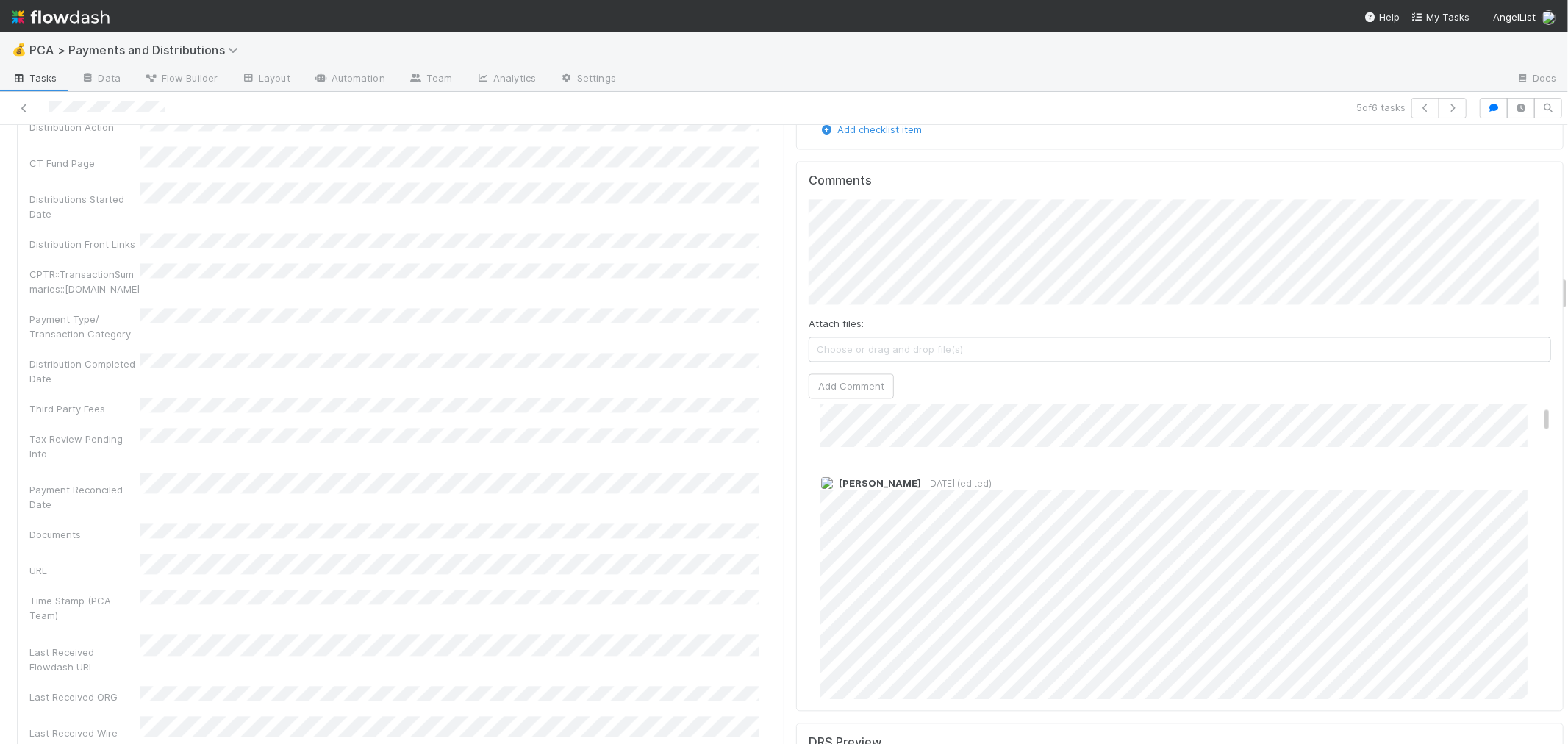
scroll to position [0, 0]
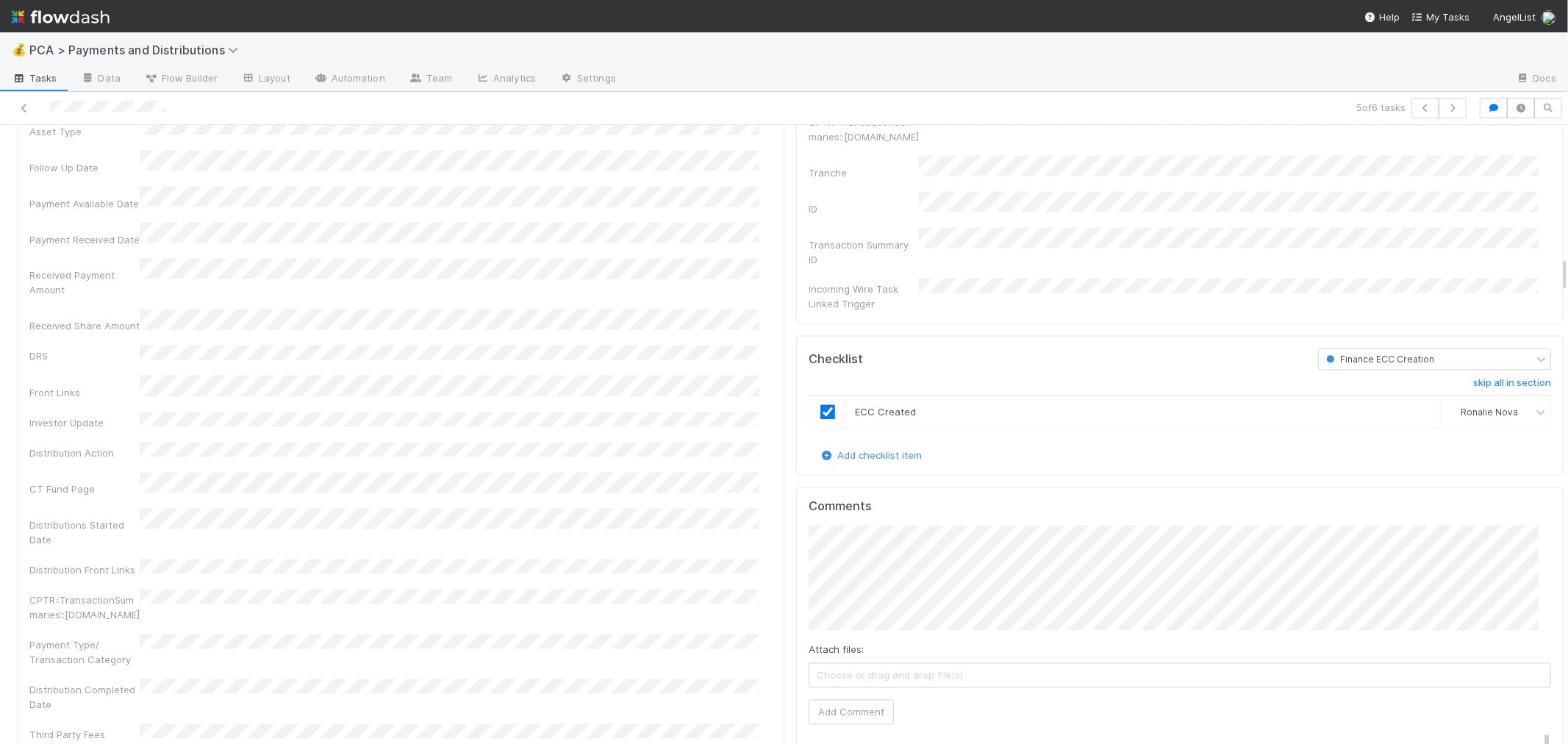
click at [748, 370] on div "Company Has fund interest Fund interest intake form Needs manual IU Finance CT …" at bounding box center [400, 566] width 742 height 1351
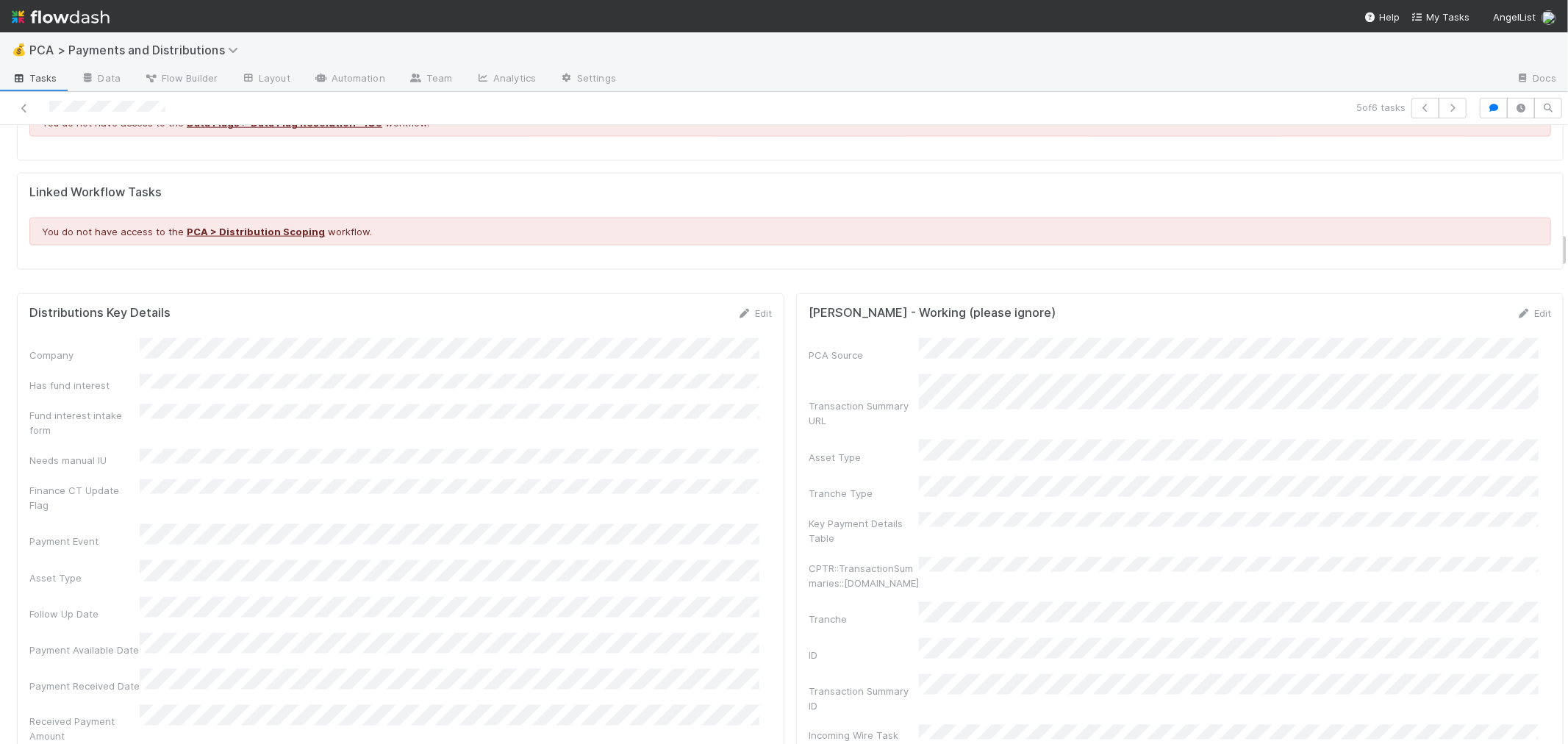
scroll to position [1715, 0]
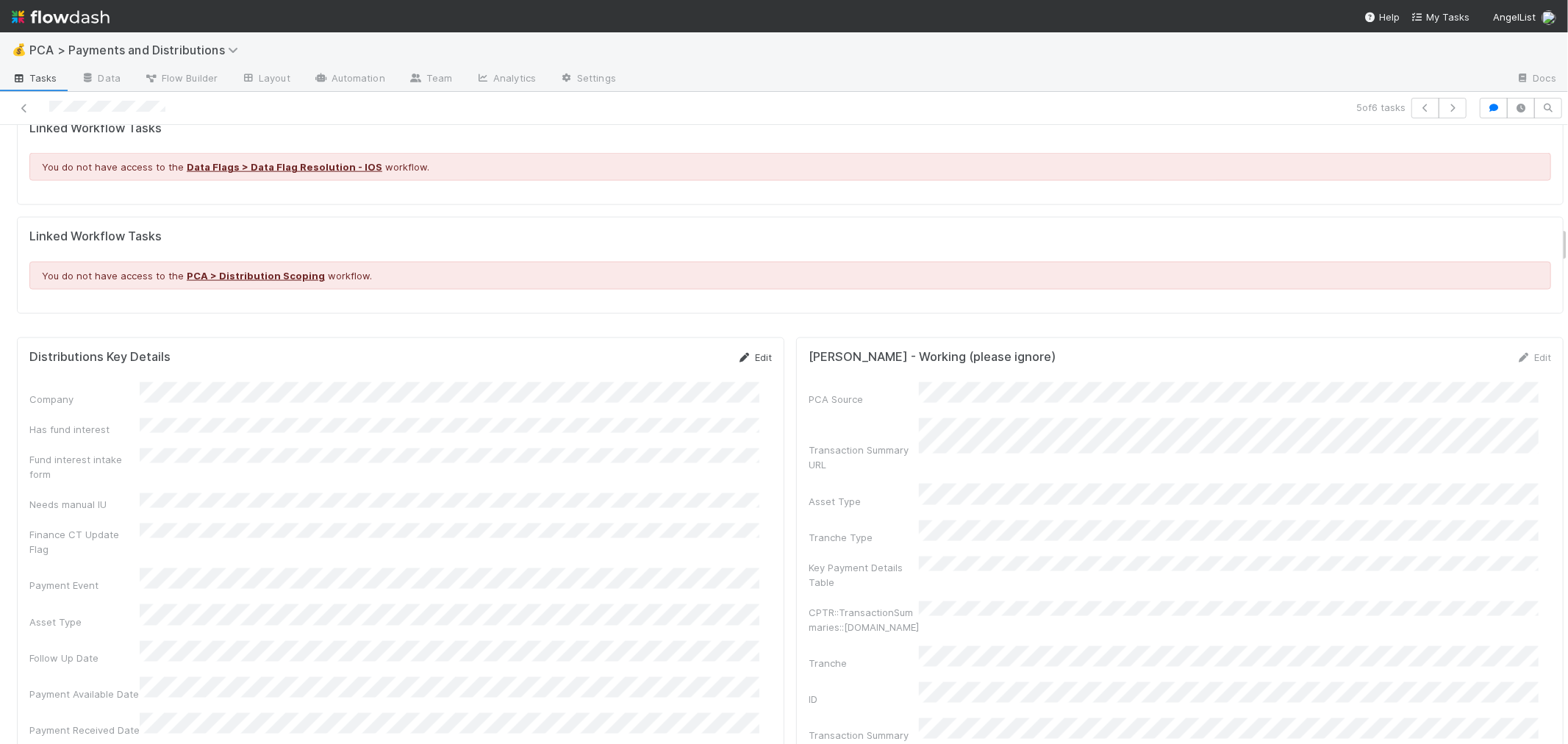
click at [753, 362] on link "Edit" at bounding box center [755, 357] width 35 height 12
click at [672, 373] on button "Save" at bounding box center [693, 362] width 42 height 25
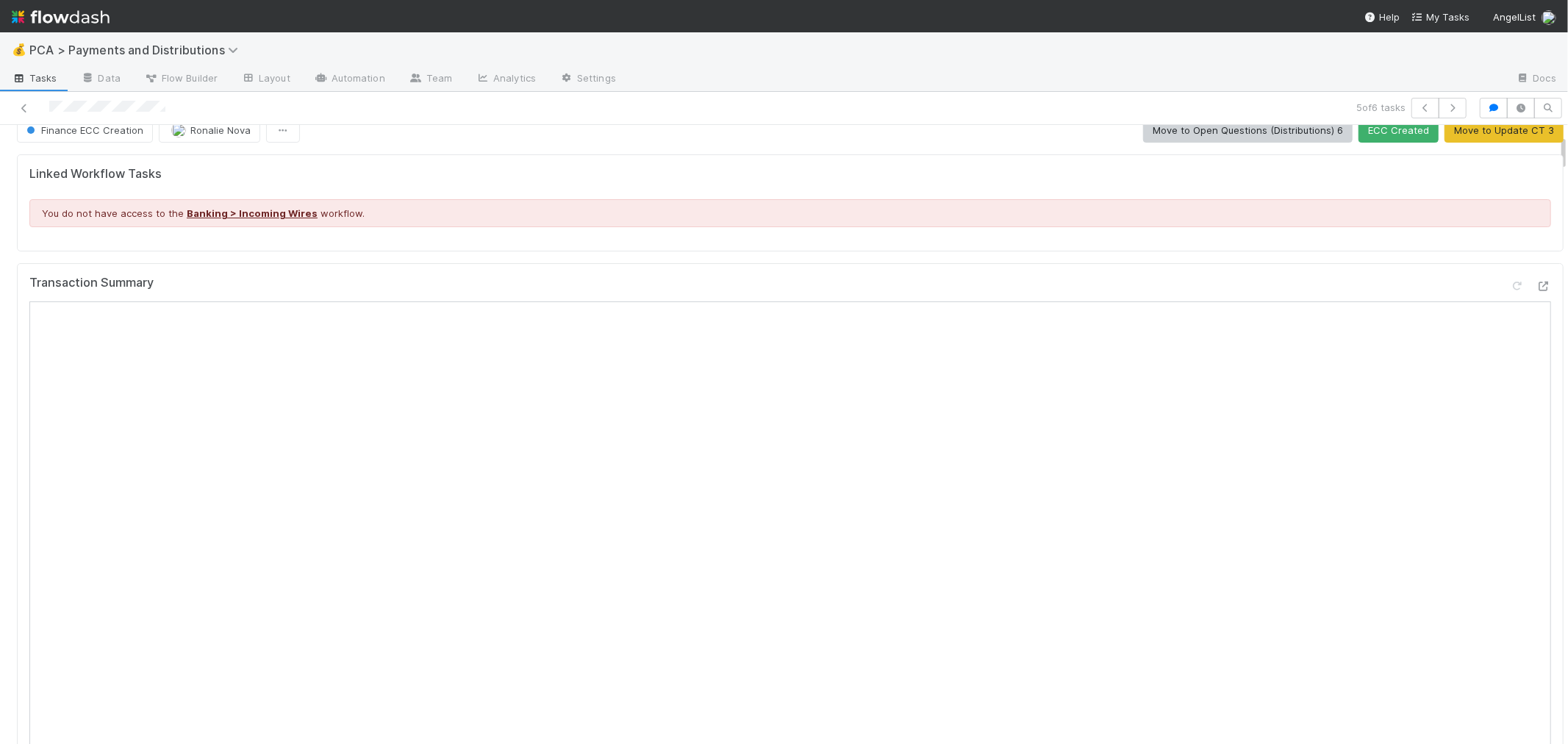
scroll to position [0, 0]
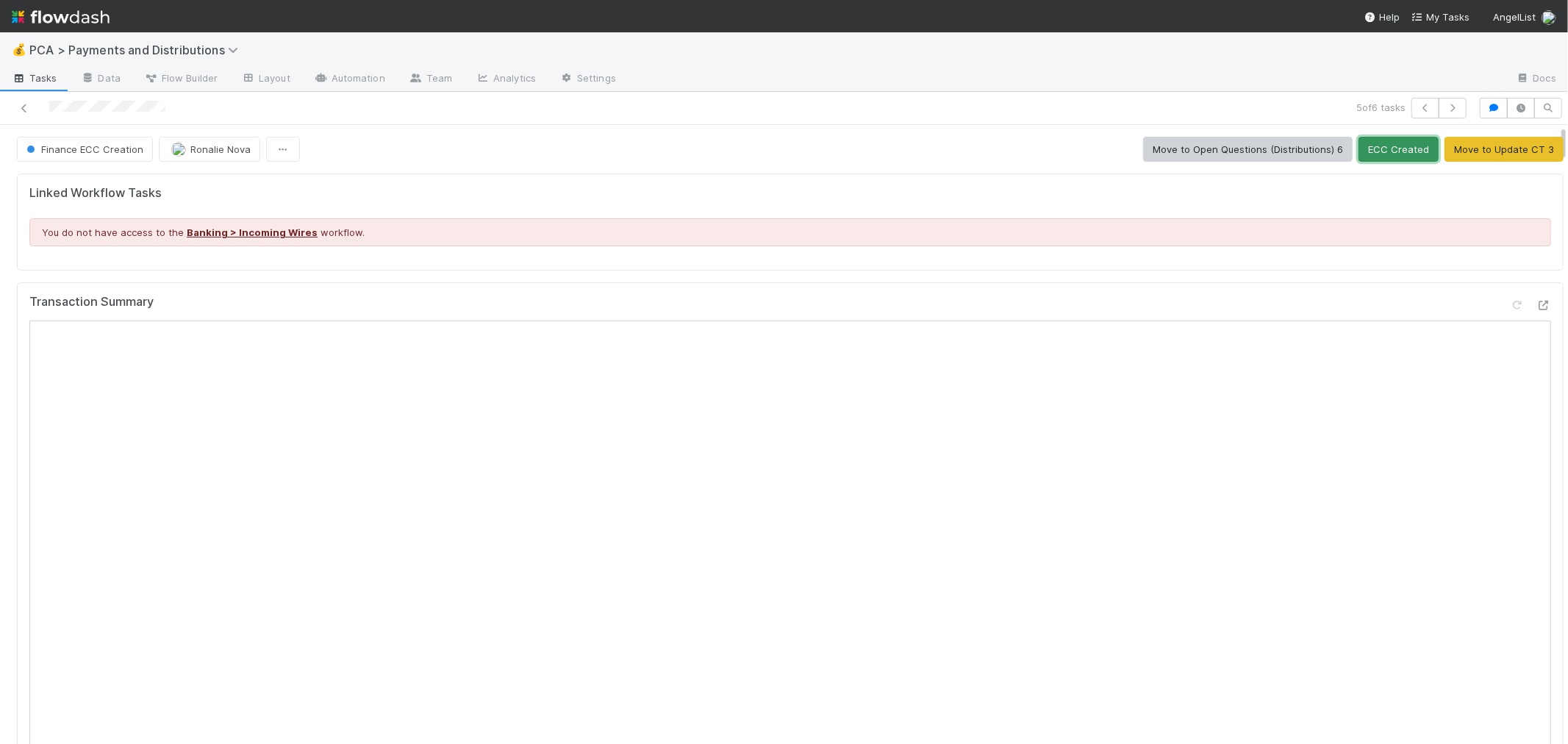
click at [1363, 153] on button "ECC Created" at bounding box center [1398, 149] width 80 height 25
click at [113, 108] on div at bounding box center [374, 108] width 736 height 20
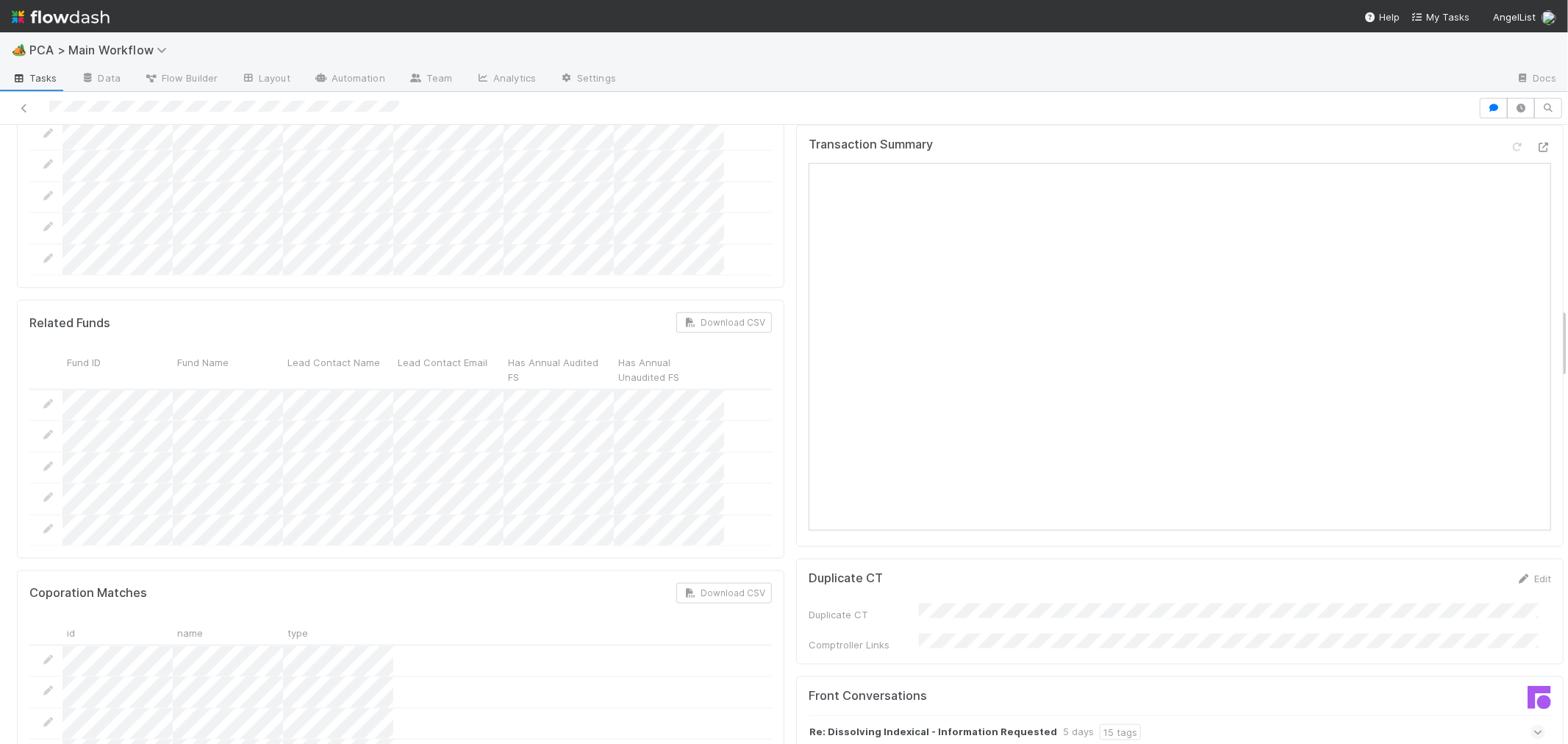
scroll to position [1470, 0]
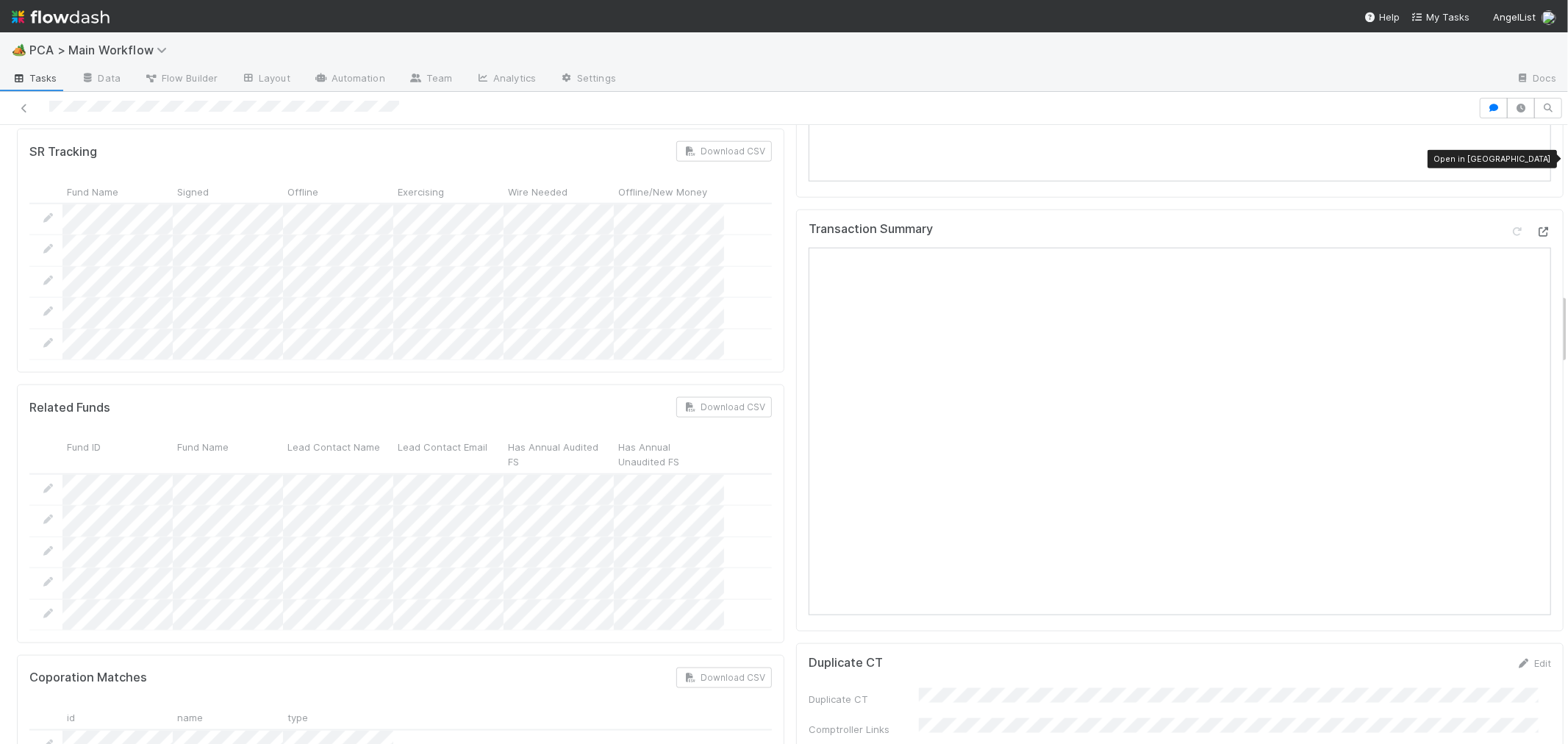
click at [1536, 228] on icon at bounding box center [1543, 232] width 14 height 10
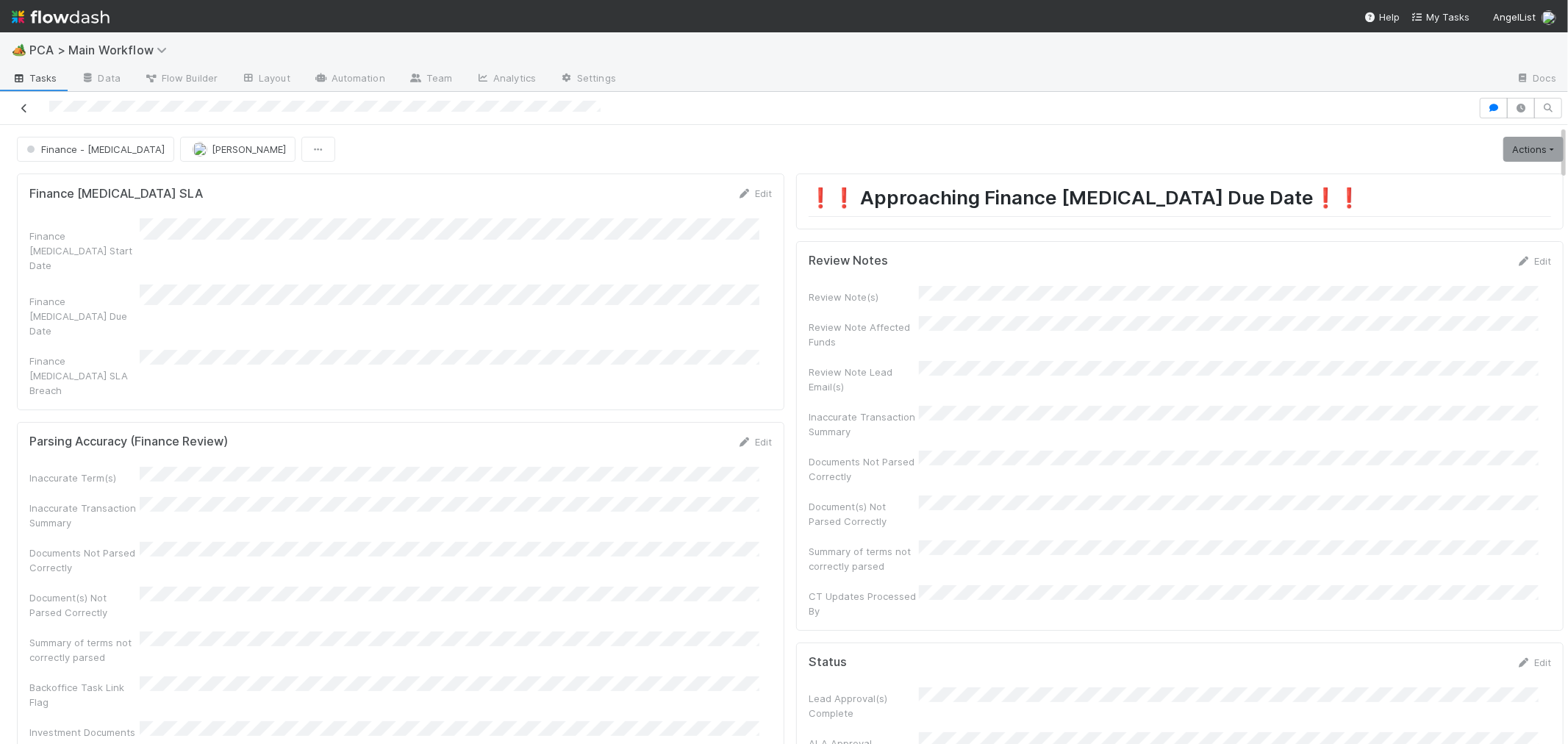
click at [22, 108] on icon at bounding box center [24, 108] width 14 height 10
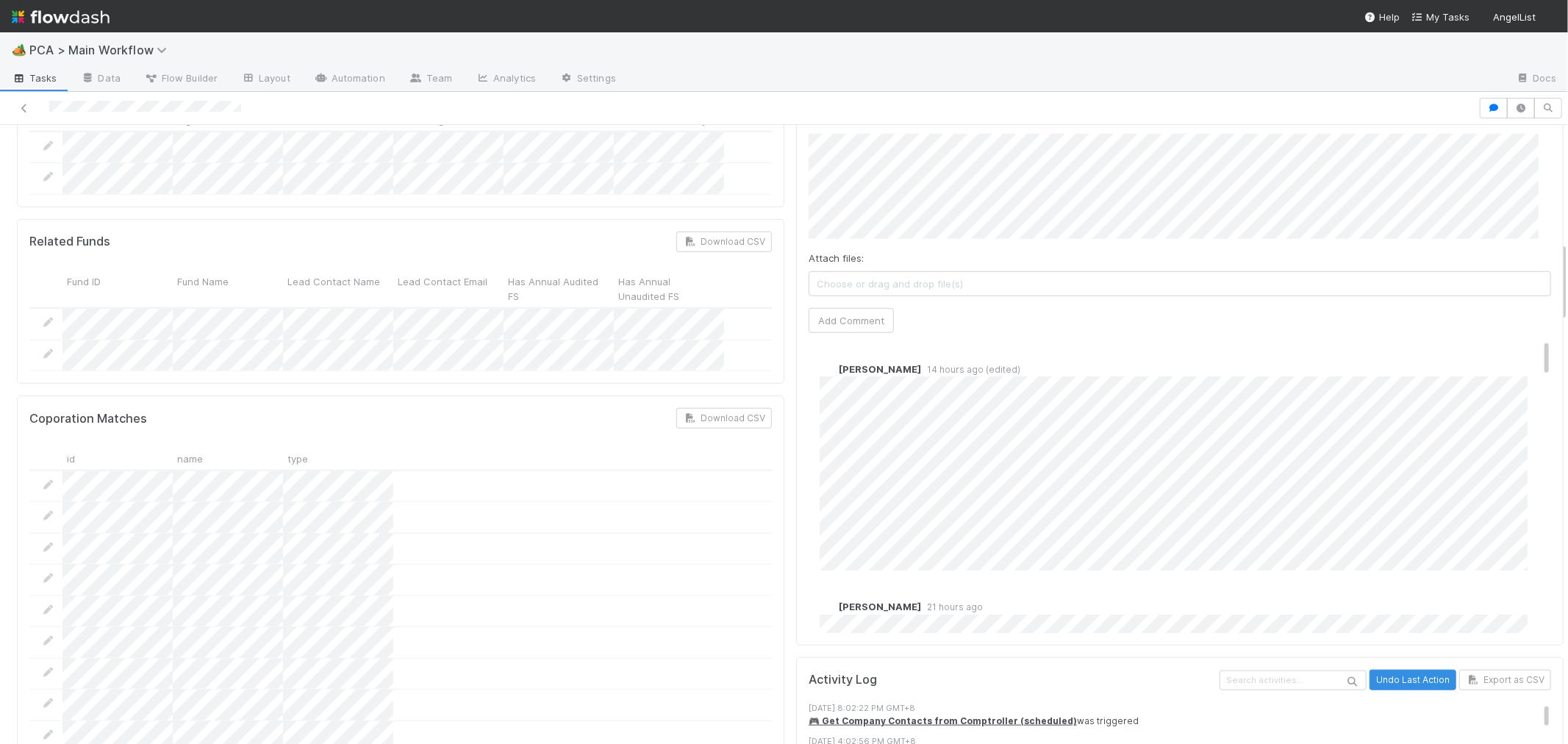
scroll to position [899, 0]
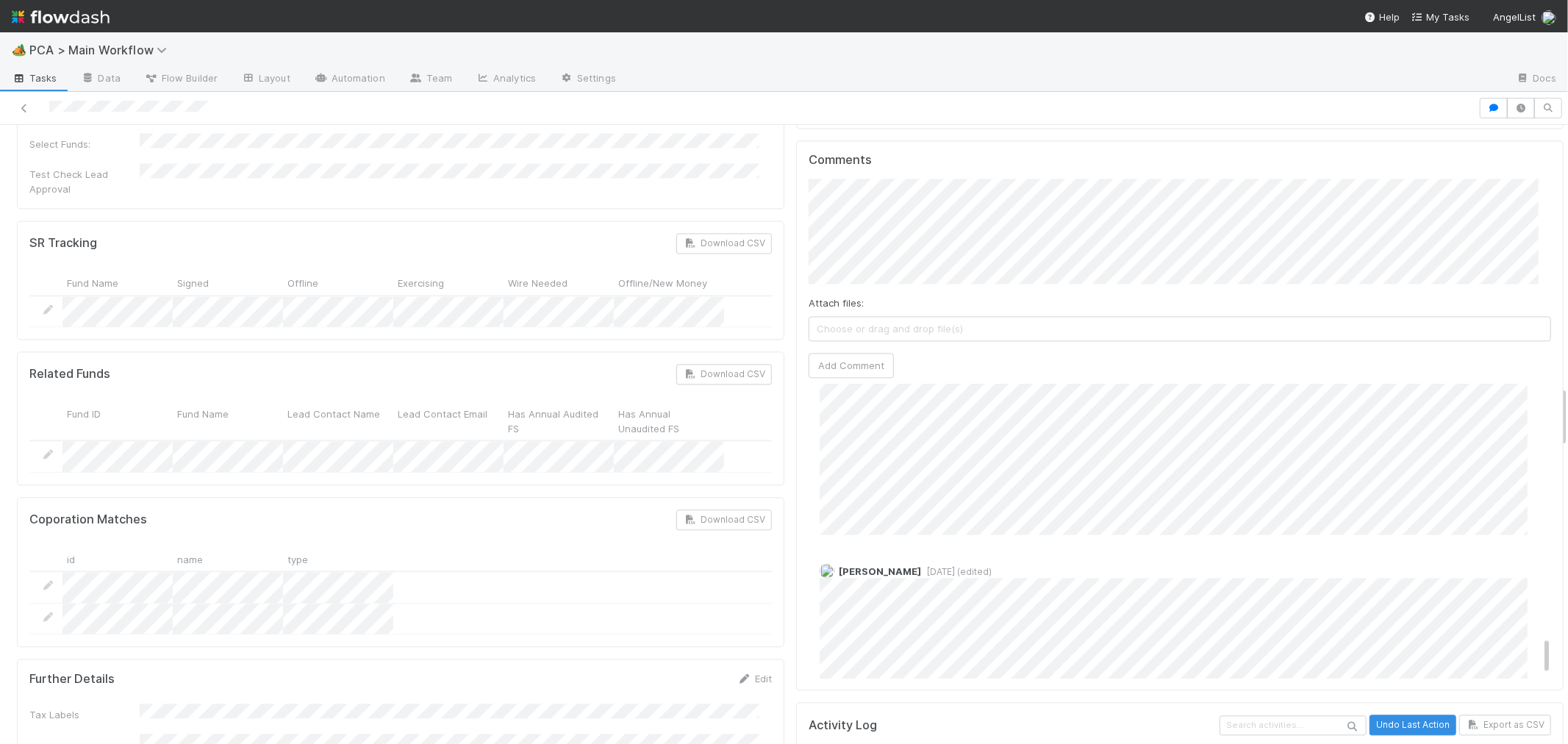
scroll to position [1878, 0]
